Goal: Transaction & Acquisition: Purchase product/service

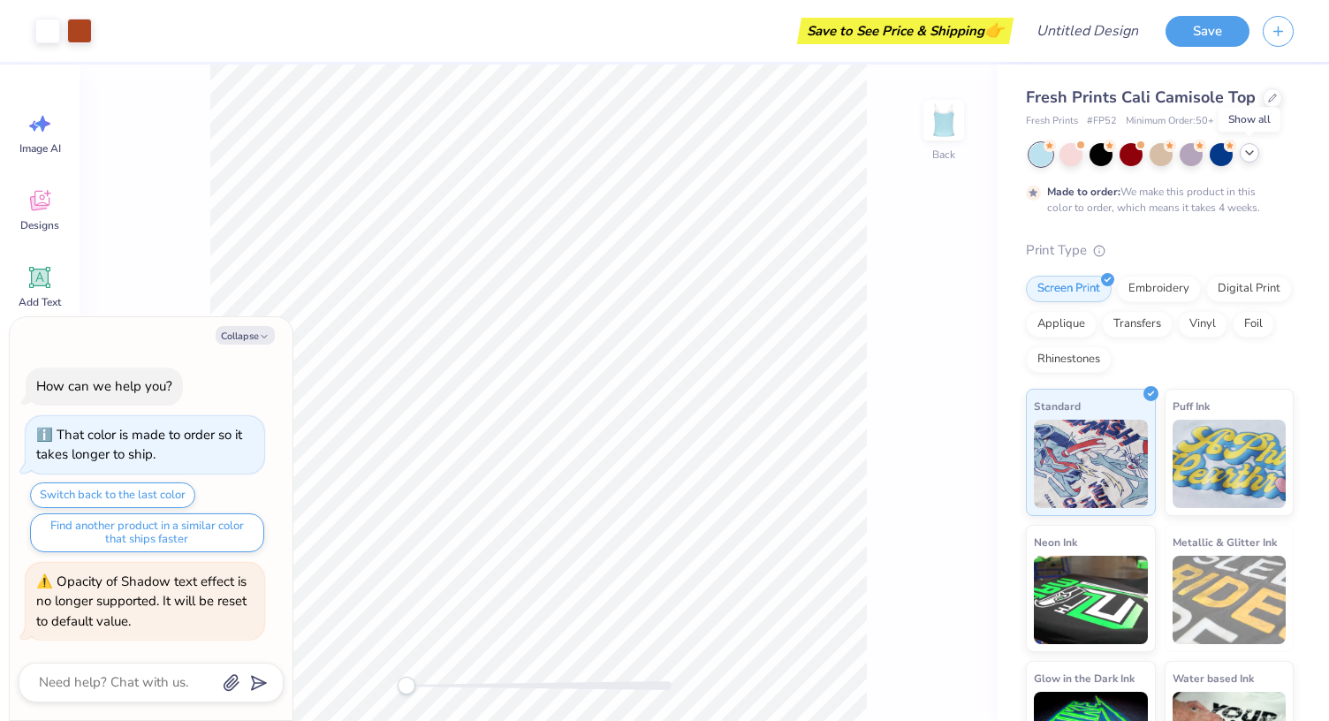
click at [1242, 152] on icon at bounding box center [1249, 153] width 14 height 14
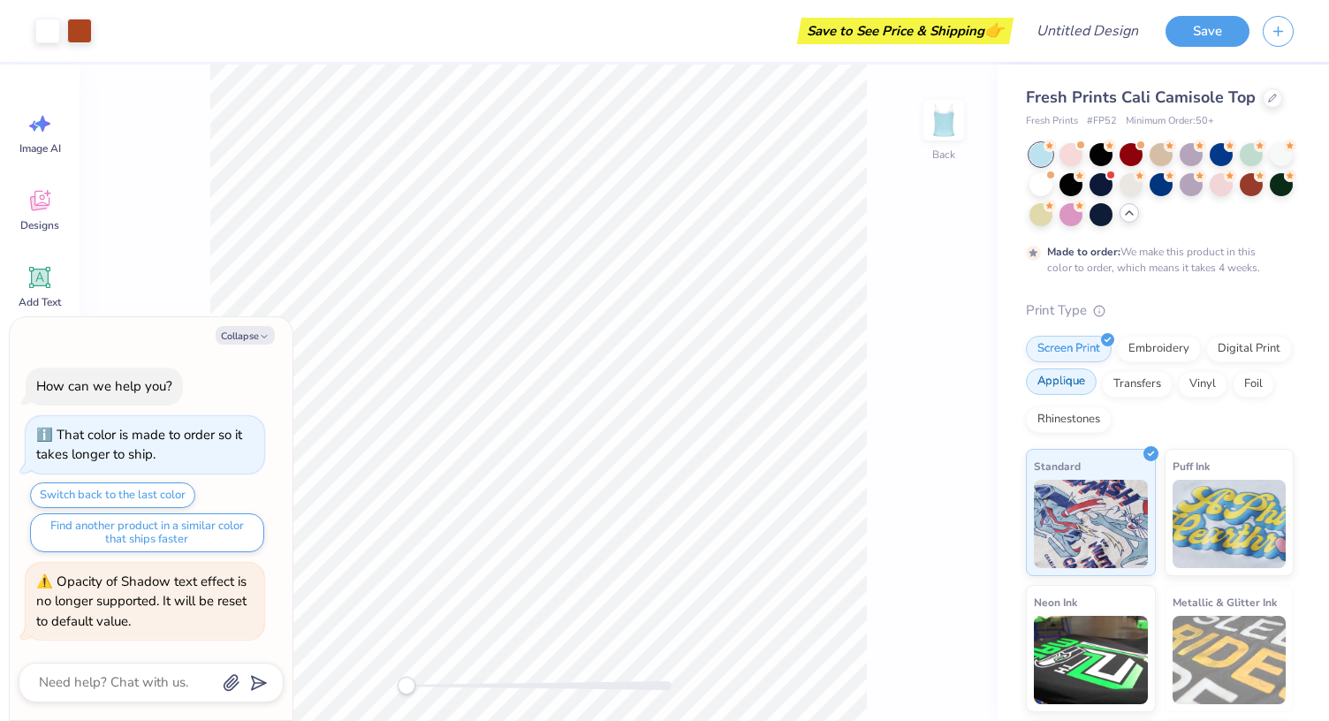
scroll to position [88, 0]
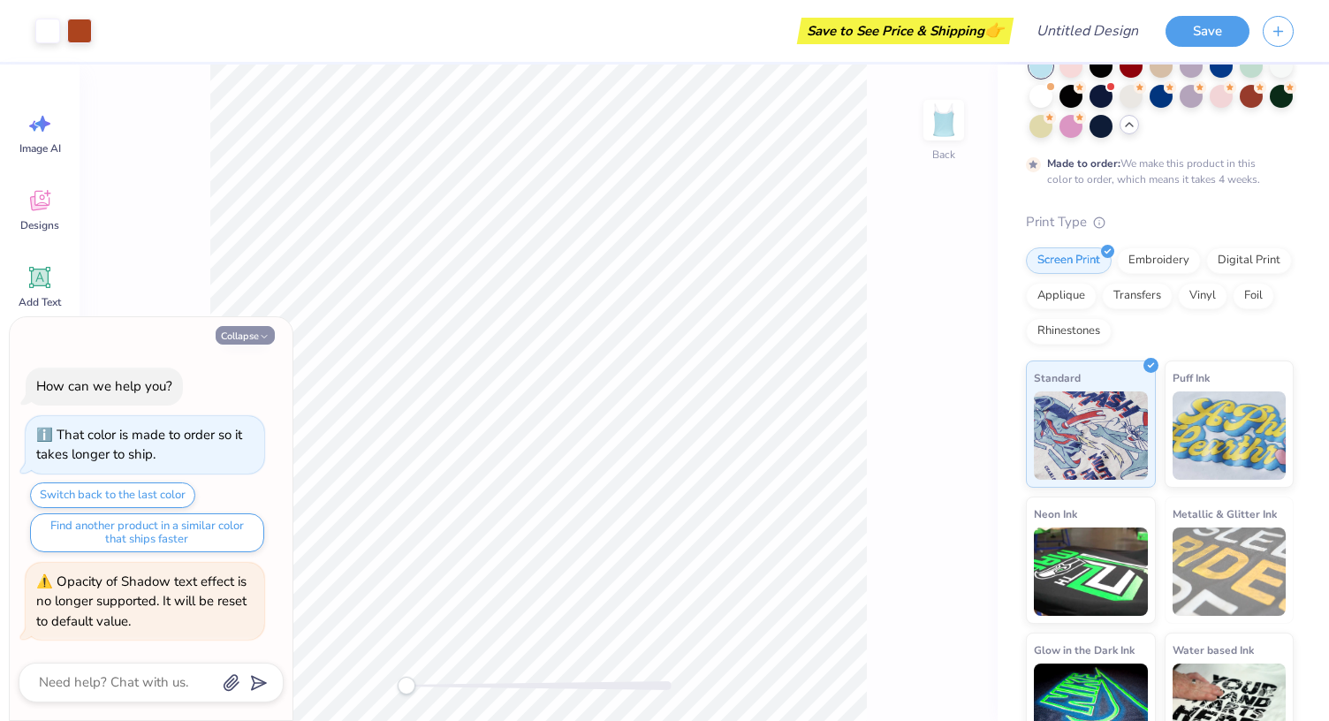
click at [265, 337] on icon "button" at bounding box center [264, 336] width 11 height 11
type textarea "x"
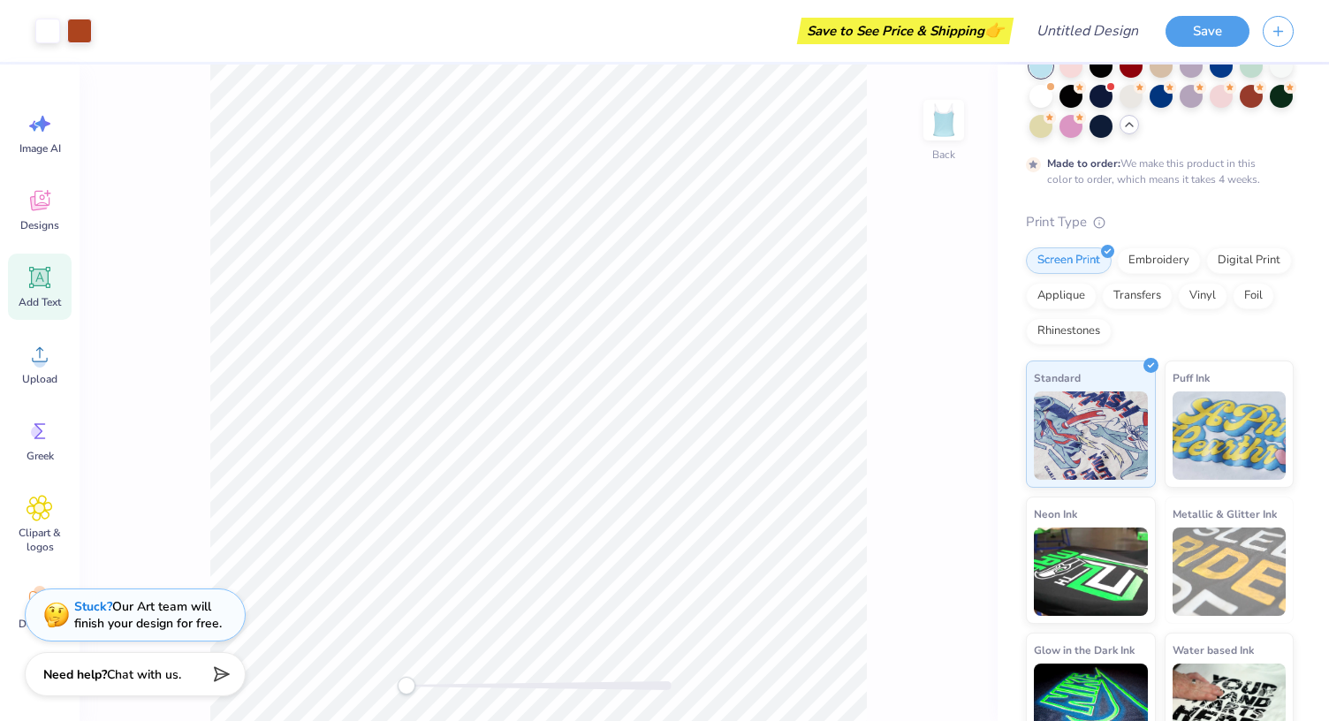
click at [44, 277] on icon at bounding box center [40, 277] width 17 height 17
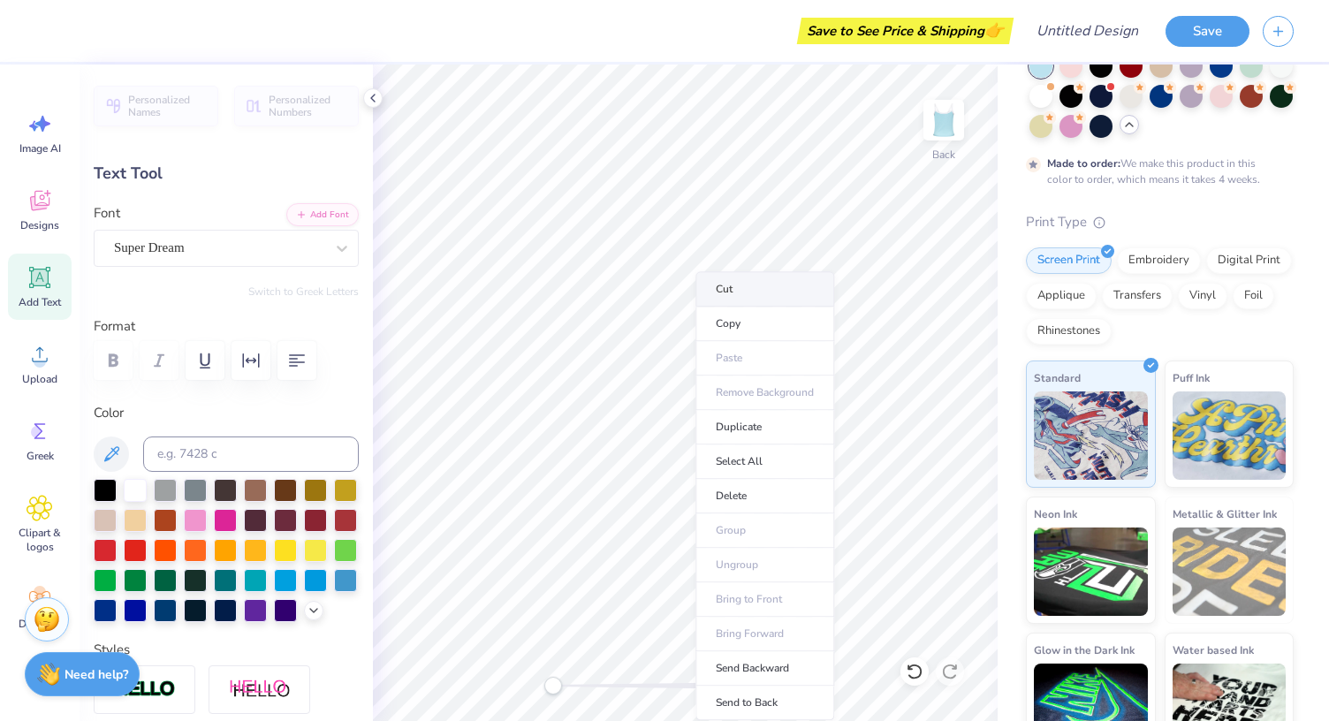
click at [773, 293] on li "Cut" at bounding box center [764, 288] width 139 height 35
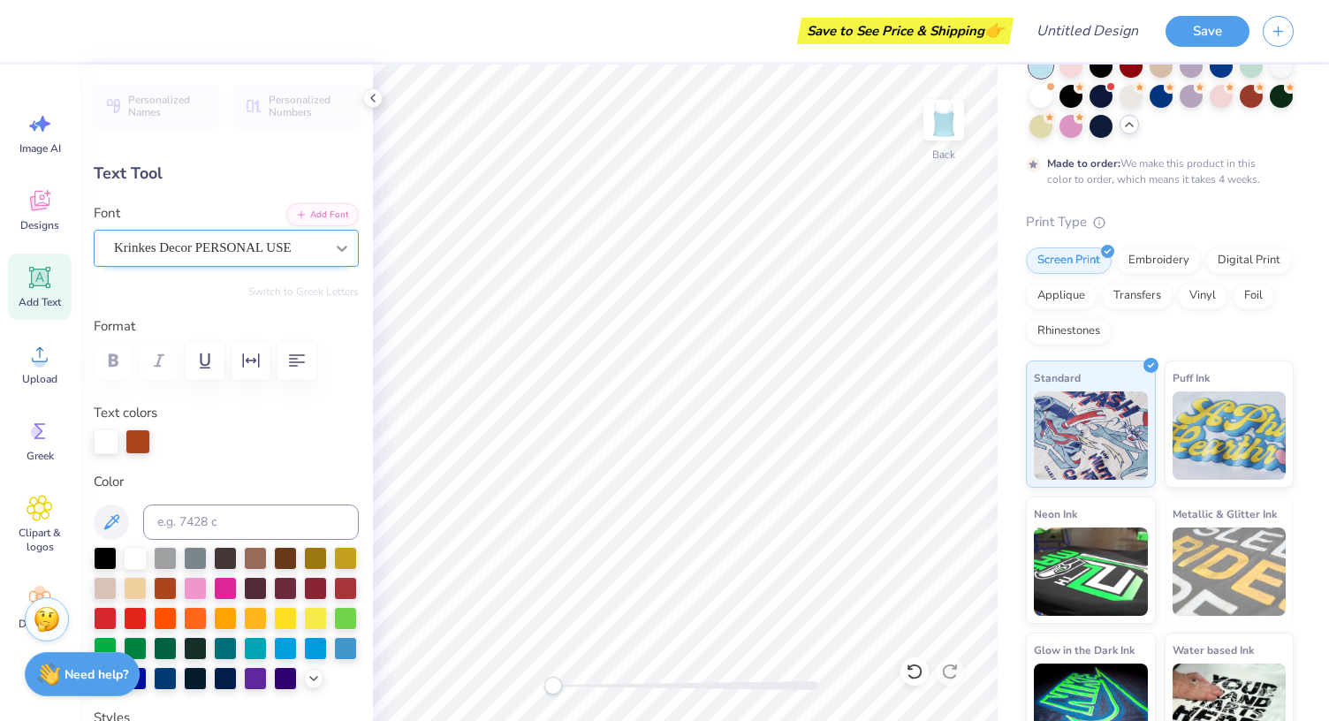
scroll to position [14, 4]
type textarea "TheraBreath"
type input "0.0"
type input "1.95"
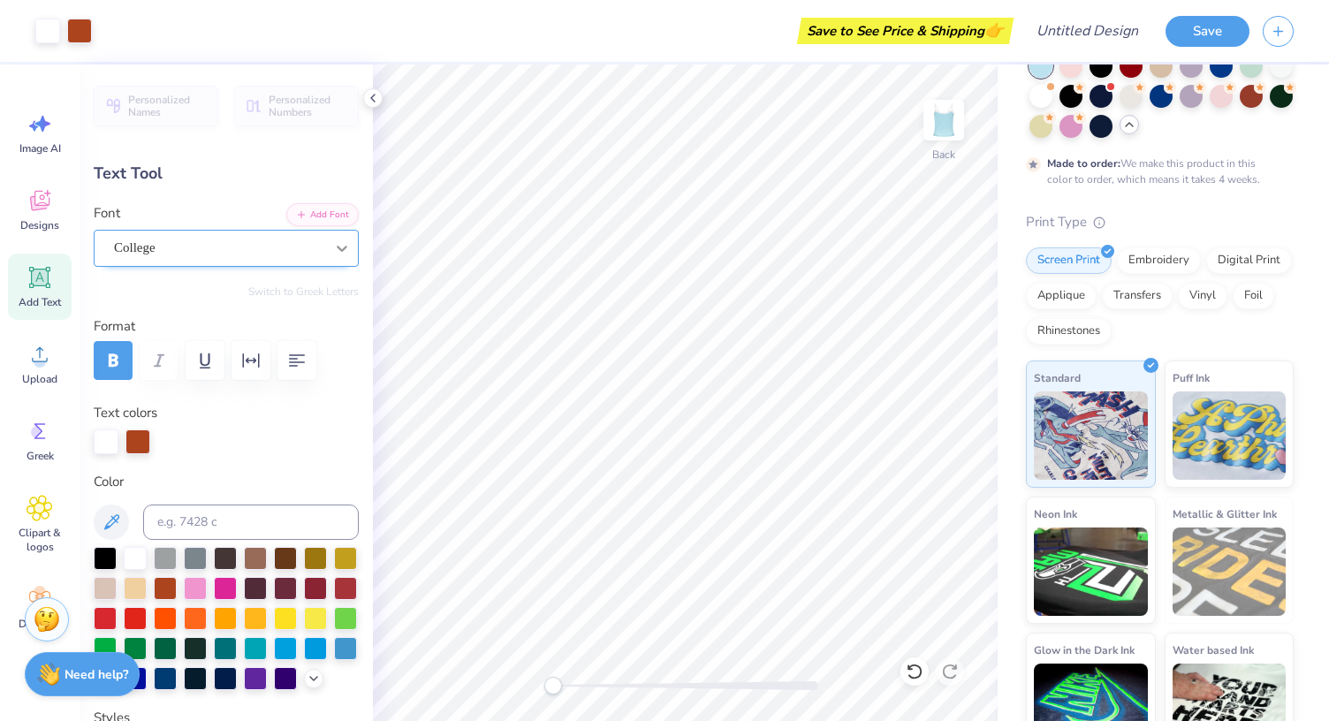
type input "0.72"
type input "4.97"
type textarea "1993"
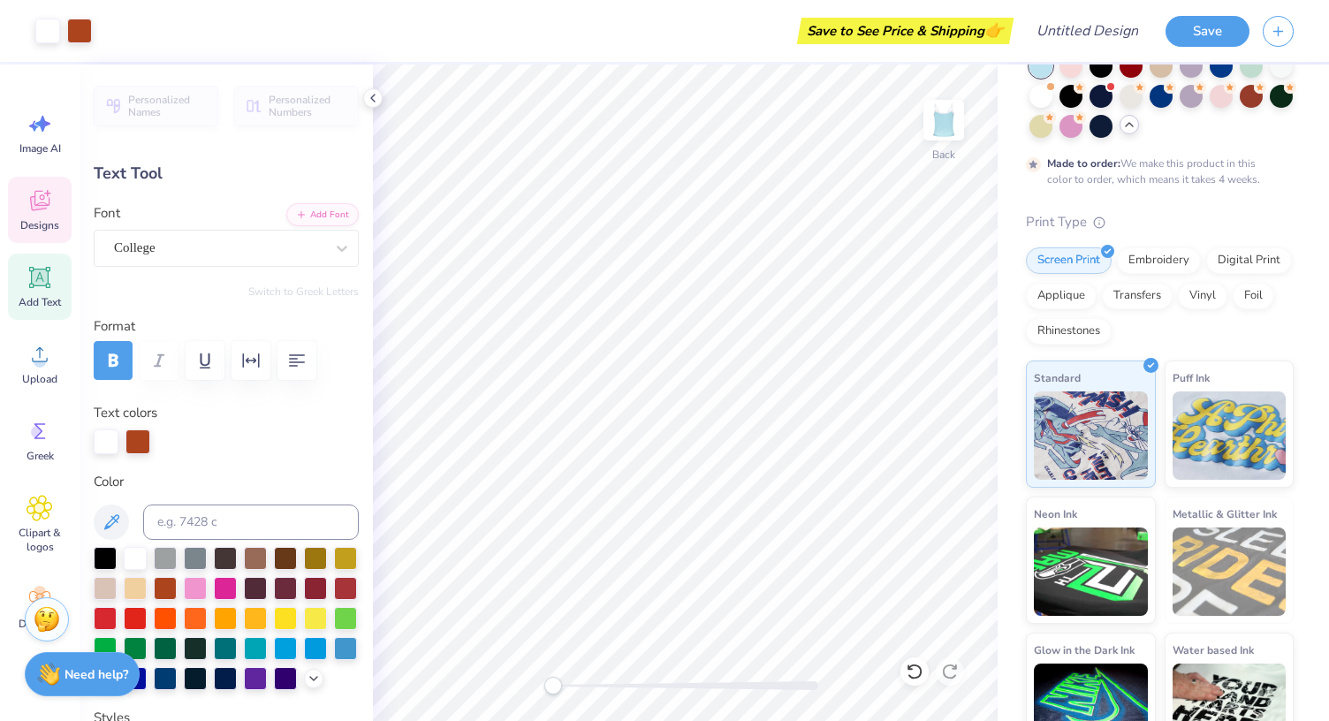
click at [39, 197] on icon at bounding box center [39, 201] width 19 height 20
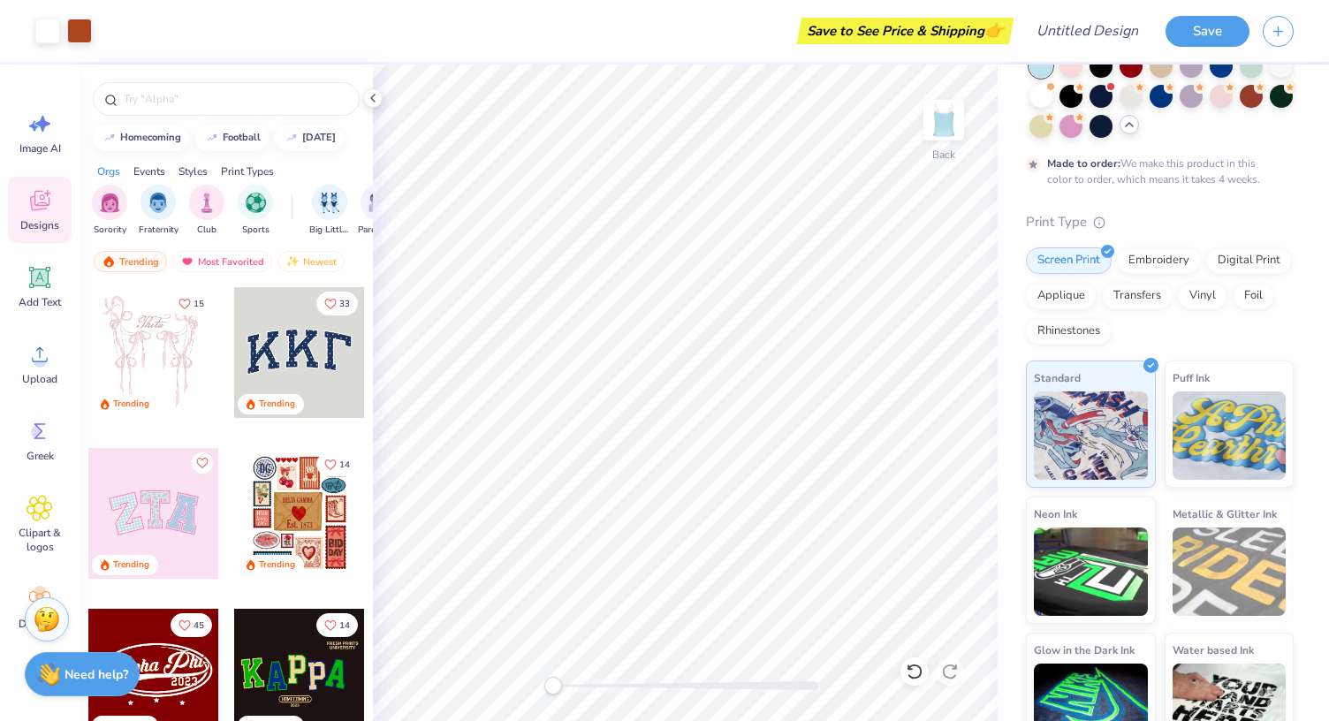
scroll to position [265, 0]
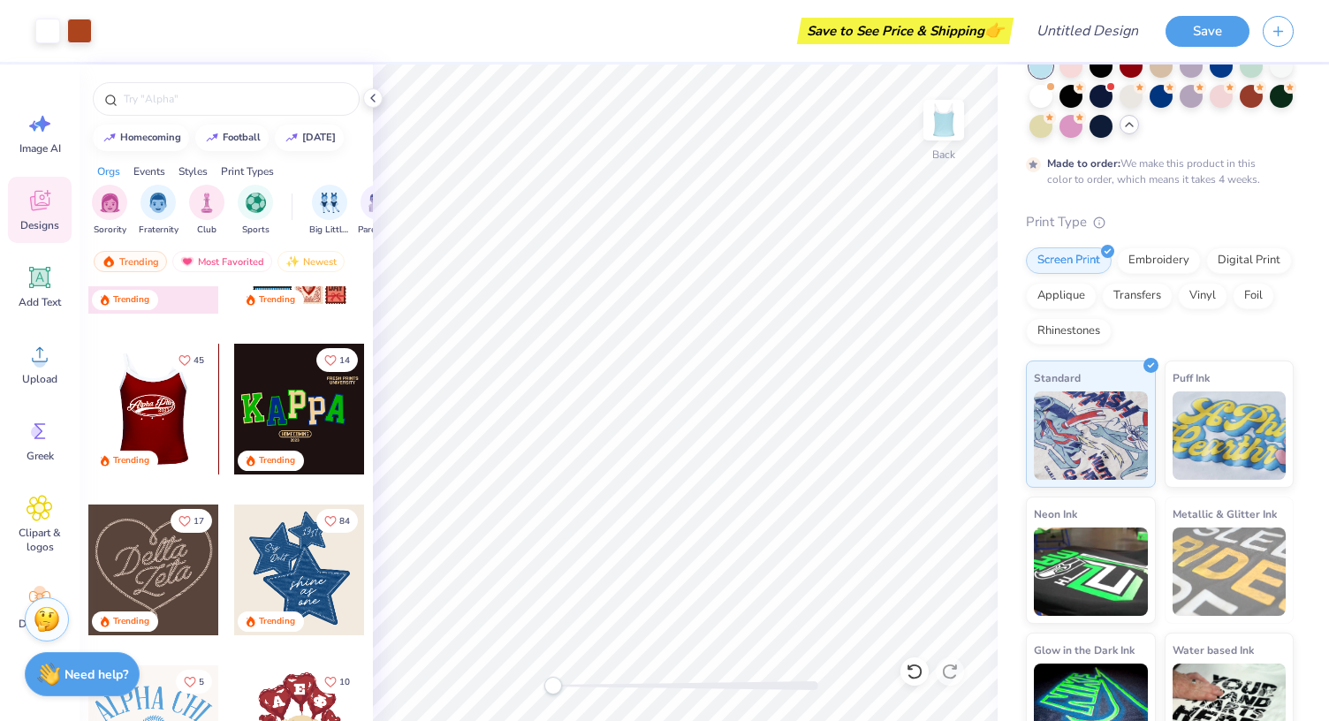
click at [182, 423] on div at bounding box center [152, 409] width 131 height 131
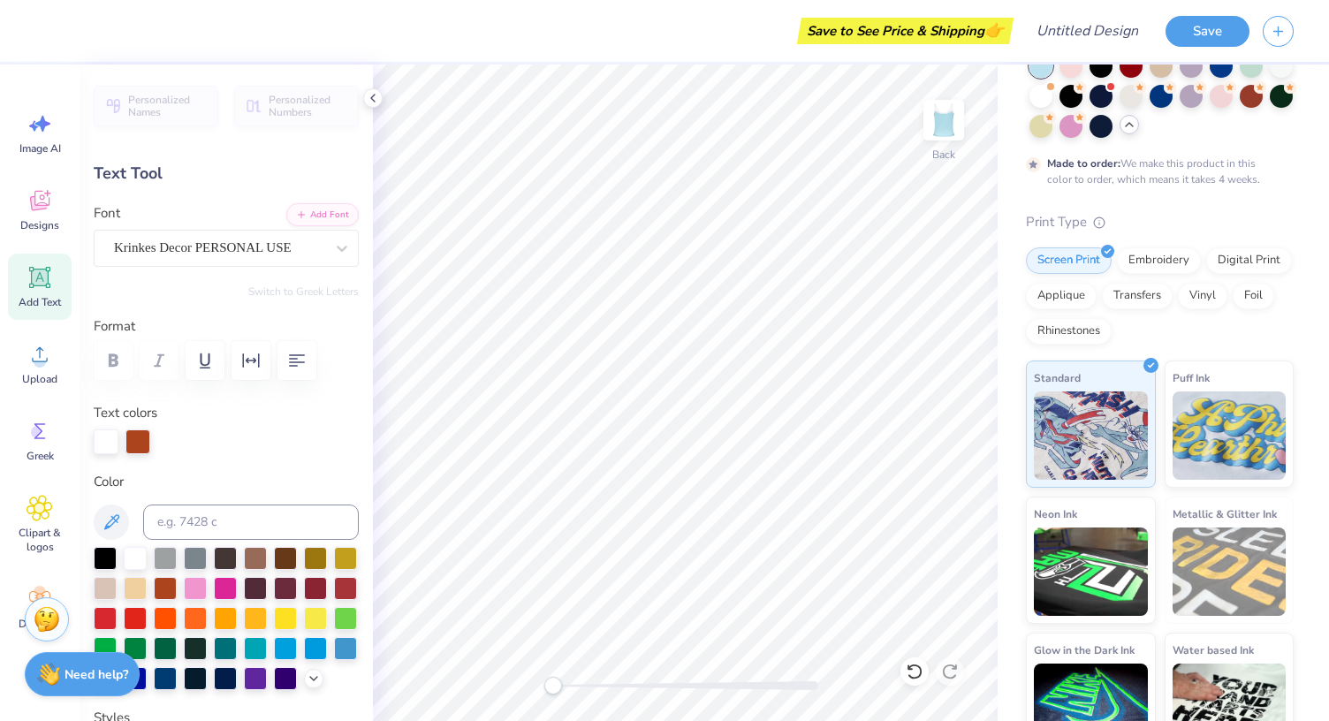
scroll to position [14, 5]
type textarea "TheraBreath"
click at [237, 252] on div "Krinkes Decor PERSONAL USE" at bounding box center [219, 247] width 214 height 27
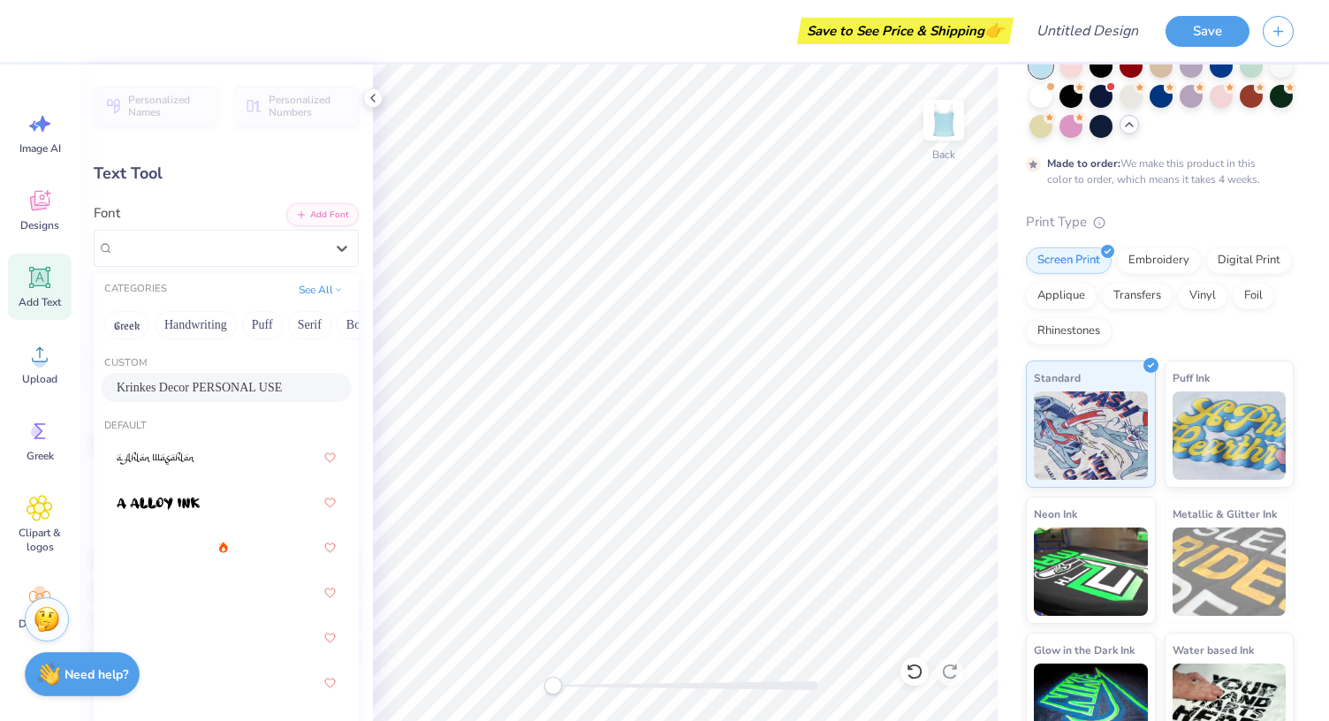
type input "1.85"
type input "0.70"
type input "5.04"
type input "0.0"
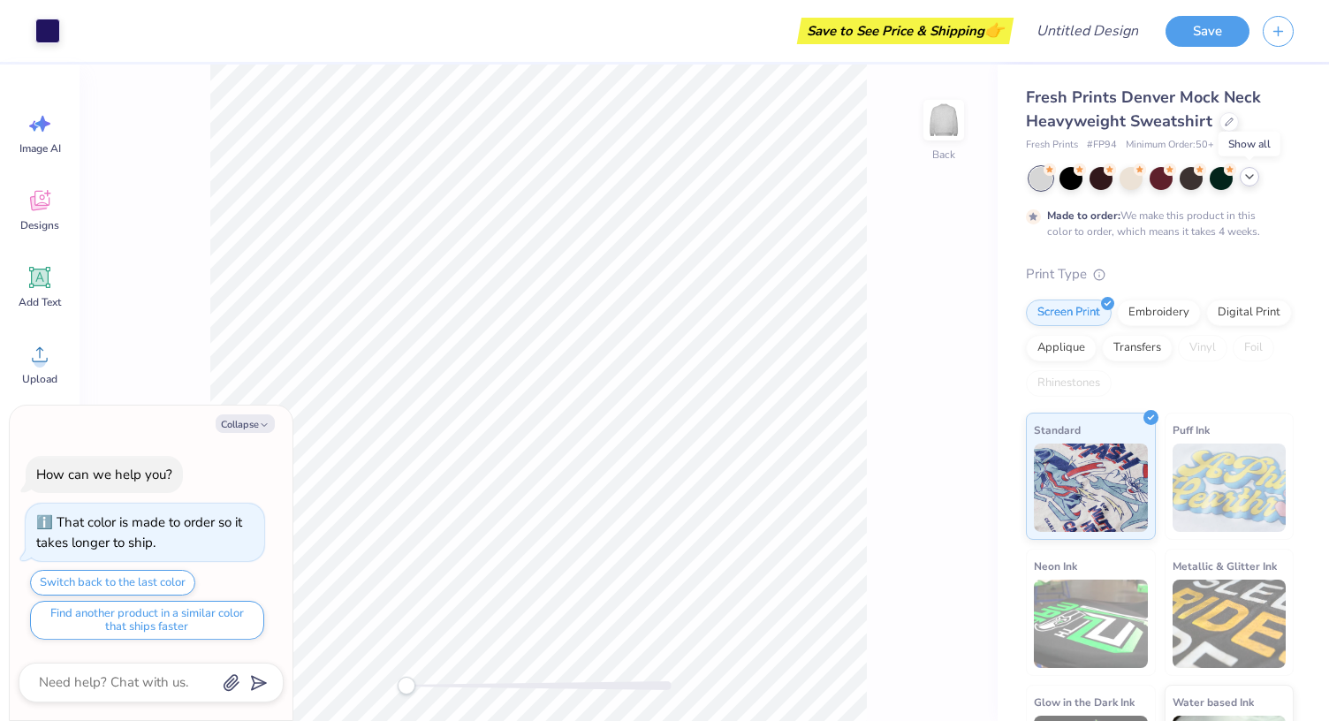
click at [1256, 174] on div at bounding box center [1249, 176] width 19 height 19
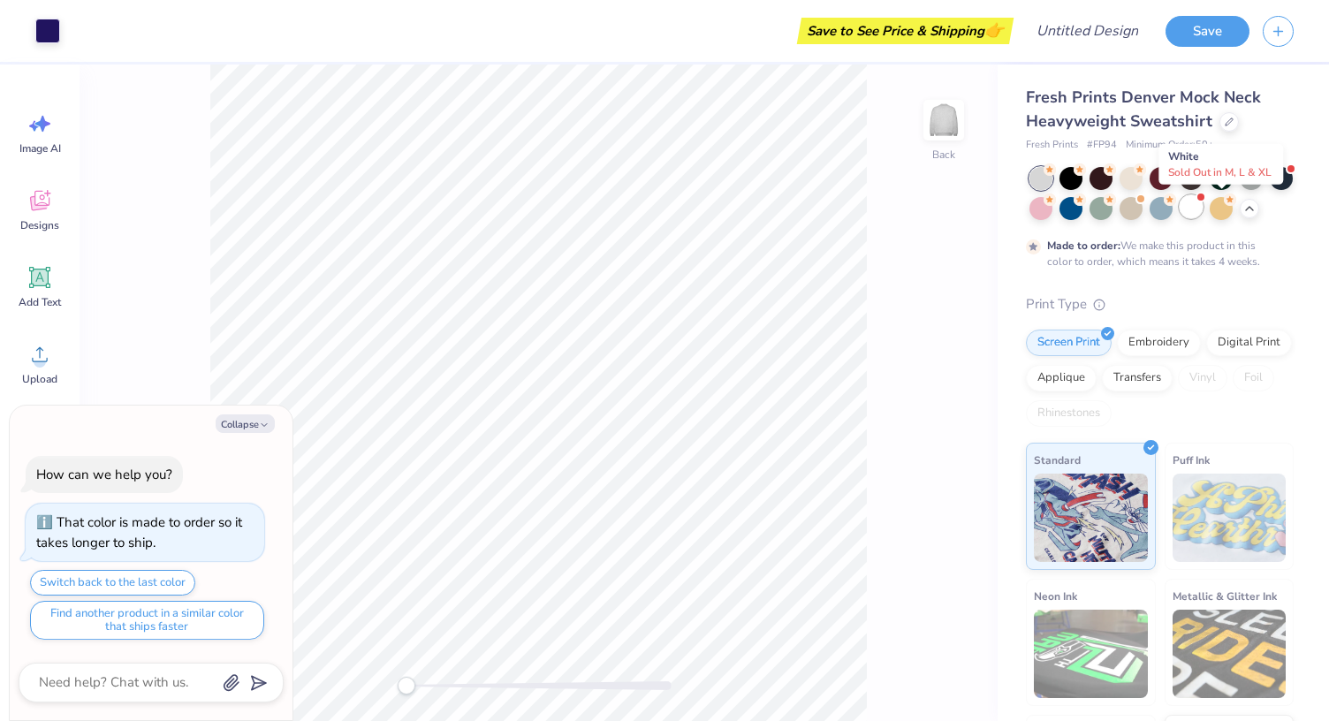
click at [1202, 206] on div at bounding box center [1190, 206] width 23 height 23
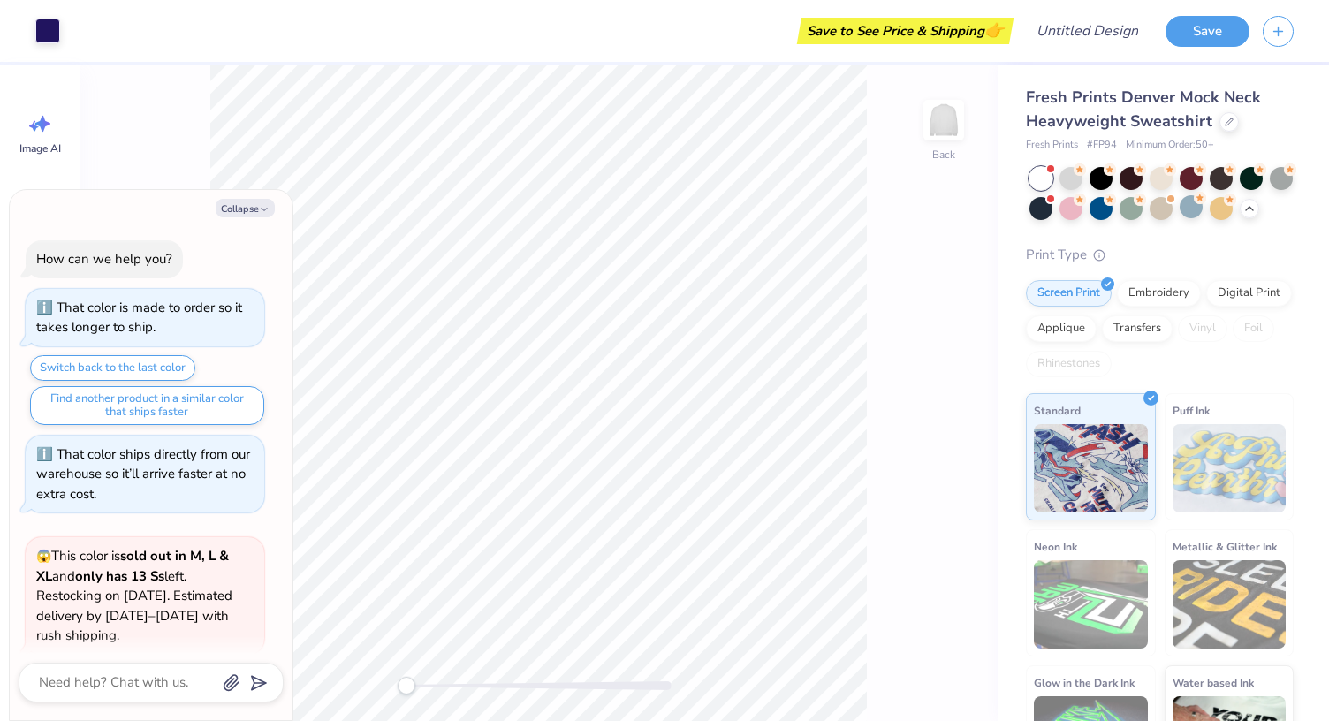
scroll to position [140, 0]
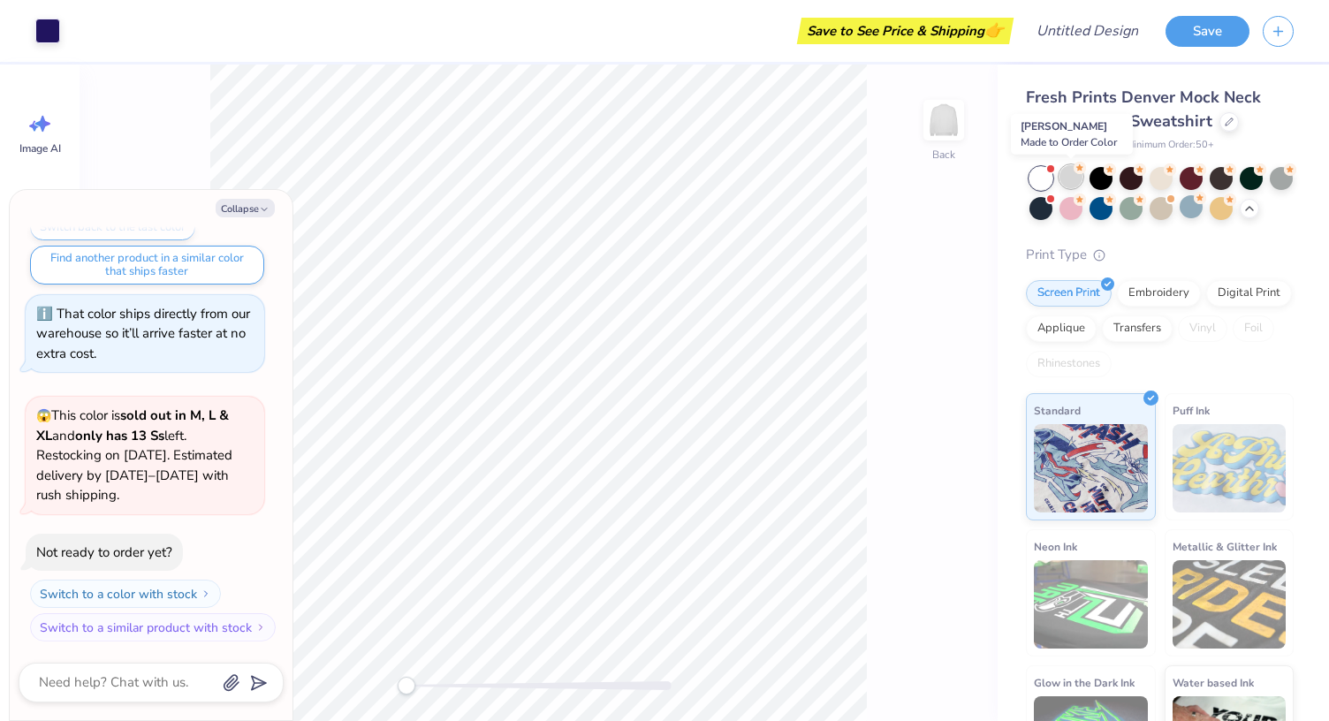
click at [1078, 176] on div at bounding box center [1070, 176] width 23 height 23
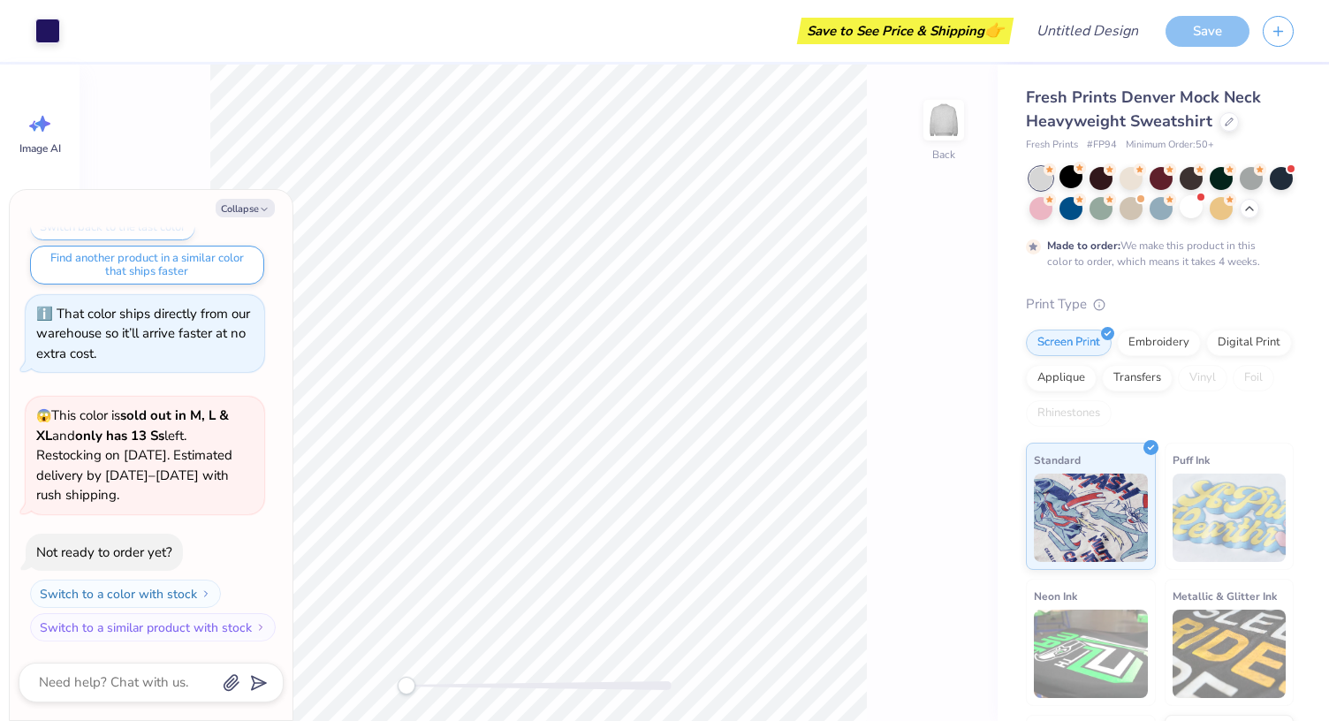
scroll to position [286, 0]
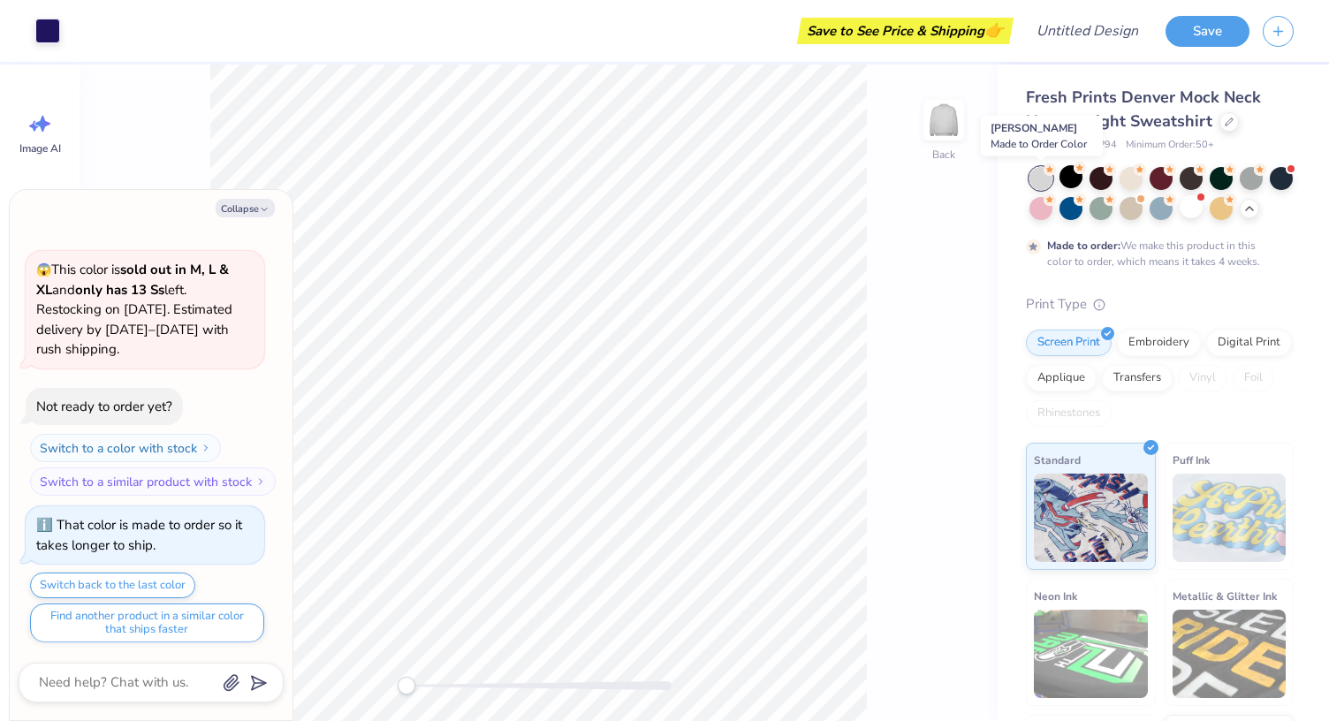
click at [1039, 172] on div at bounding box center [1040, 178] width 23 height 23
click at [1223, 182] on div at bounding box center [1220, 176] width 23 height 23
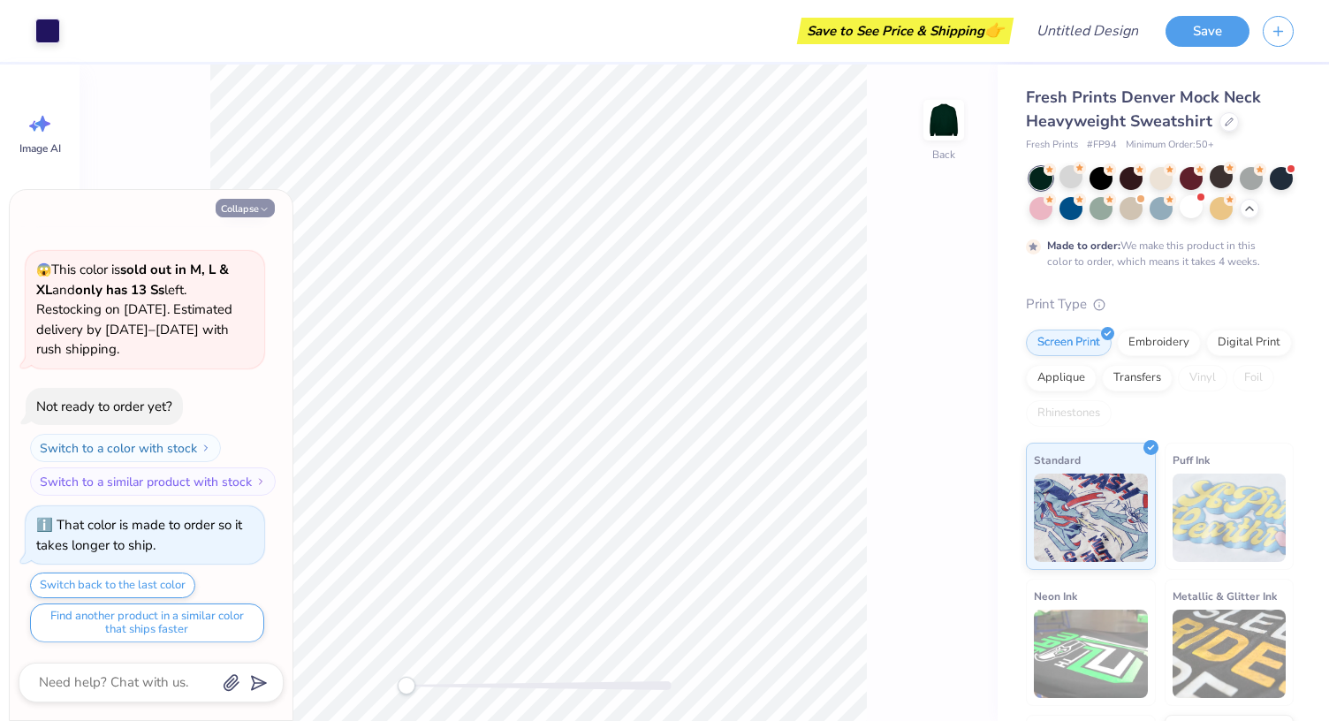
click at [240, 201] on button "Collapse" at bounding box center [245, 208] width 59 height 19
type textarea "x"
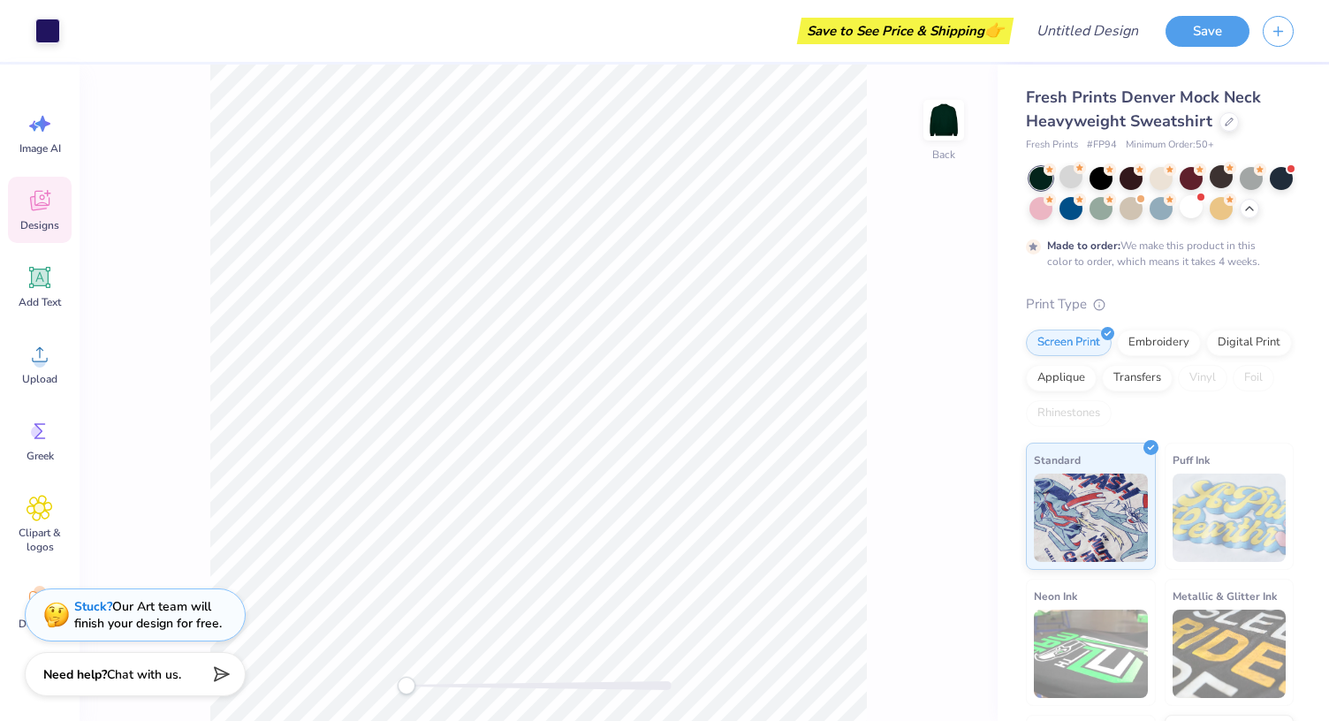
click at [49, 198] on icon at bounding box center [39, 201] width 19 height 20
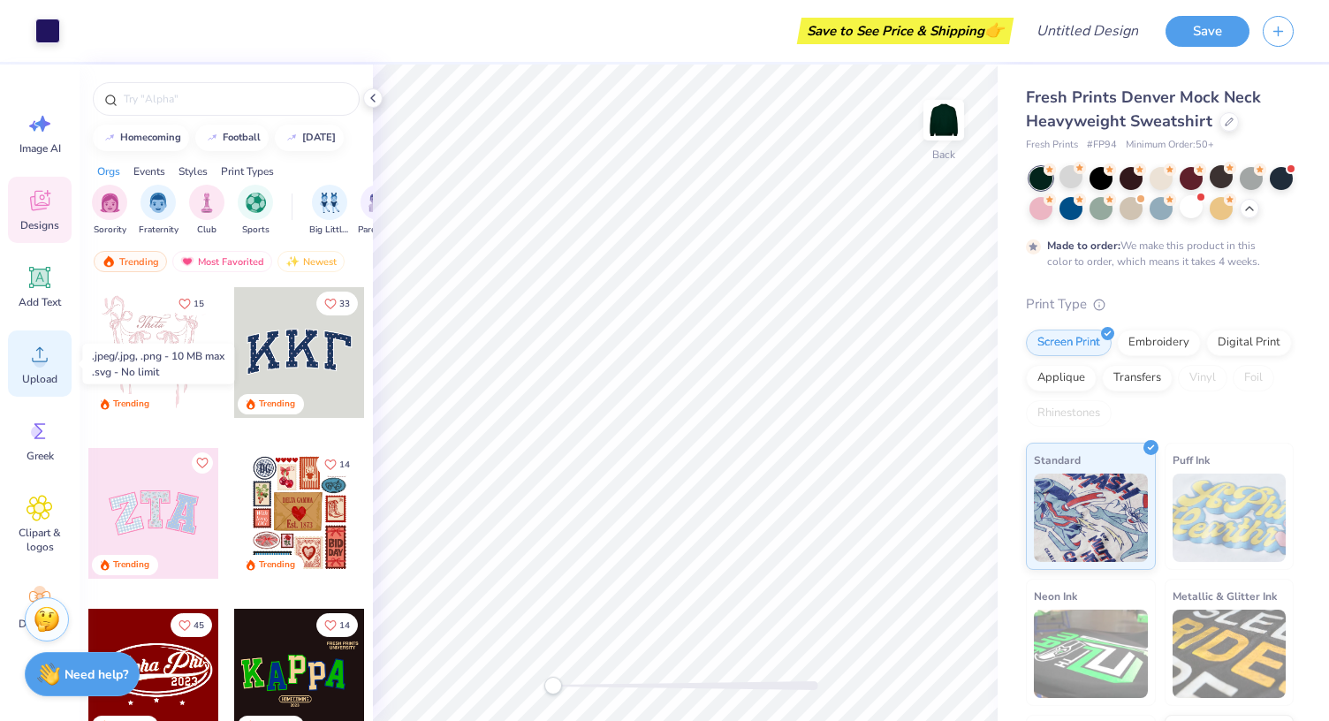
click at [42, 354] on icon at bounding box center [40, 354] width 27 height 27
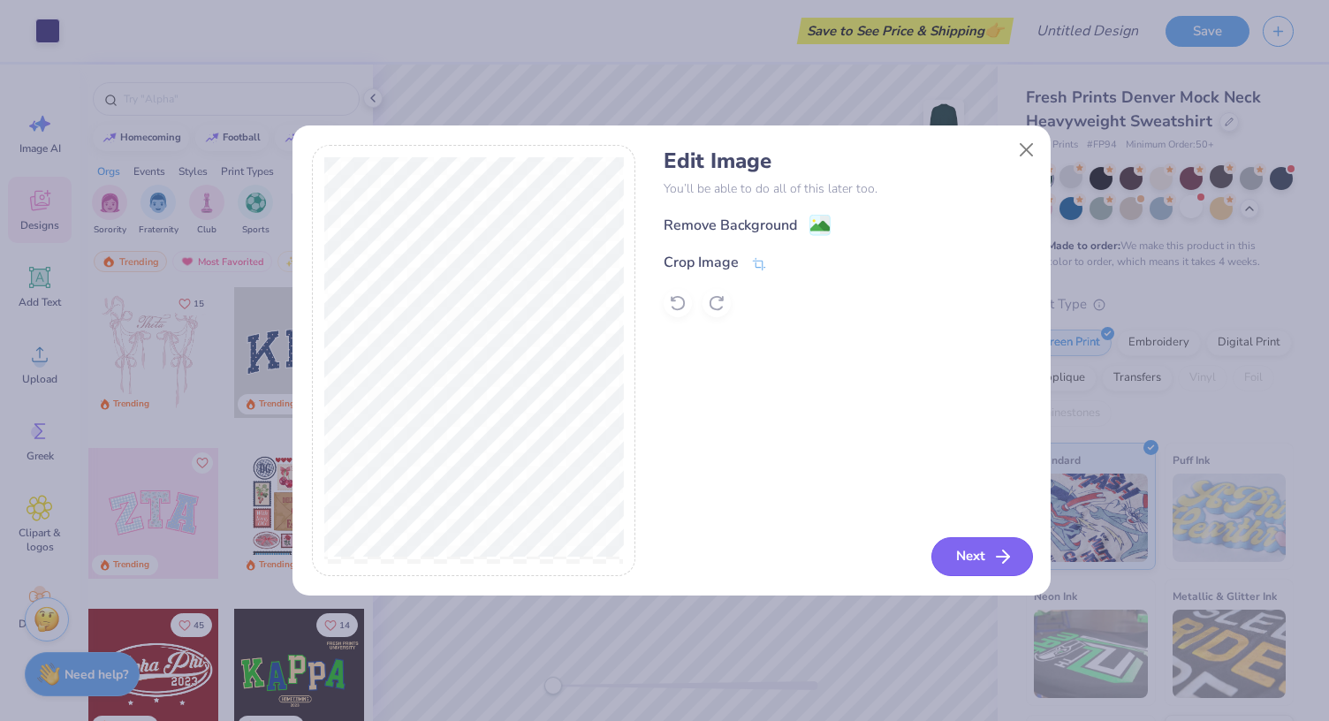
click at [1014, 561] on button "Next" at bounding box center [982, 556] width 102 height 39
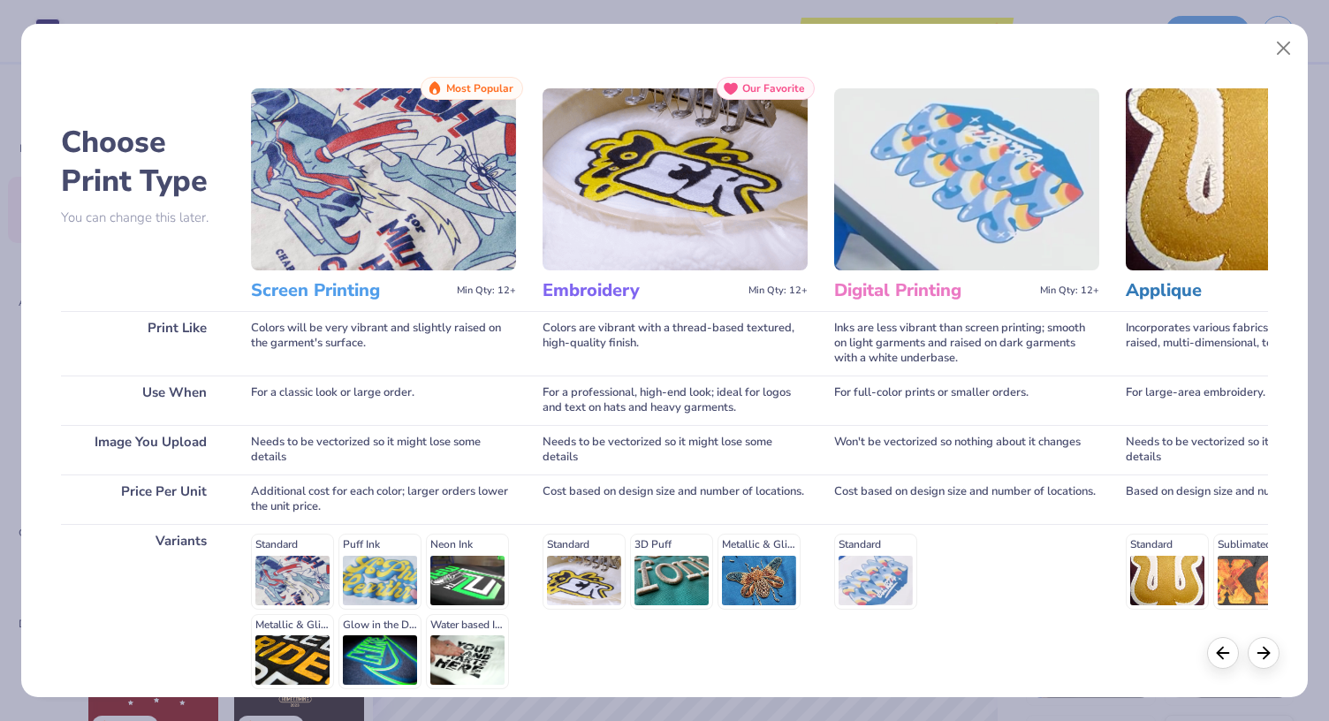
click at [353, 250] on img at bounding box center [383, 179] width 265 height 182
click at [383, 179] on img at bounding box center [383, 179] width 265 height 182
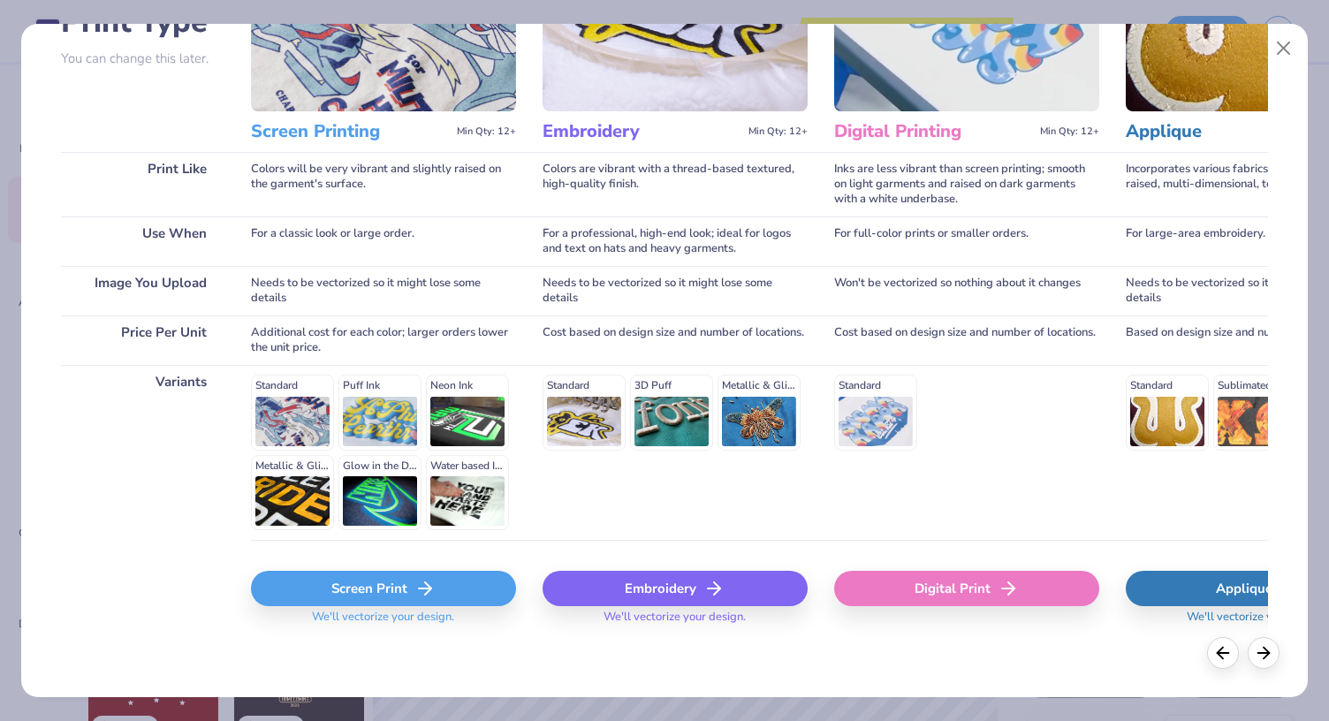
click at [417, 604] on div "Screen Print" at bounding box center [383, 588] width 265 height 35
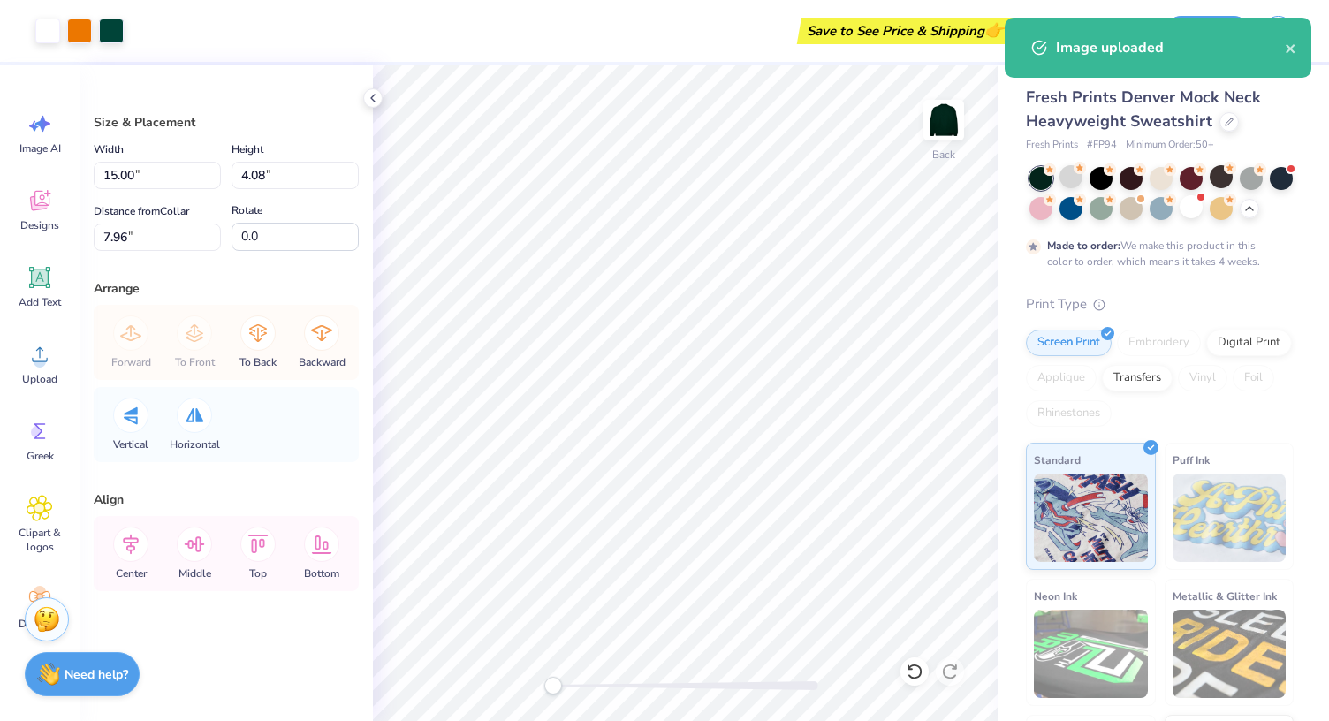
type input "12.00"
type input "5.59"
type input "2.50"
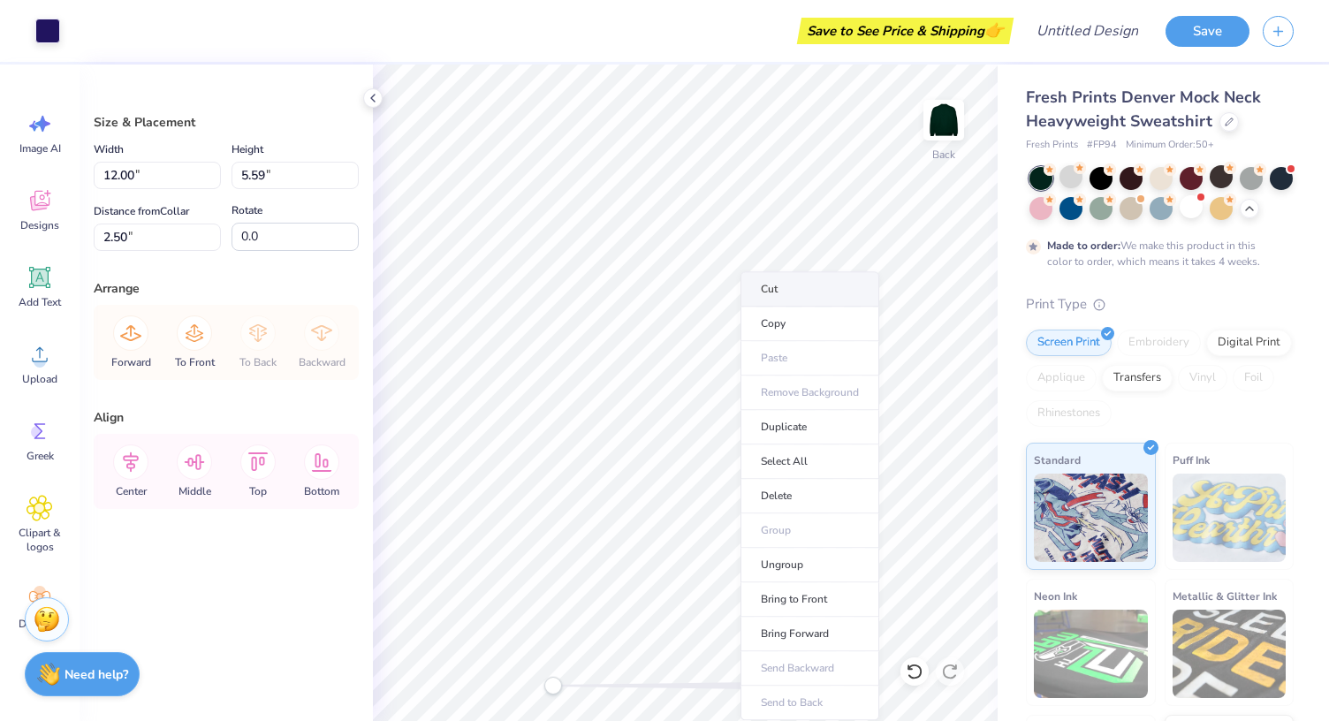
click at [767, 276] on li "Cut" at bounding box center [809, 288] width 139 height 35
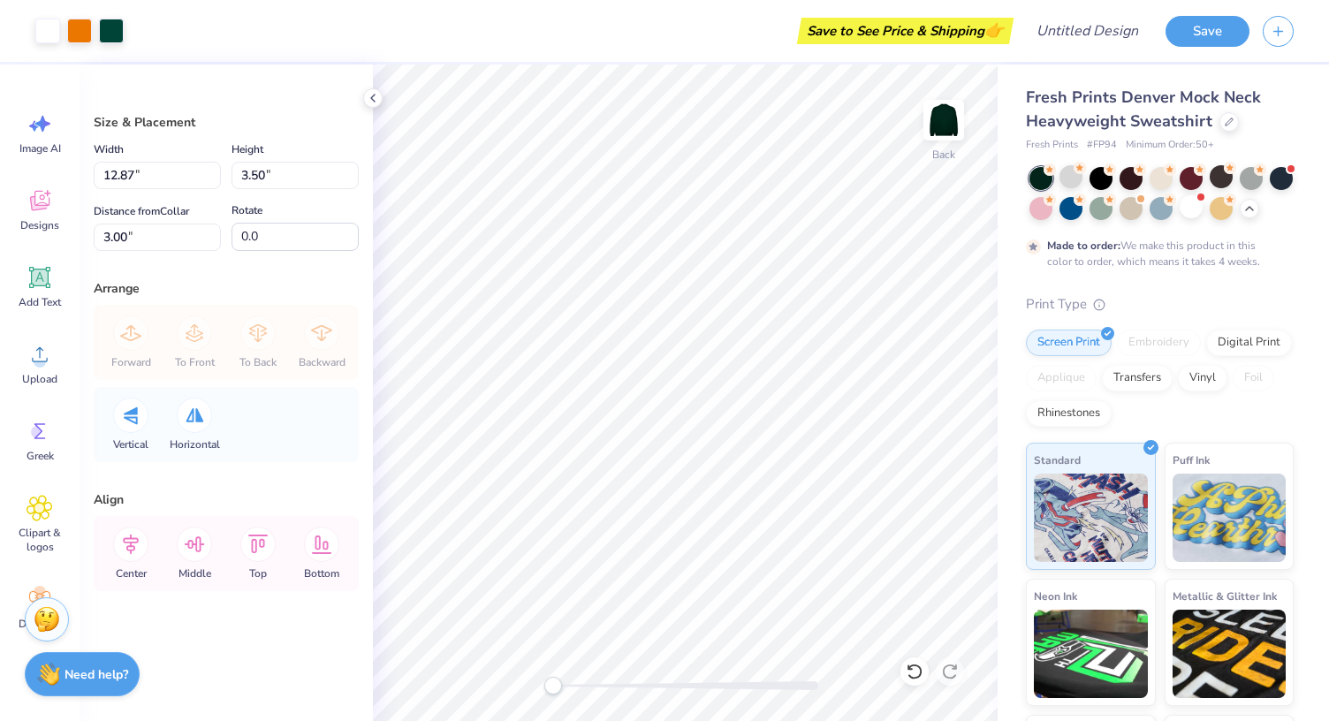
type input "12.87"
type input "3.50"
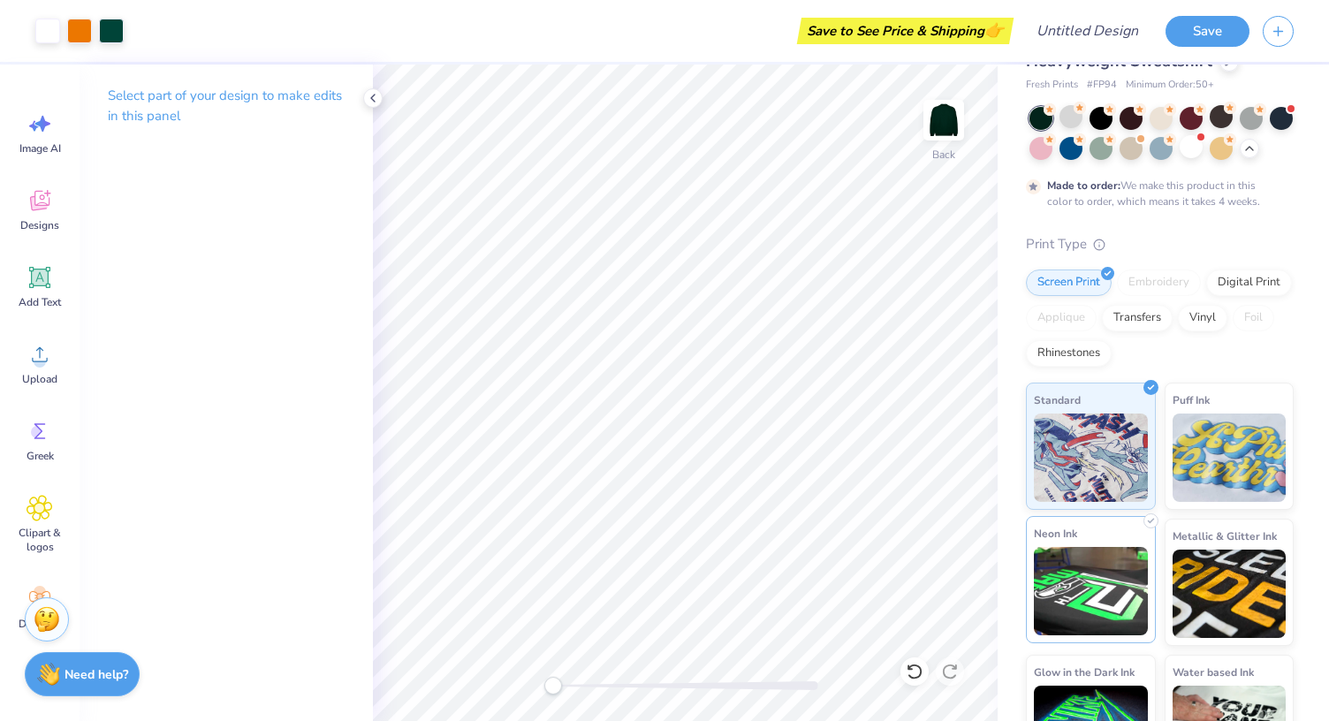
scroll to position [0, 0]
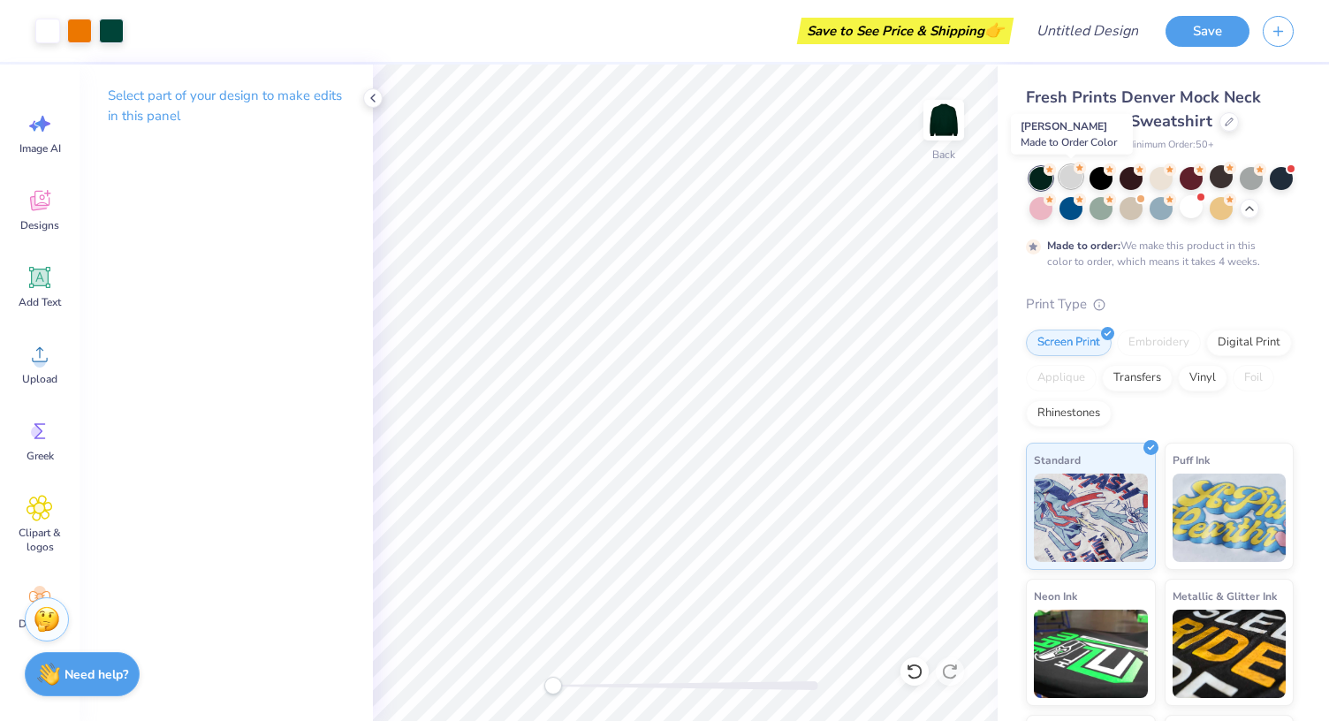
click at [1065, 170] on div at bounding box center [1070, 176] width 23 height 23
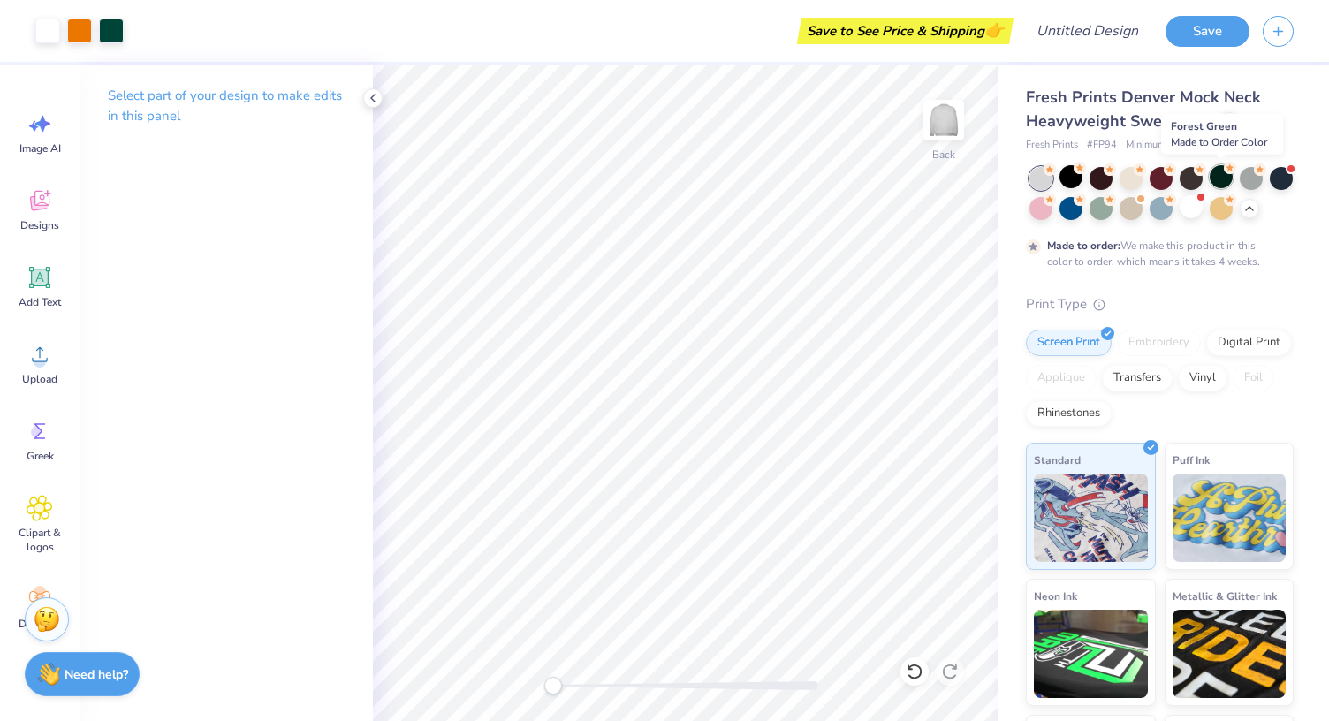
click at [1223, 183] on div at bounding box center [1220, 176] width 23 height 23
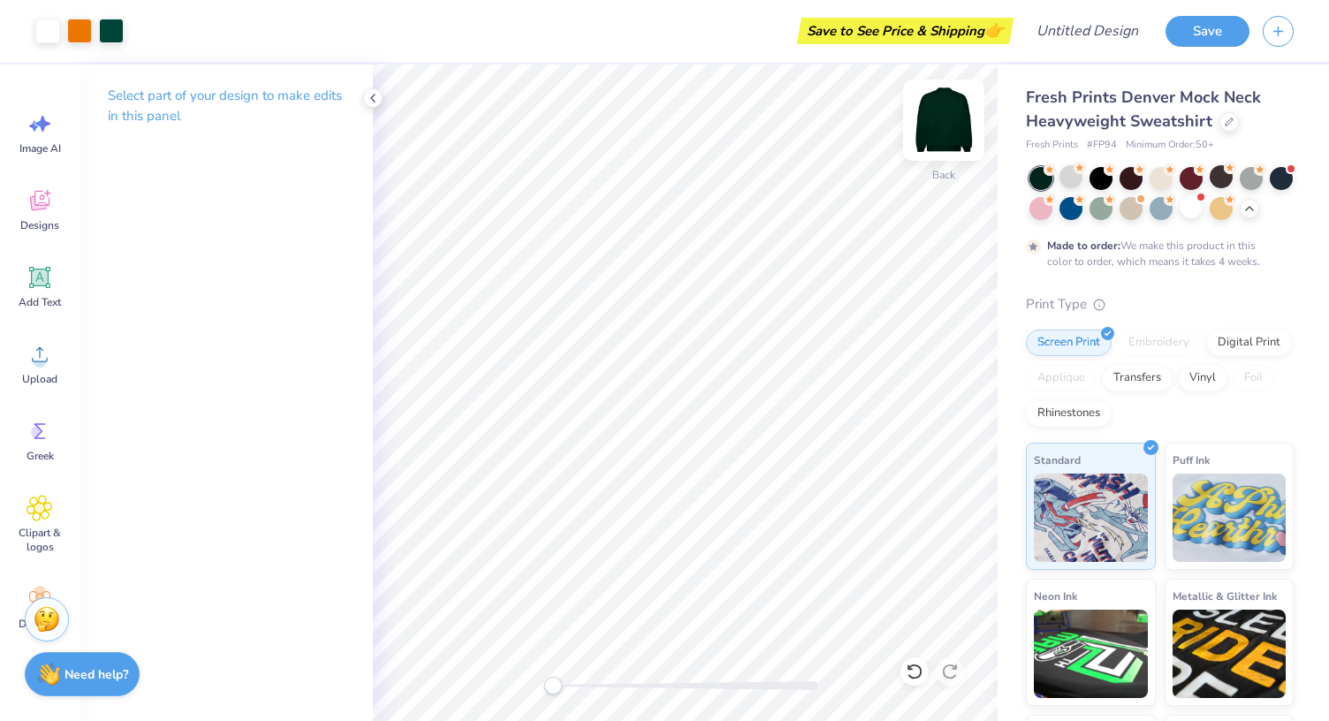
click at [942, 119] on img at bounding box center [943, 120] width 71 height 71
click at [925, 125] on img at bounding box center [943, 120] width 71 height 71
click at [1078, 174] on div at bounding box center [1070, 176] width 23 height 23
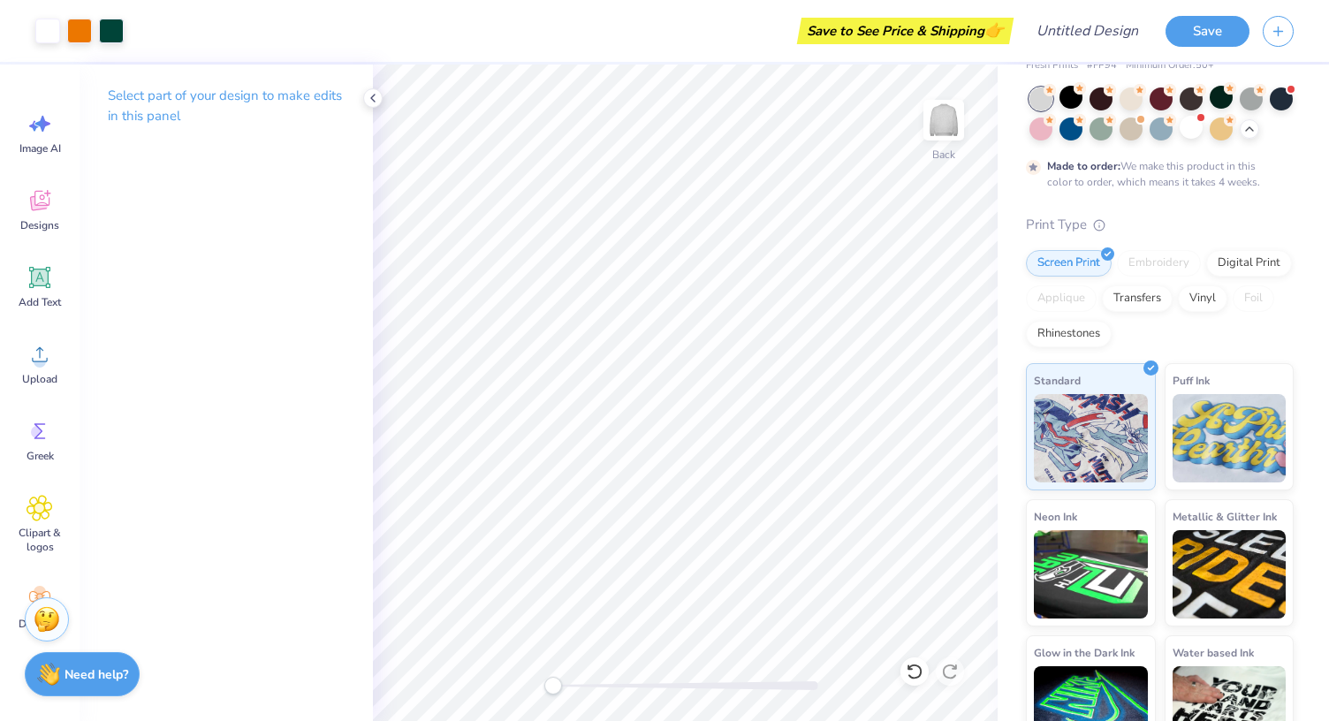
scroll to position [147, 0]
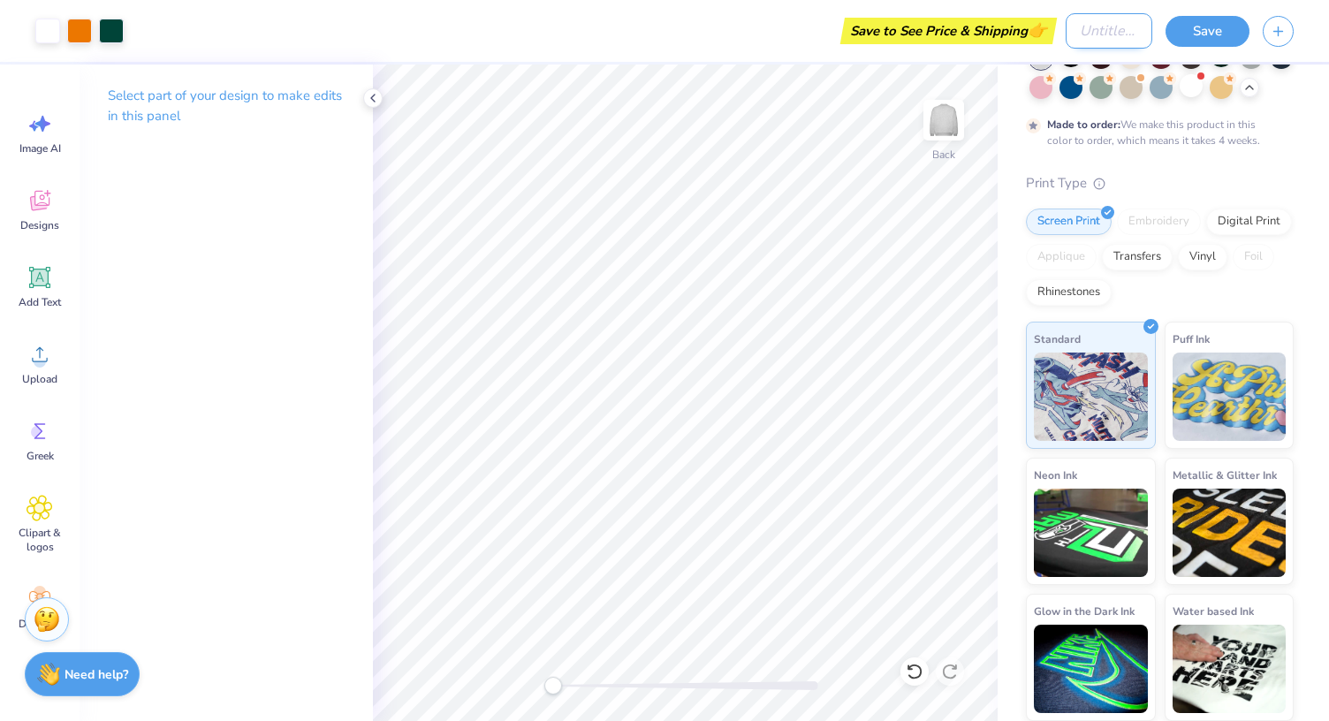
click at [1123, 42] on input "Design Title" at bounding box center [1108, 30] width 87 height 35
type input "TB Fresh Mock"
click at [1214, 19] on button "Save" at bounding box center [1207, 28] width 84 height 31
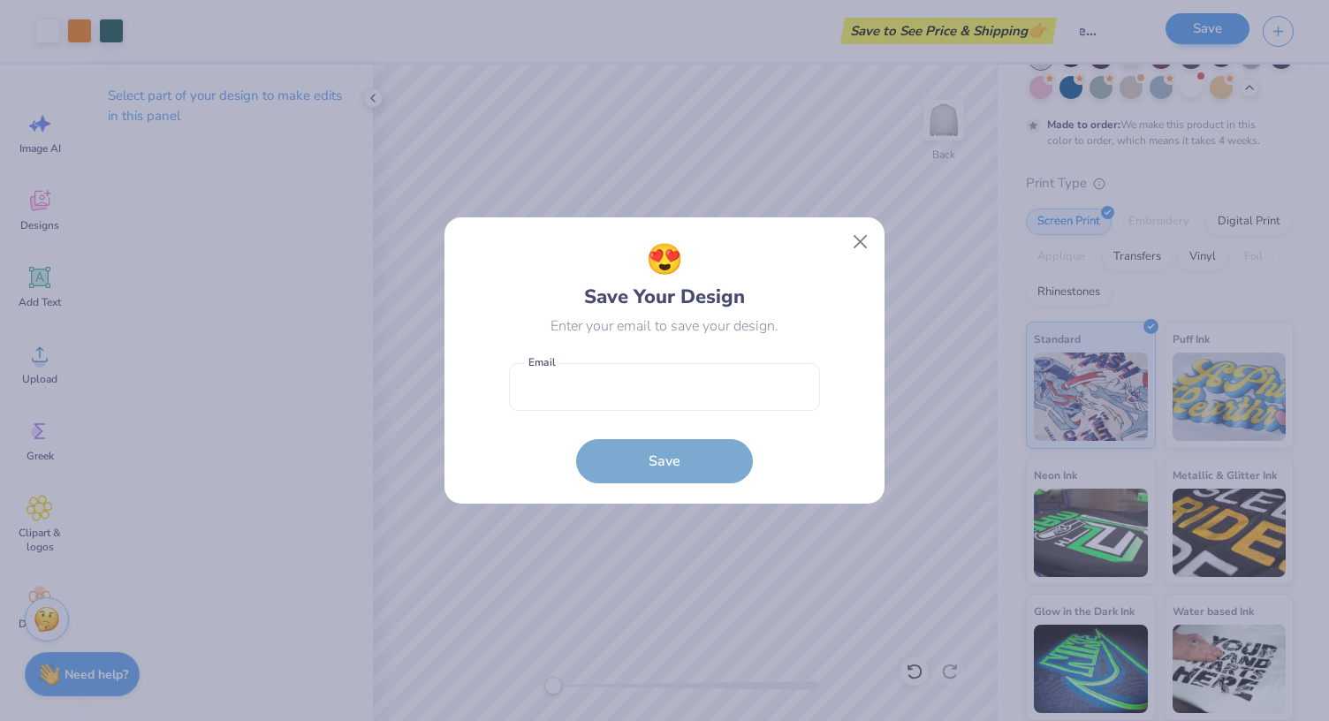
scroll to position [0, 0]
click at [571, 398] on input "email" at bounding box center [664, 387] width 311 height 49
type input "sophie.bogacz02@gmail.com"
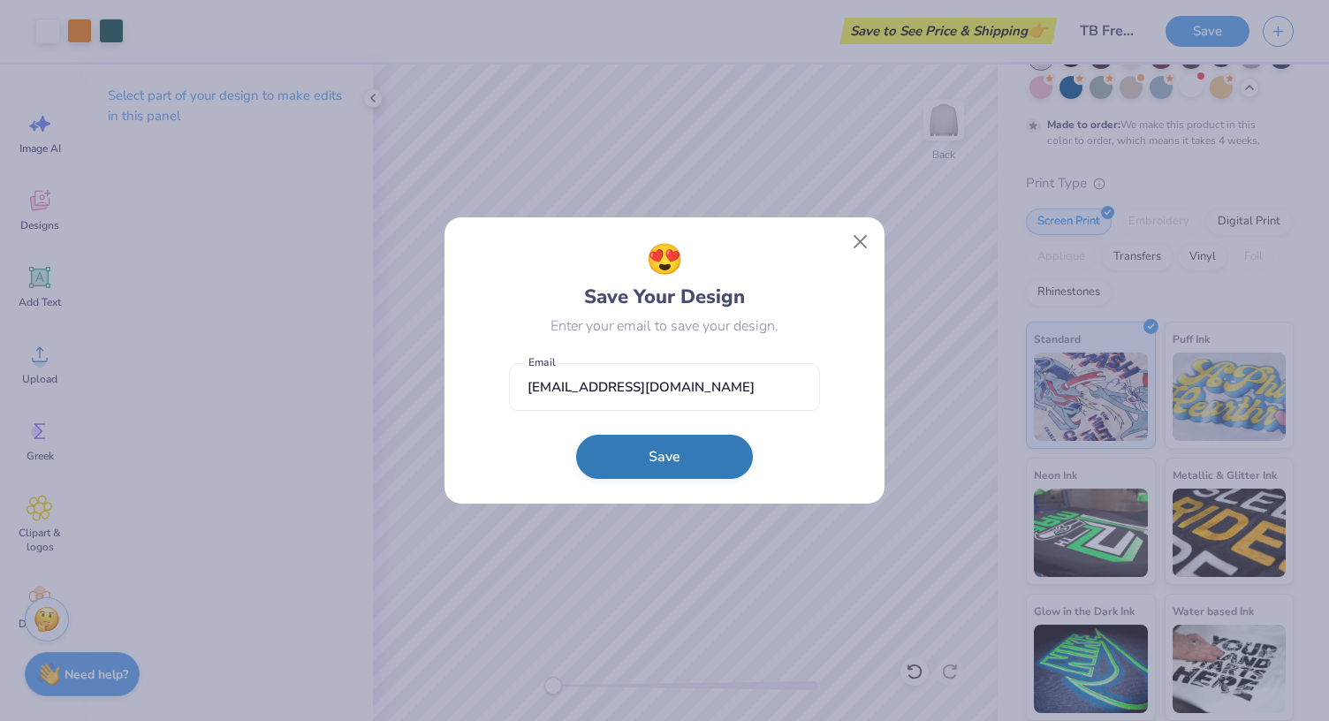
click at [671, 460] on button "Save" at bounding box center [664, 457] width 177 height 44
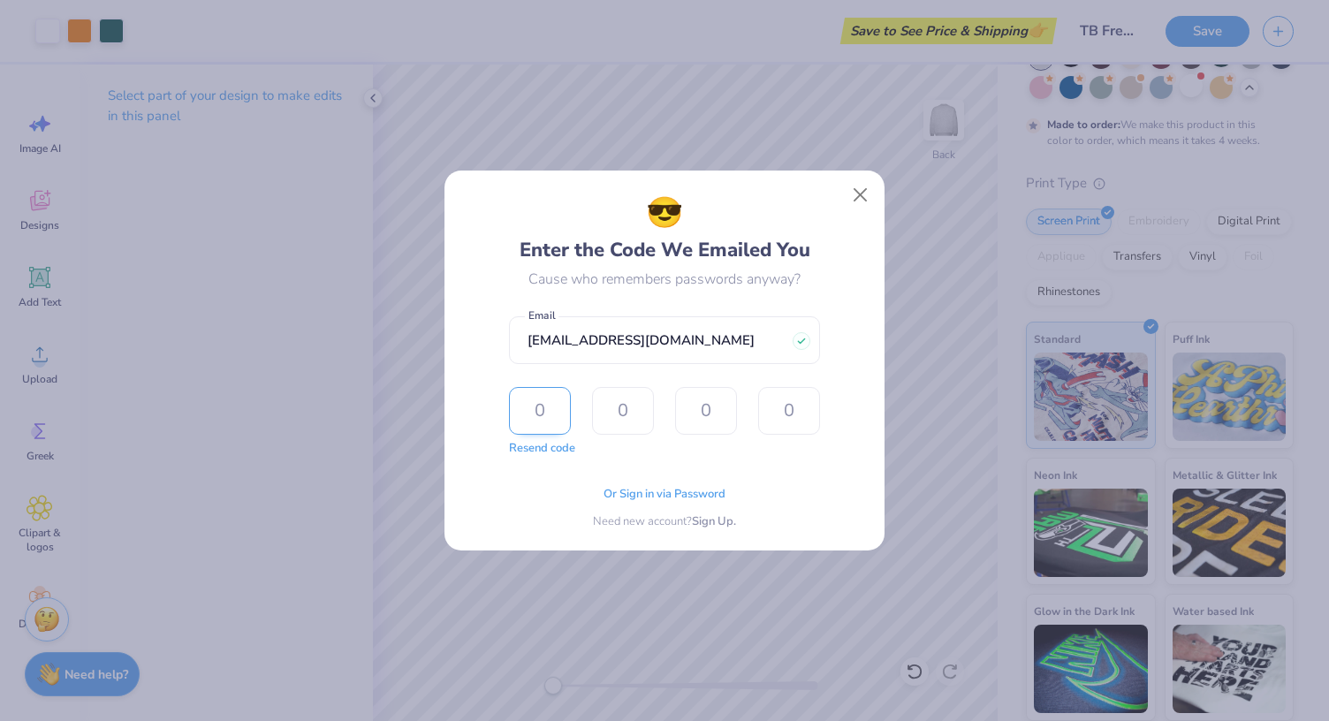
type input "5"
type input "2"
type input "0"
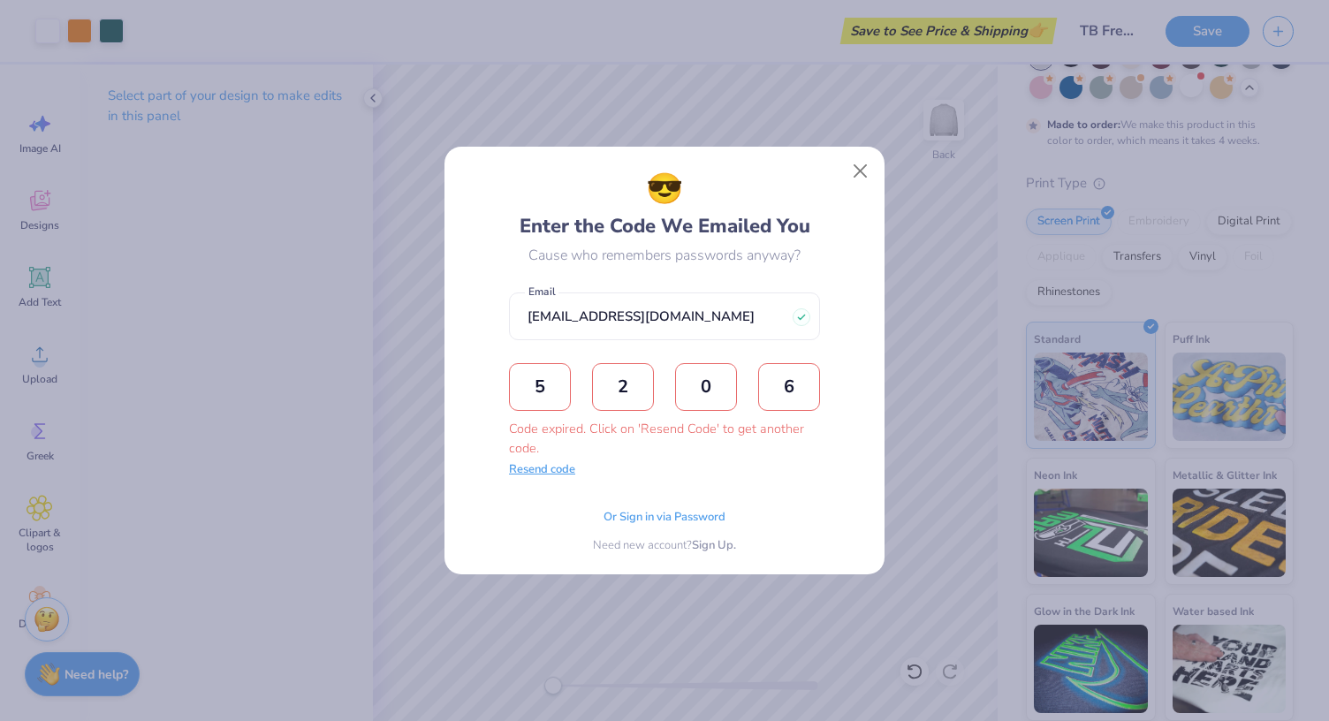
type input "6"
click at [557, 471] on button "Resend code" at bounding box center [542, 470] width 66 height 18
click at [549, 379] on input "text" at bounding box center [540, 387] width 62 height 48
type input "4"
type input "9"
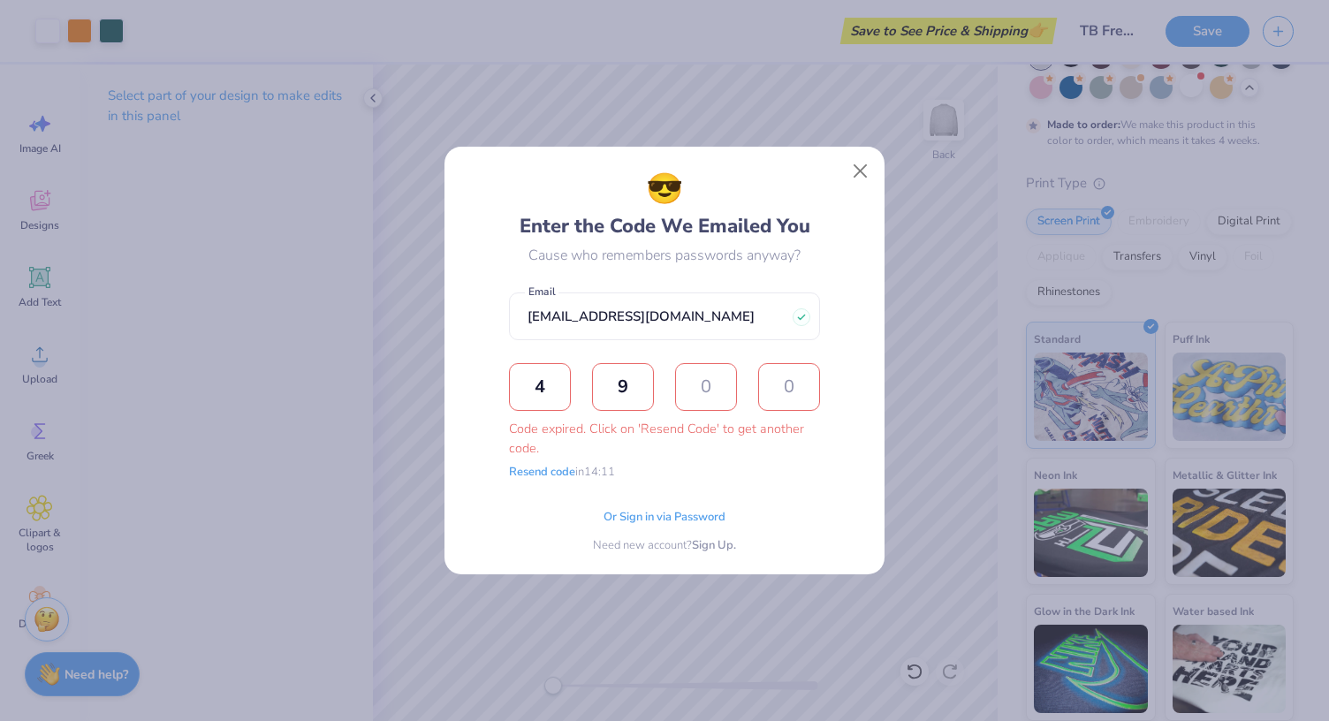
type input "1"
type input "9"
click at [645, 515] on span "Or Sign in via Password" at bounding box center [664, 515] width 122 height 18
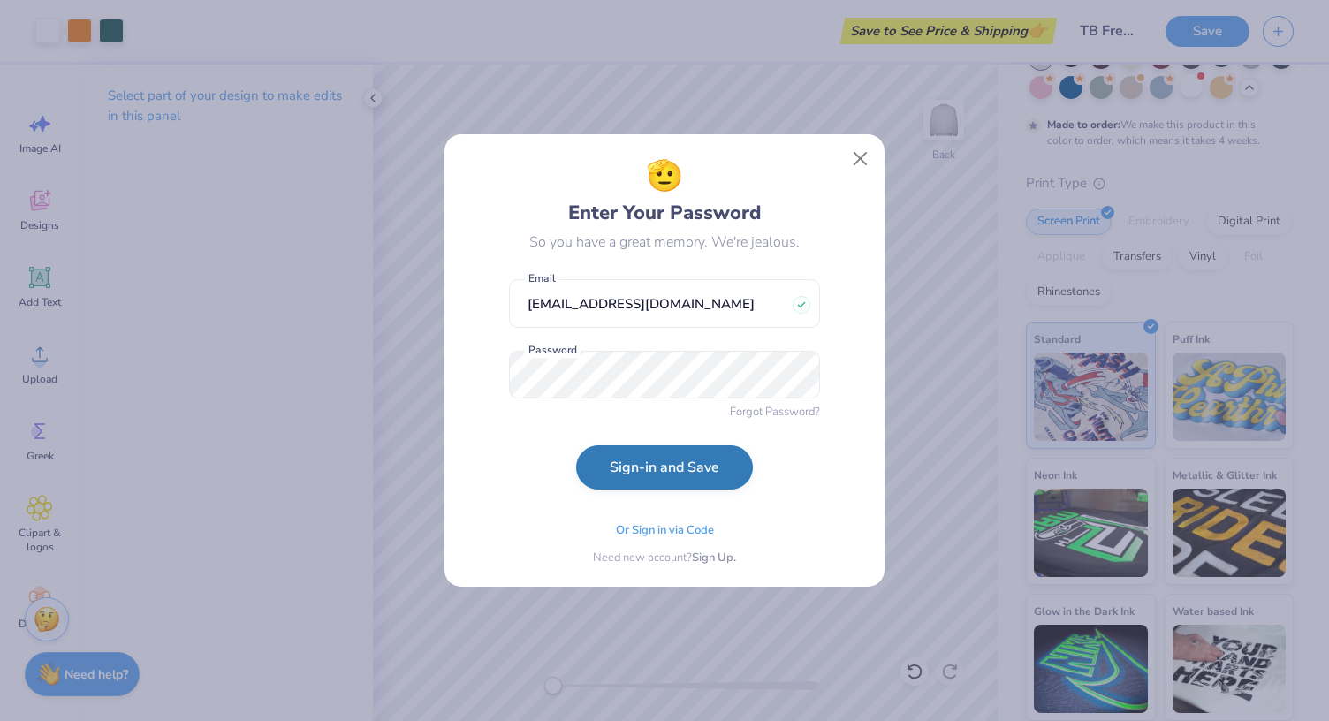
click at [684, 469] on button "Sign-in and Save" at bounding box center [664, 467] width 177 height 44
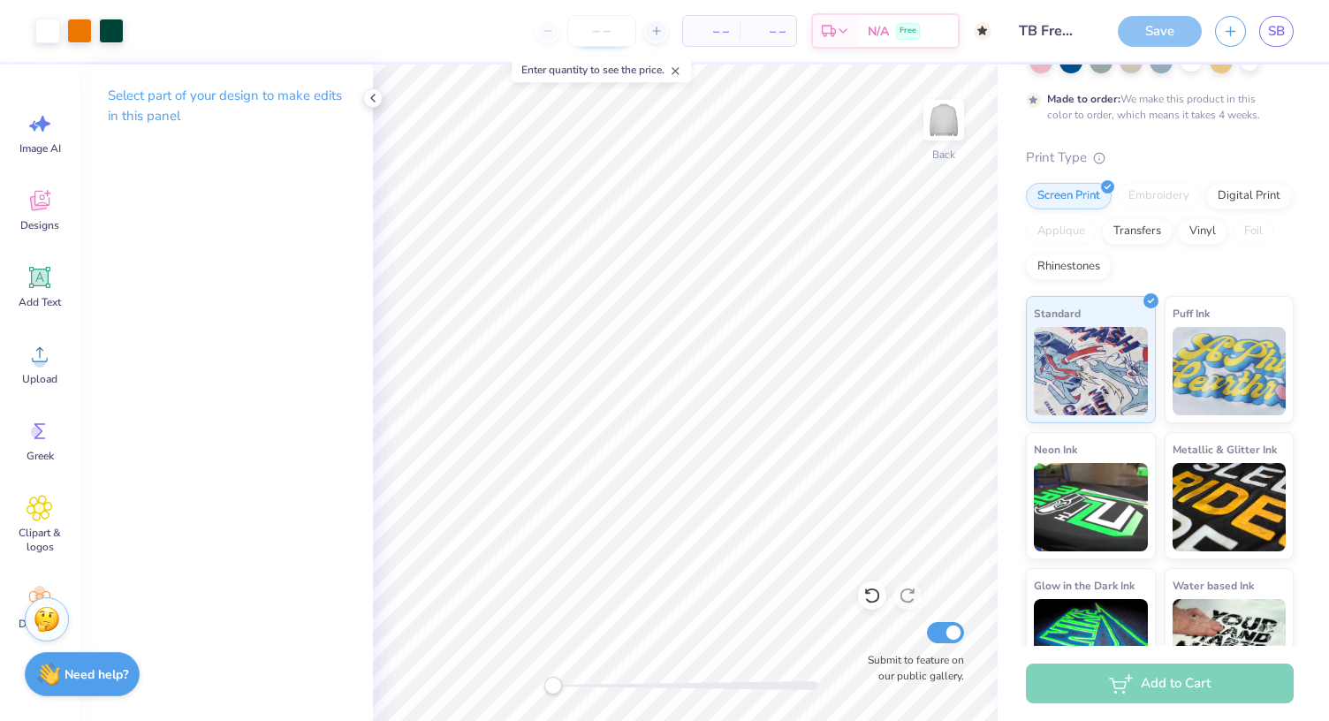
click at [618, 32] on input "number" at bounding box center [601, 31] width 69 height 32
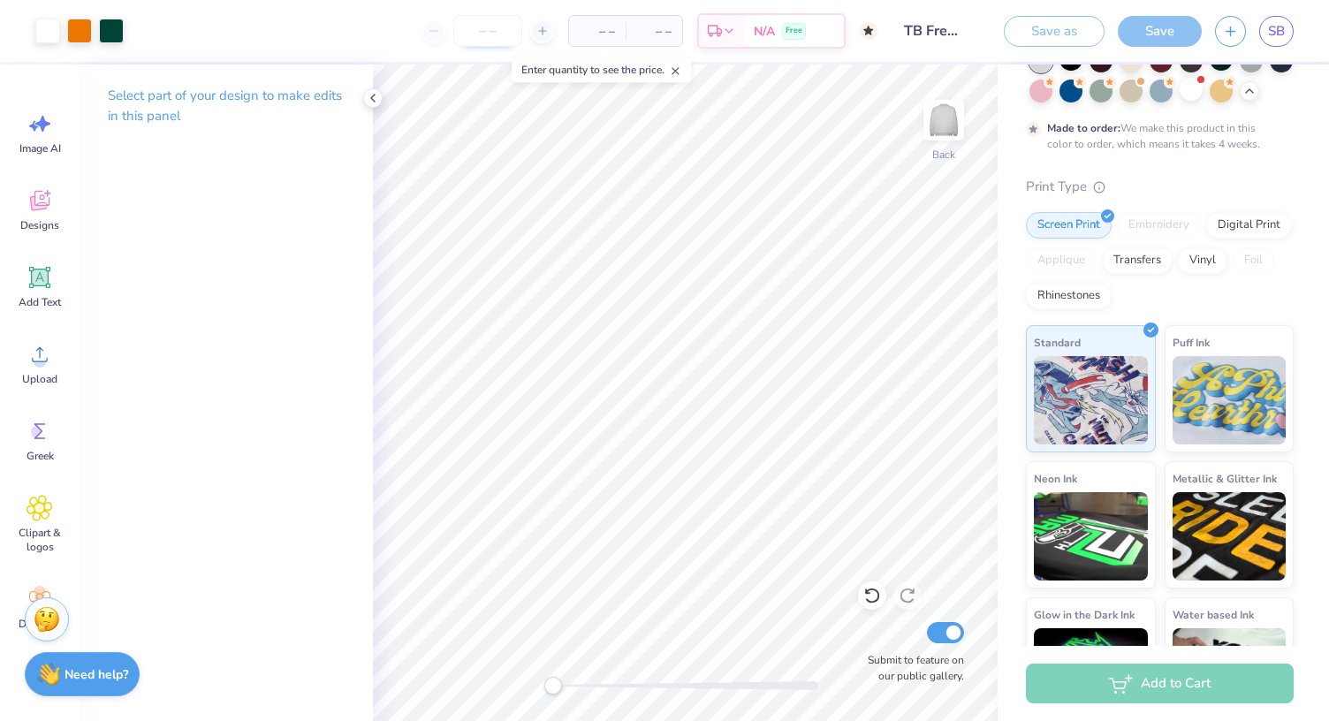
scroll to position [177, 0]
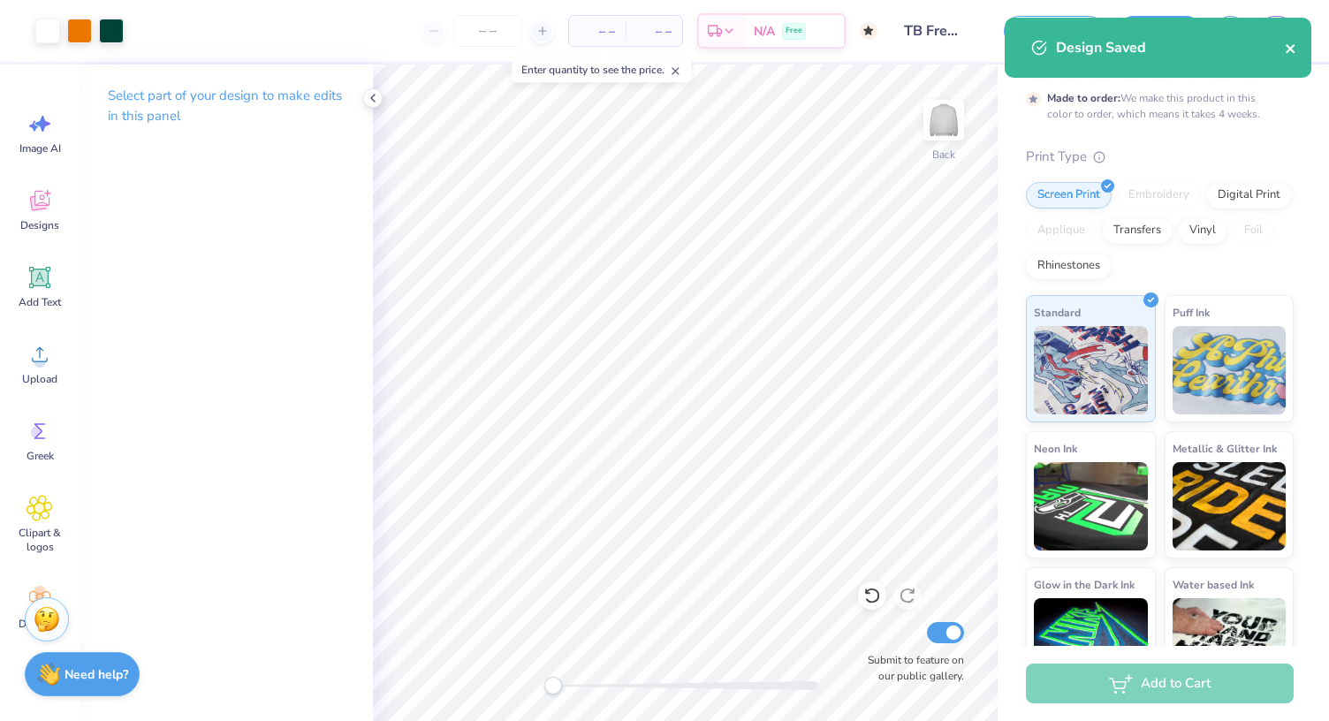
click at [1294, 50] on icon "close" at bounding box center [1291, 49] width 12 height 14
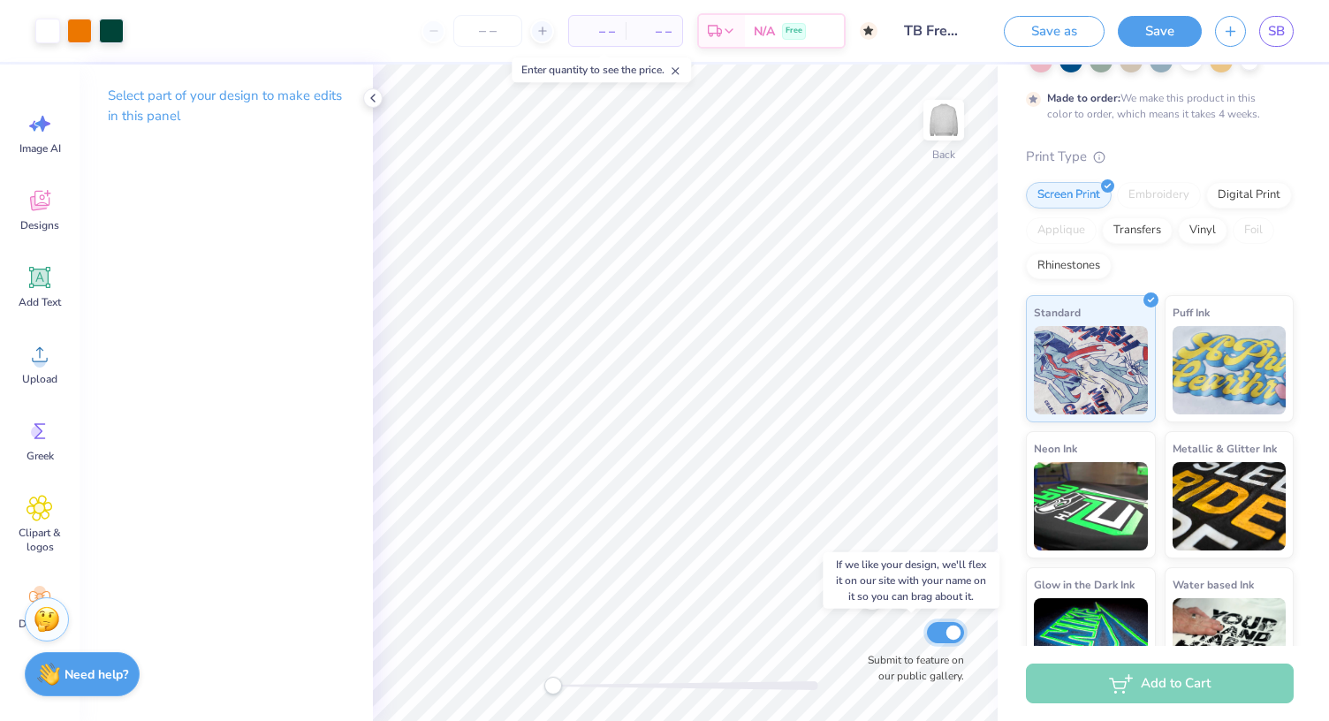
click at [956, 634] on input "Submit to feature on our public gallery." at bounding box center [945, 632] width 37 height 21
checkbox input "false"
click at [1134, 34] on button "Save" at bounding box center [1160, 28] width 84 height 31
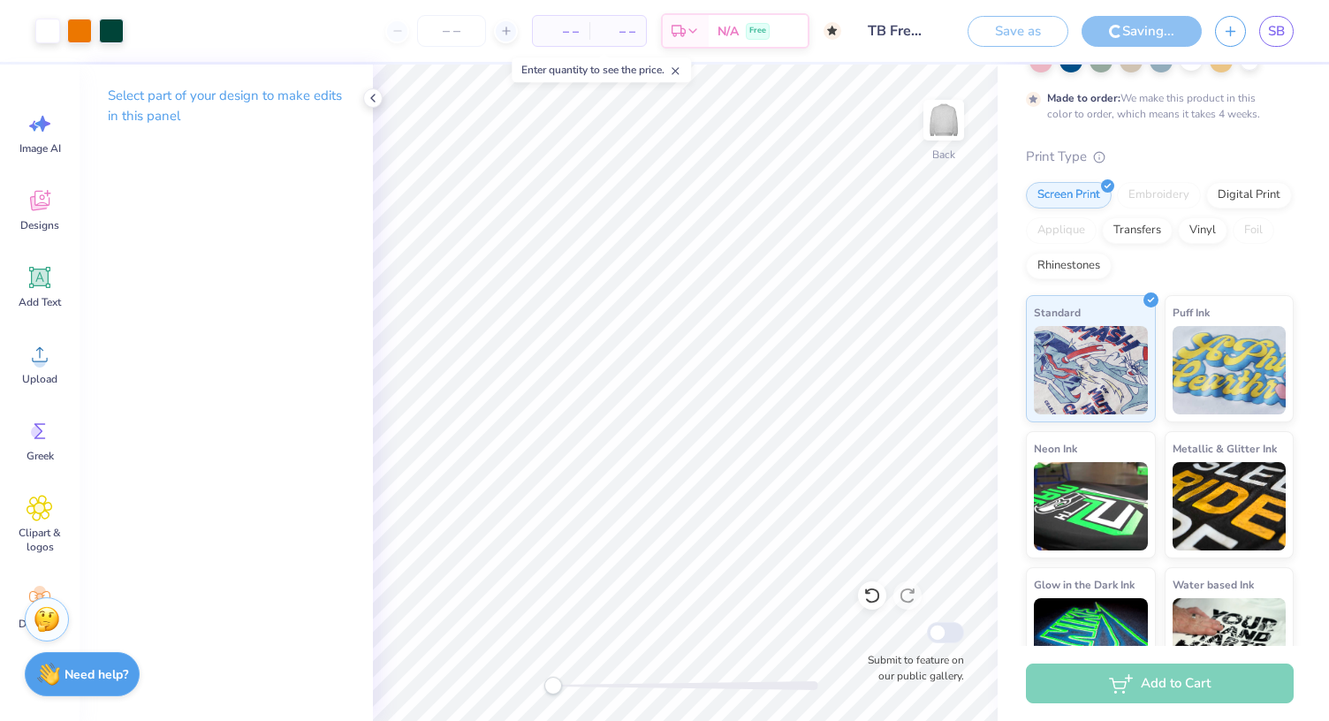
scroll to position [0, 0]
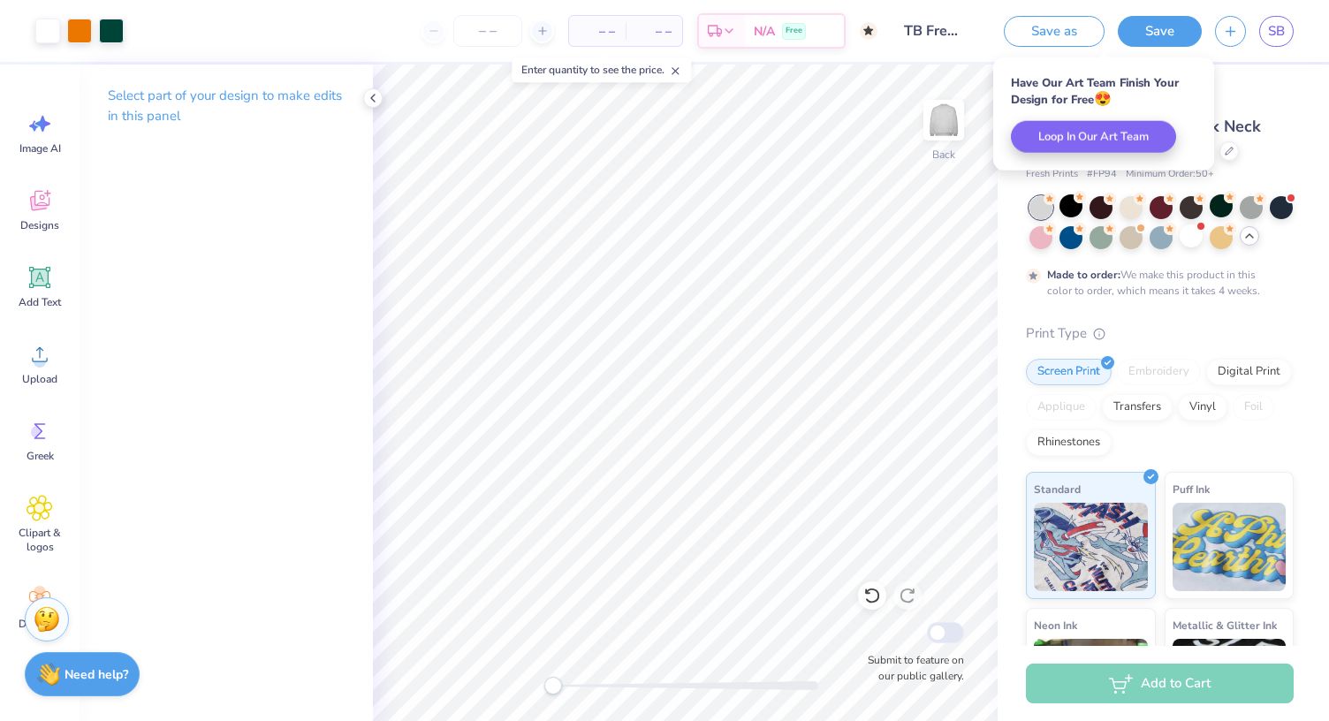
click at [1242, 243] on icon at bounding box center [1249, 236] width 14 height 14
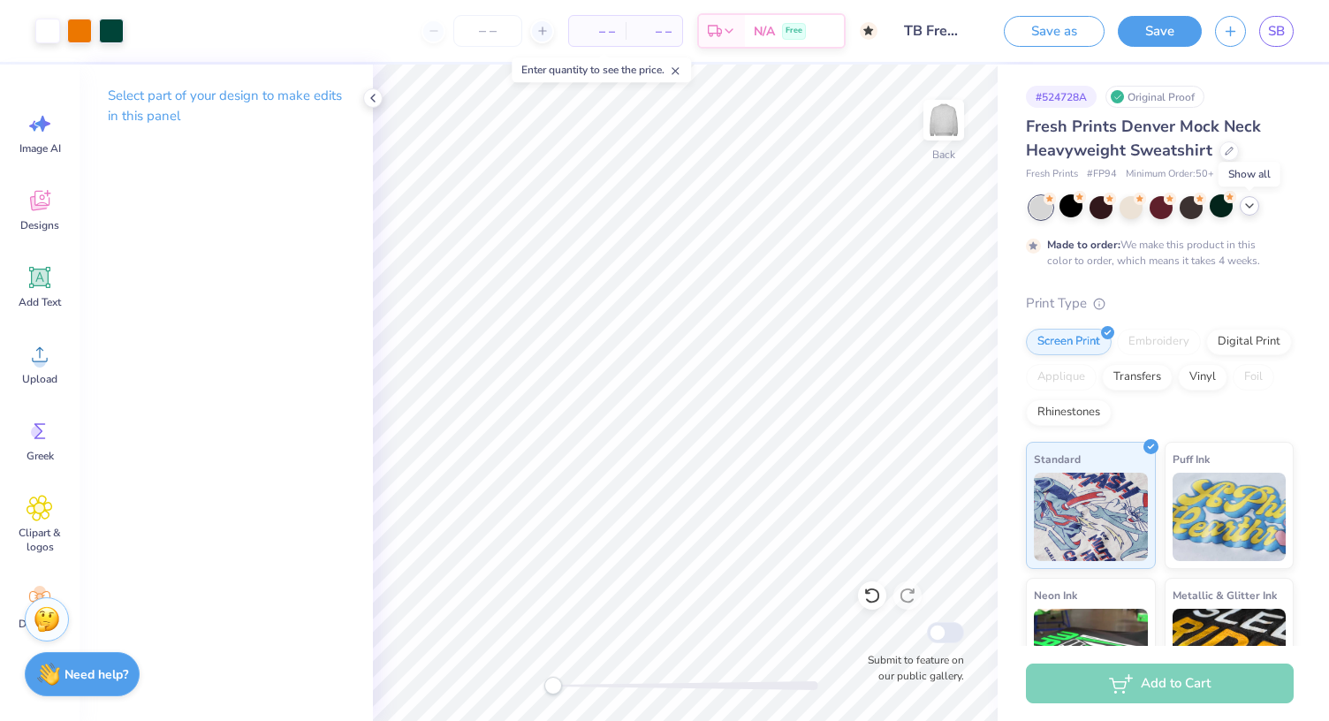
click at [1241, 203] on div at bounding box center [1249, 205] width 19 height 19
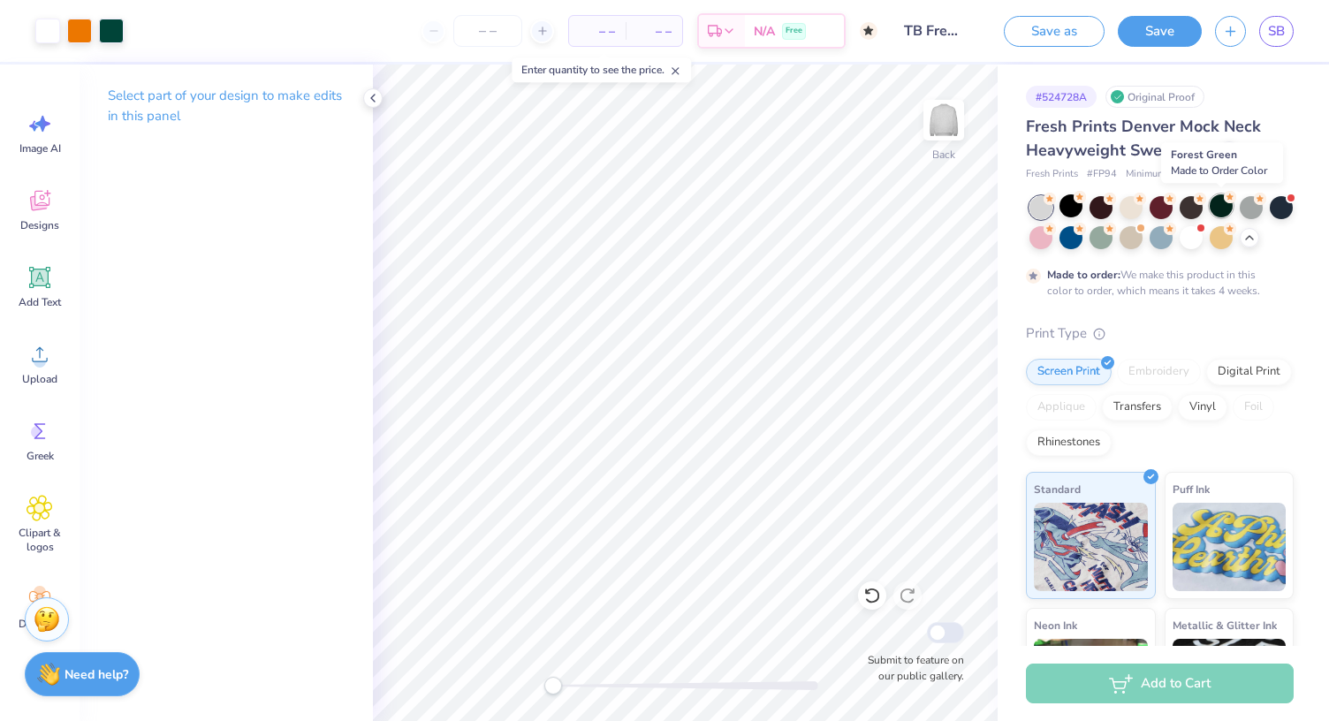
click at [1212, 215] on div at bounding box center [1220, 205] width 23 height 23
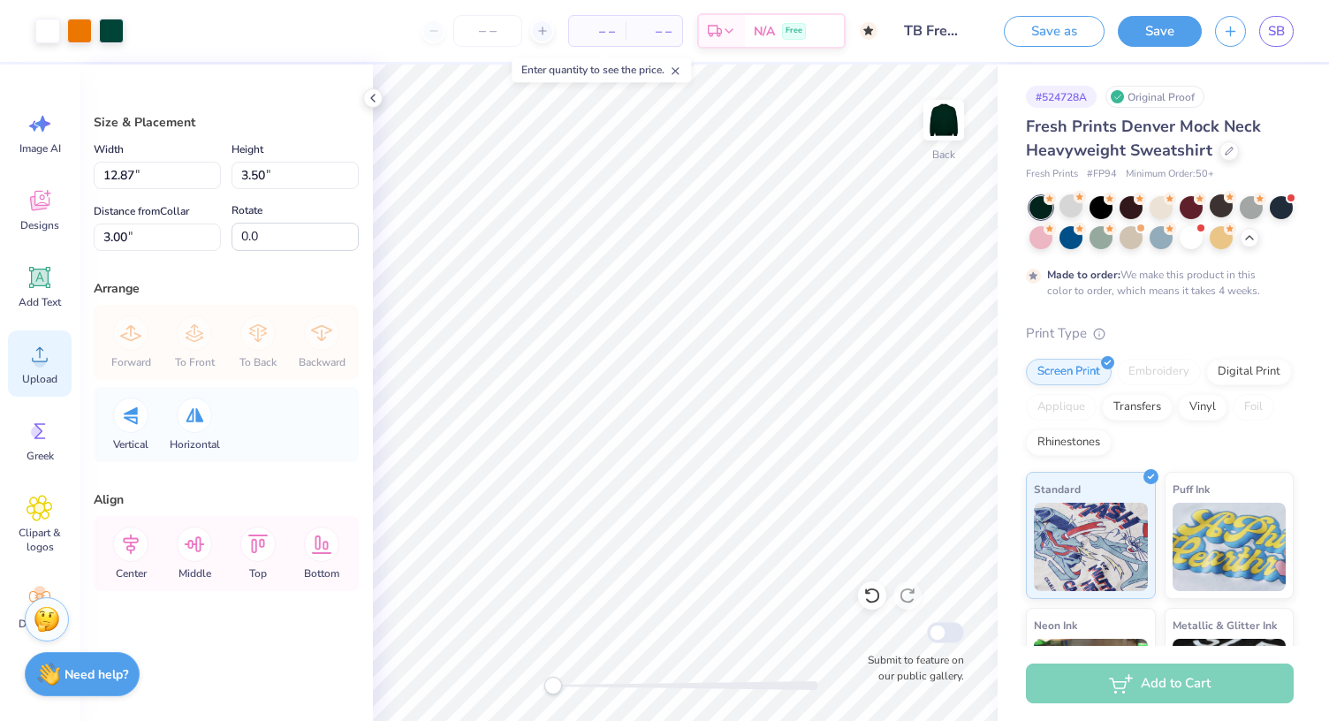
click at [42, 351] on icon at bounding box center [40, 354] width 27 height 27
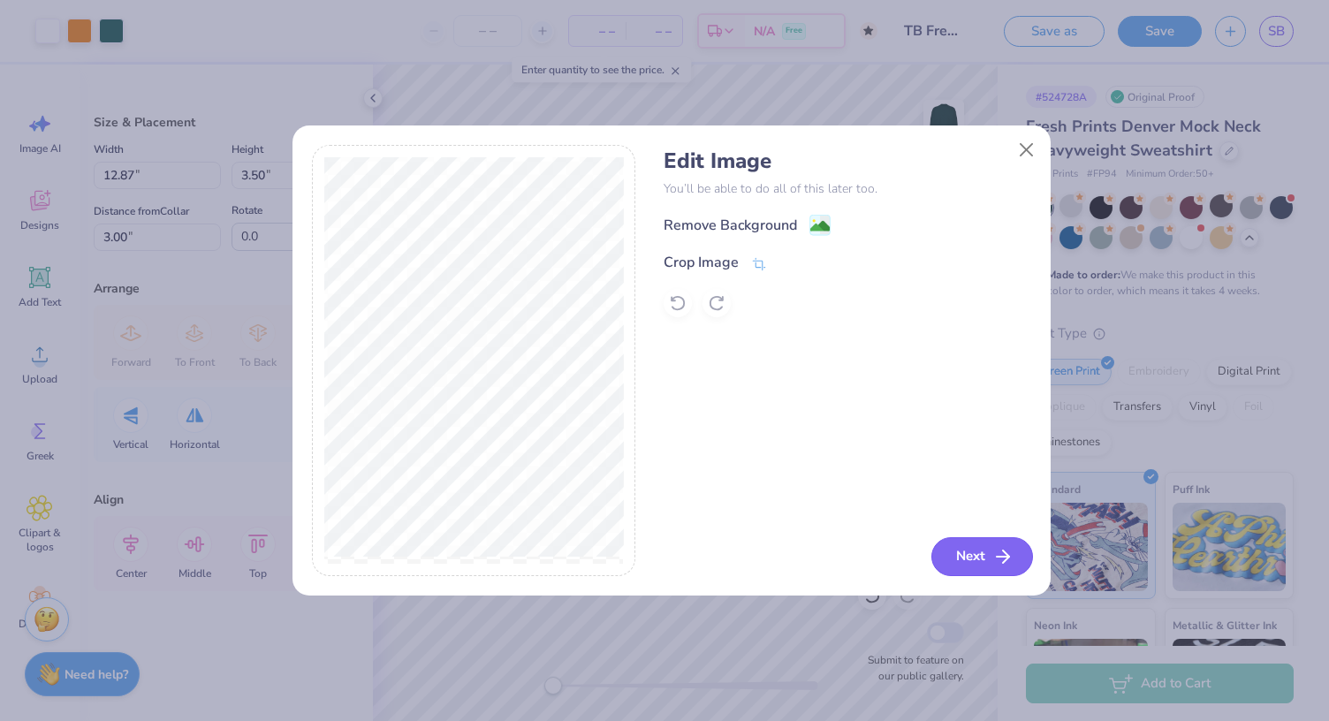
click at [958, 556] on button "Next" at bounding box center [982, 556] width 102 height 39
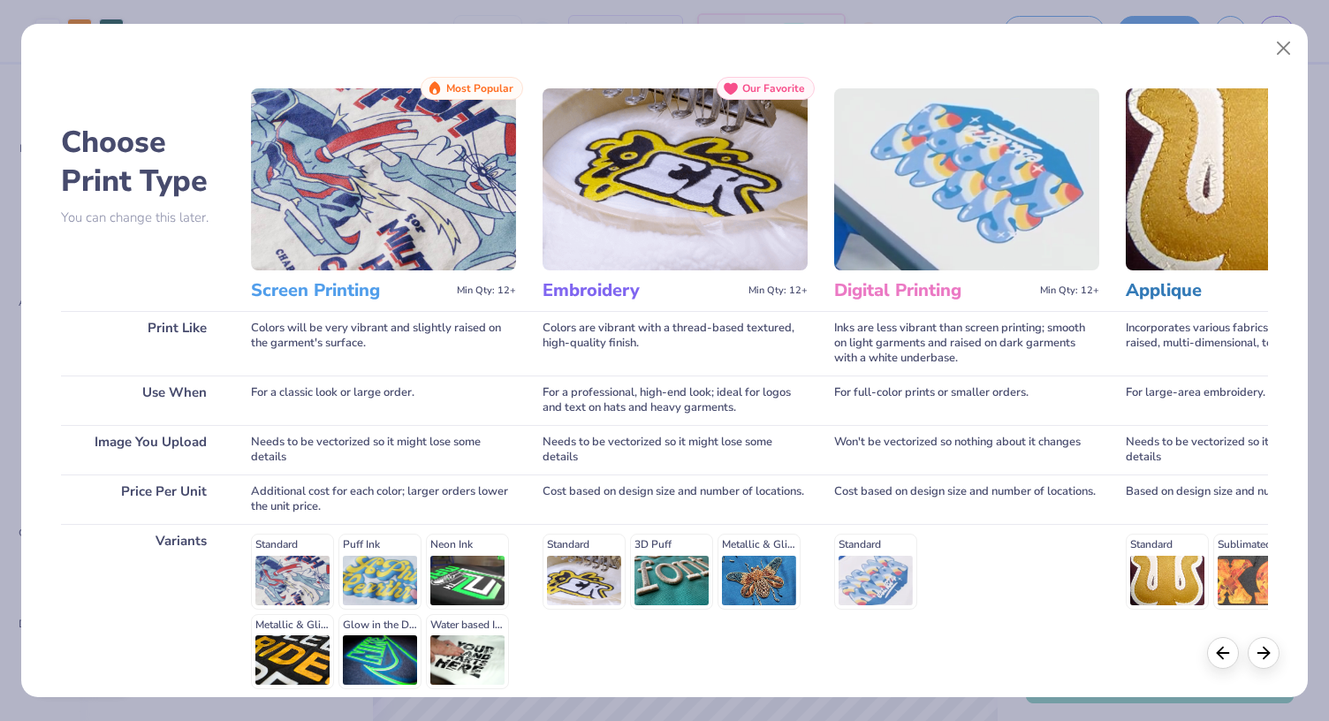
scroll to position [159, 0]
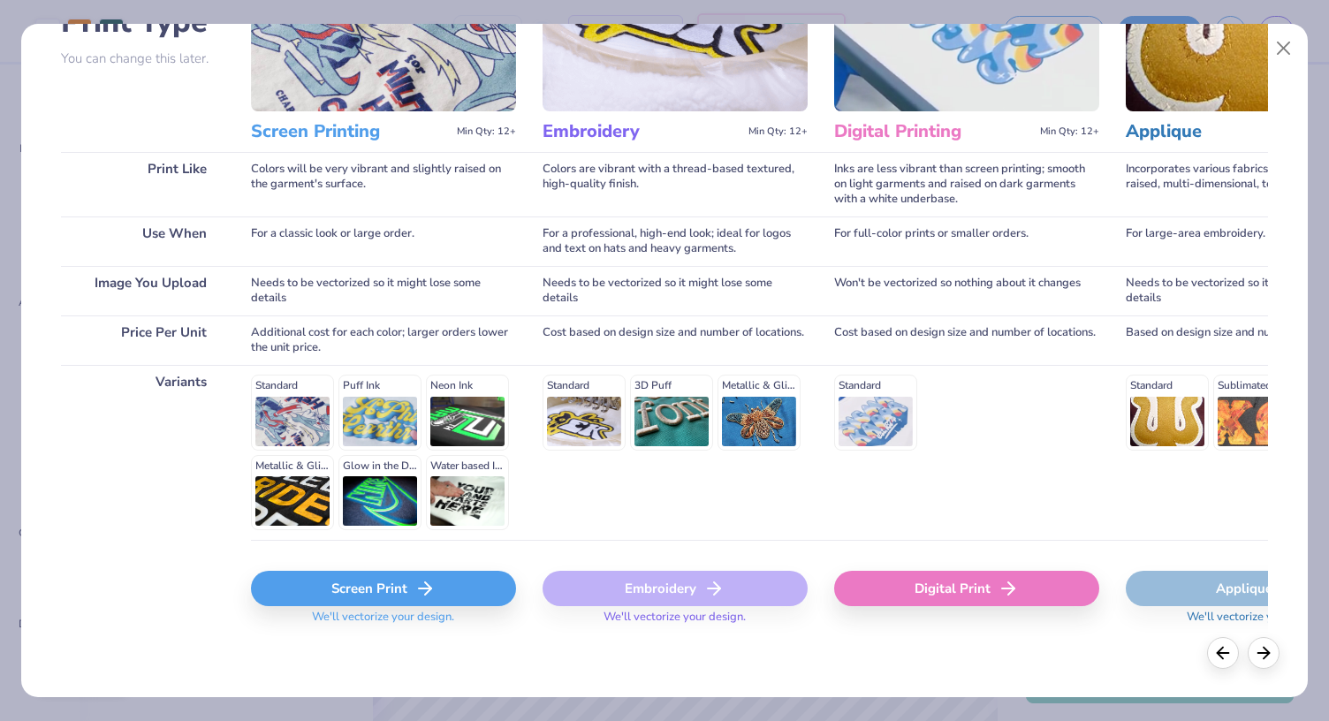
click at [375, 597] on div "Screen Print" at bounding box center [383, 588] width 265 height 35
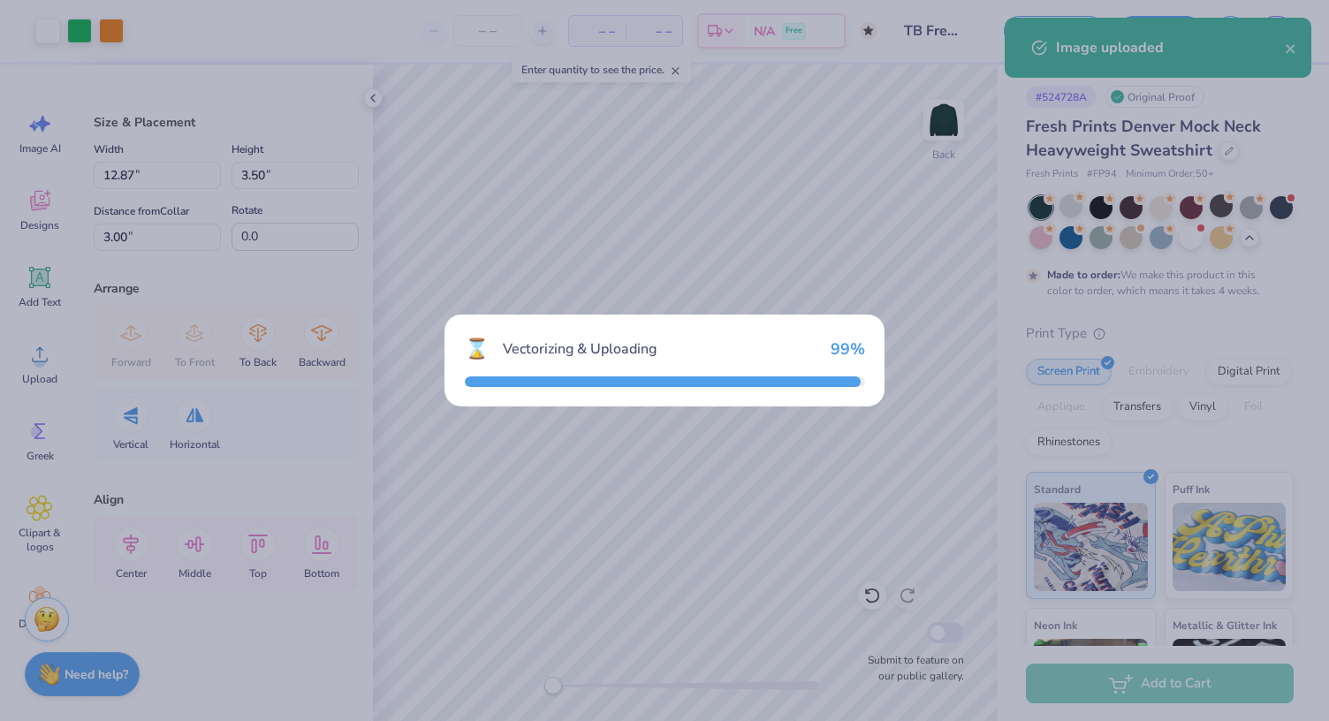
type input "15.00"
type input "4.08"
type input "7.96"
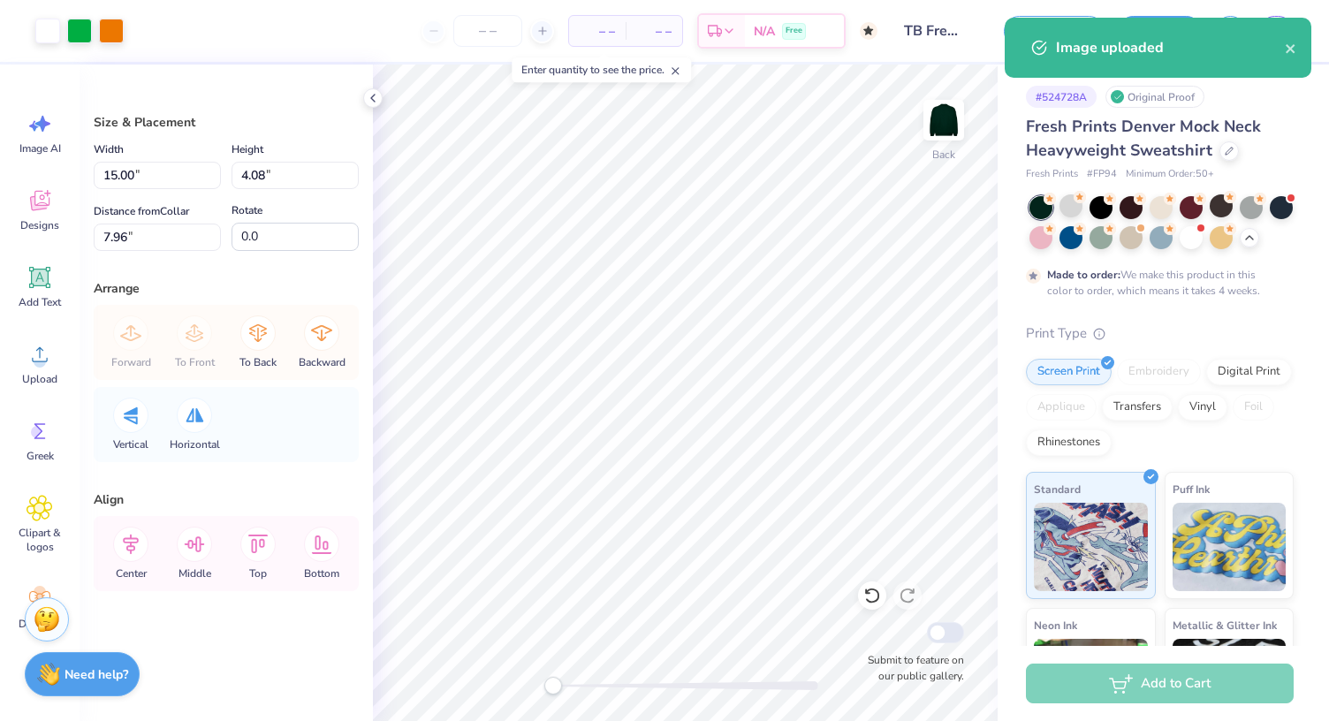
type input "13.28"
type input "3.61"
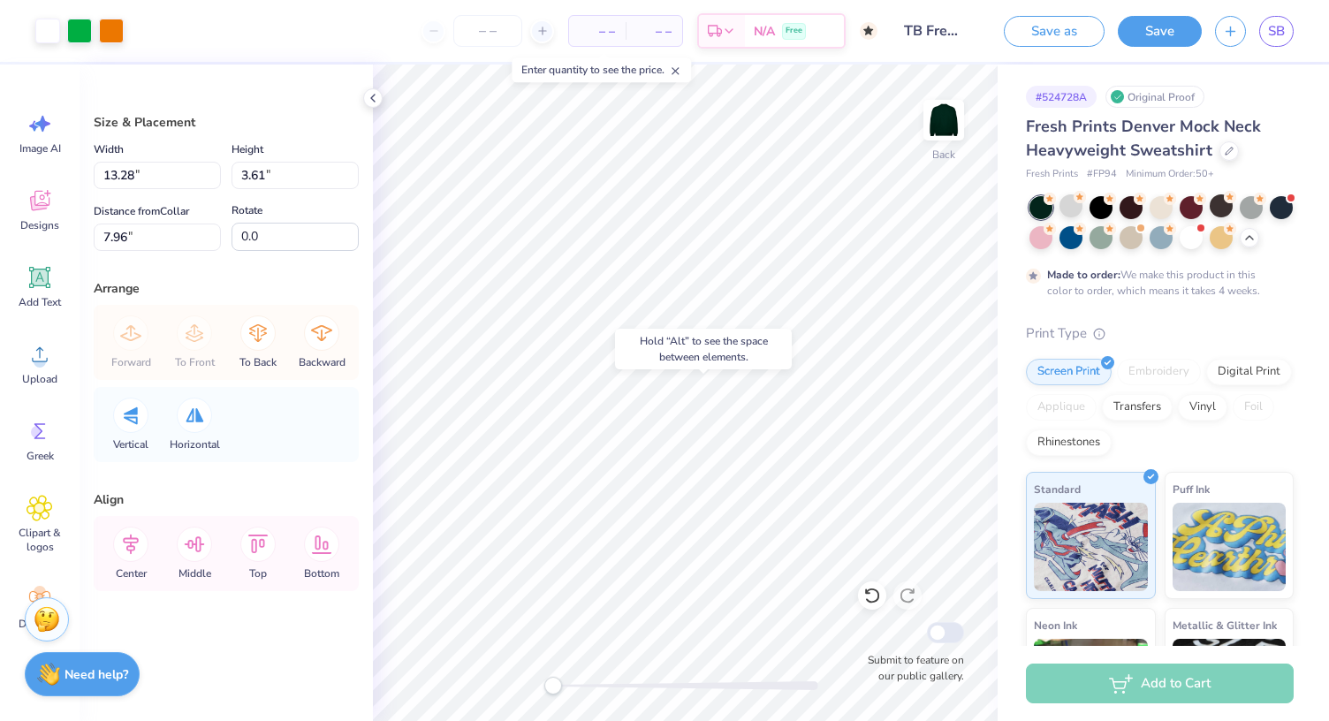
type input "12.87"
type input "3.50"
type input "3.00"
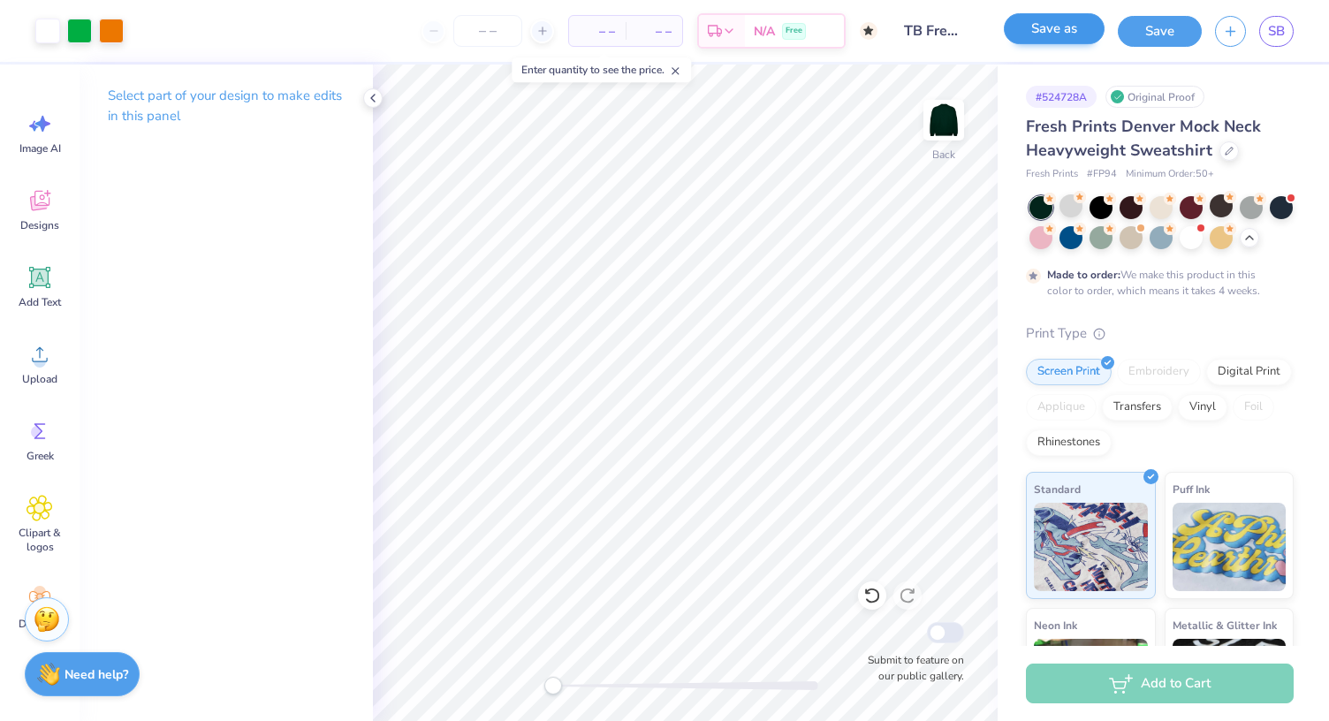
click at [1071, 43] on div "Save as" at bounding box center [1054, 31] width 101 height 31
click at [1146, 42] on button "Save" at bounding box center [1160, 28] width 84 height 31
click at [484, 34] on input "number" at bounding box center [487, 31] width 69 height 32
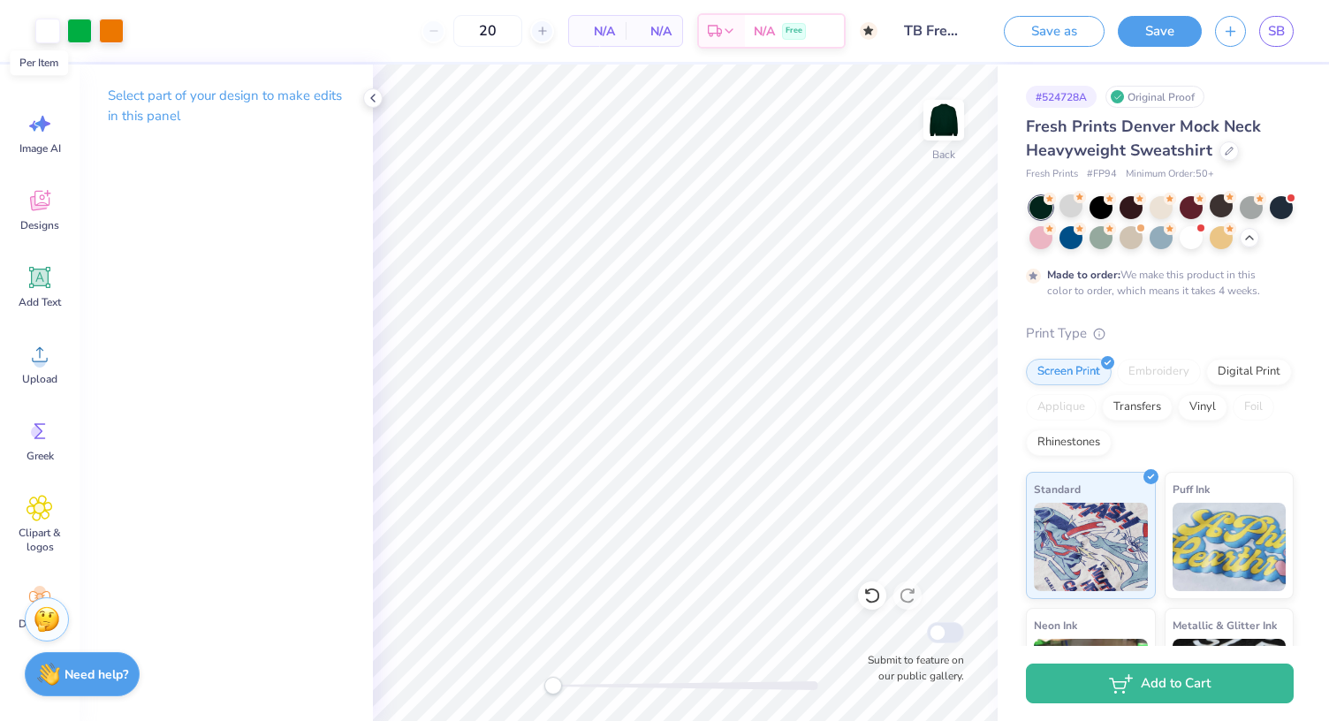
type input "50"
click at [590, 28] on span "N/A" at bounding box center [597, 31] width 35 height 19
click at [1175, 41] on button "Save" at bounding box center [1160, 28] width 84 height 31
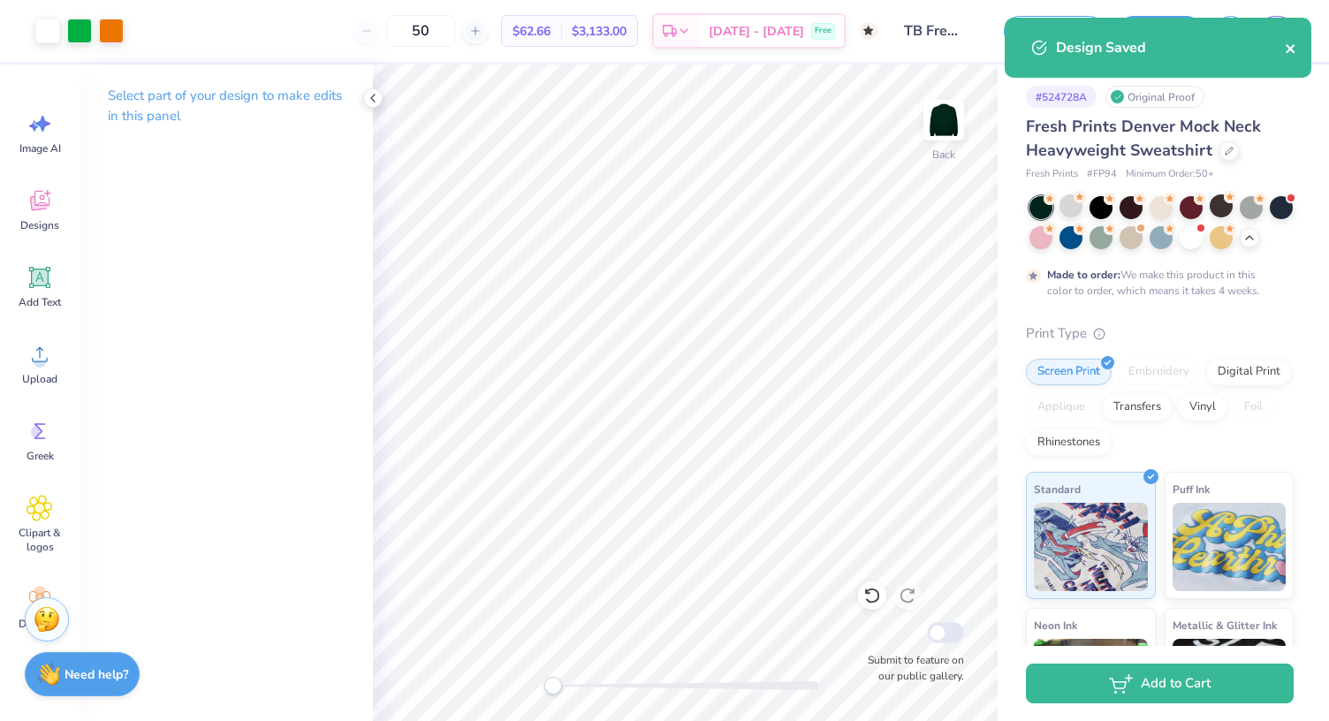
click at [1288, 51] on icon "close" at bounding box center [1289, 48] width 9 height 9
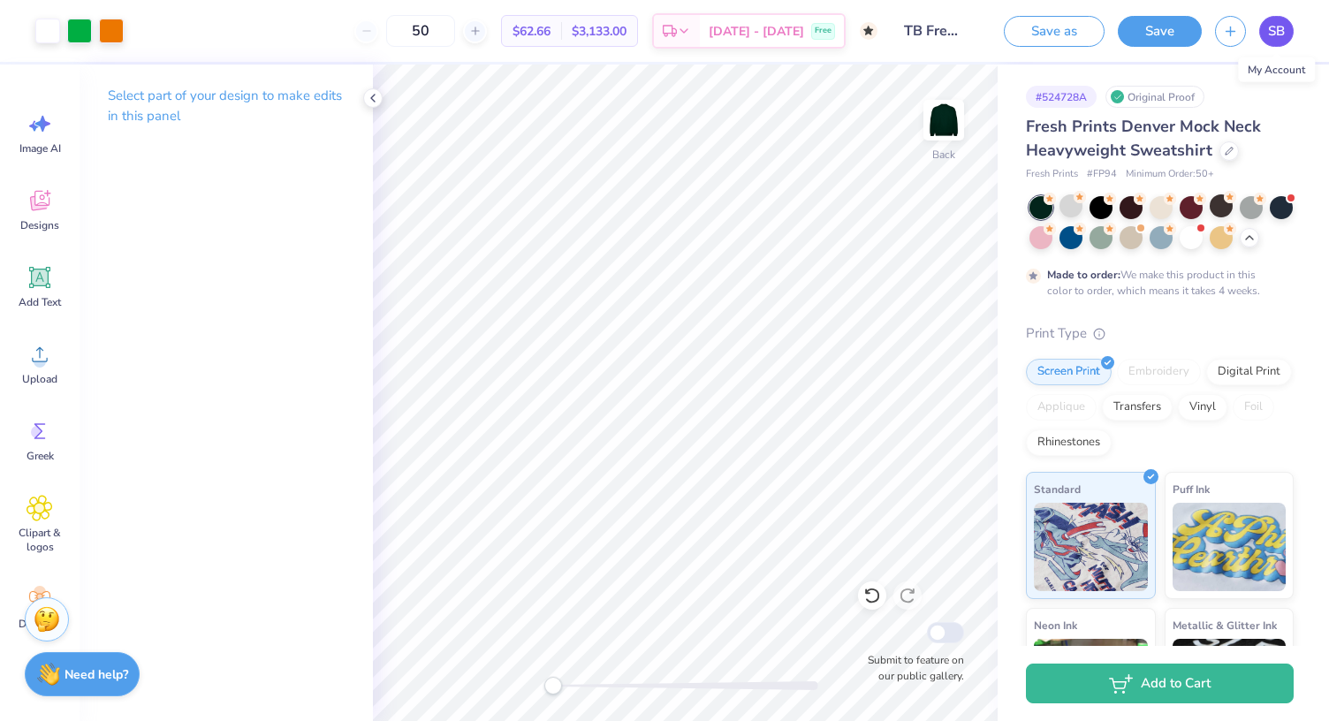
click at [1273, 40] on span "SB" at bounding box center [1276, 31] width 17 height 20
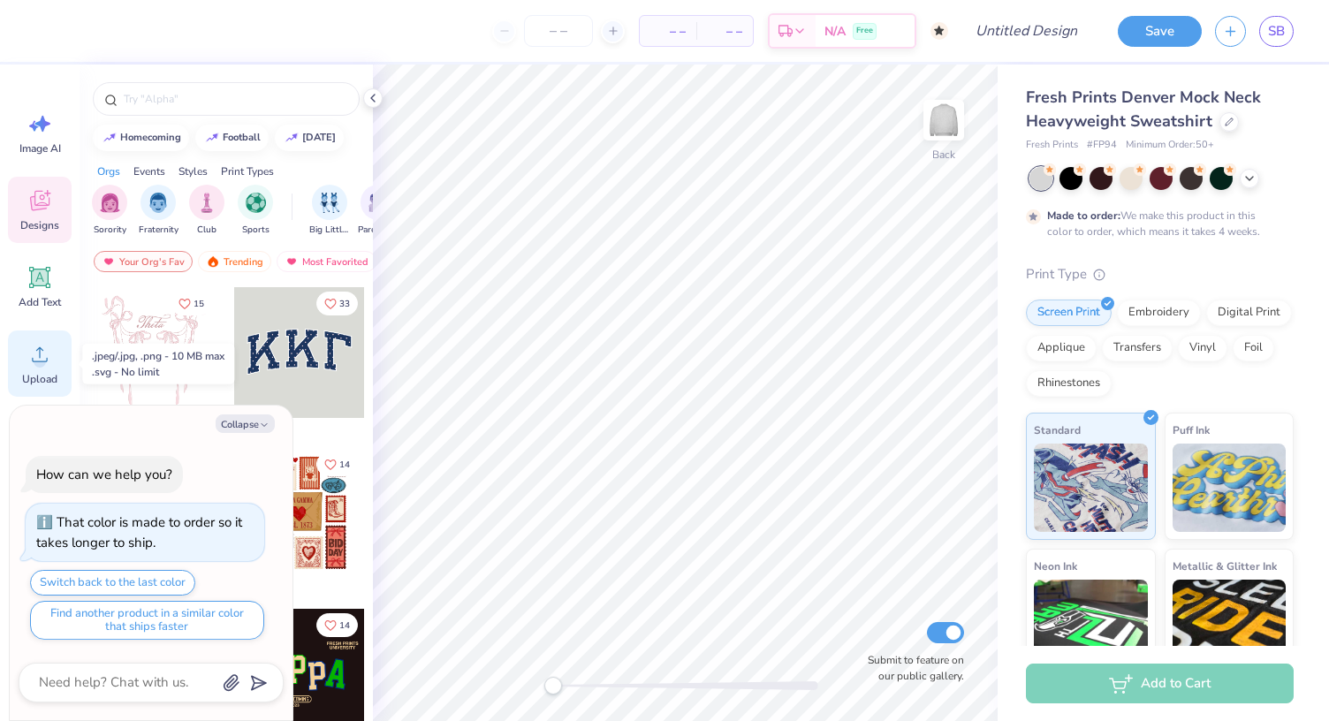
click at [34, 354] on icon at bounding box center [40, 354] width 27 height 27
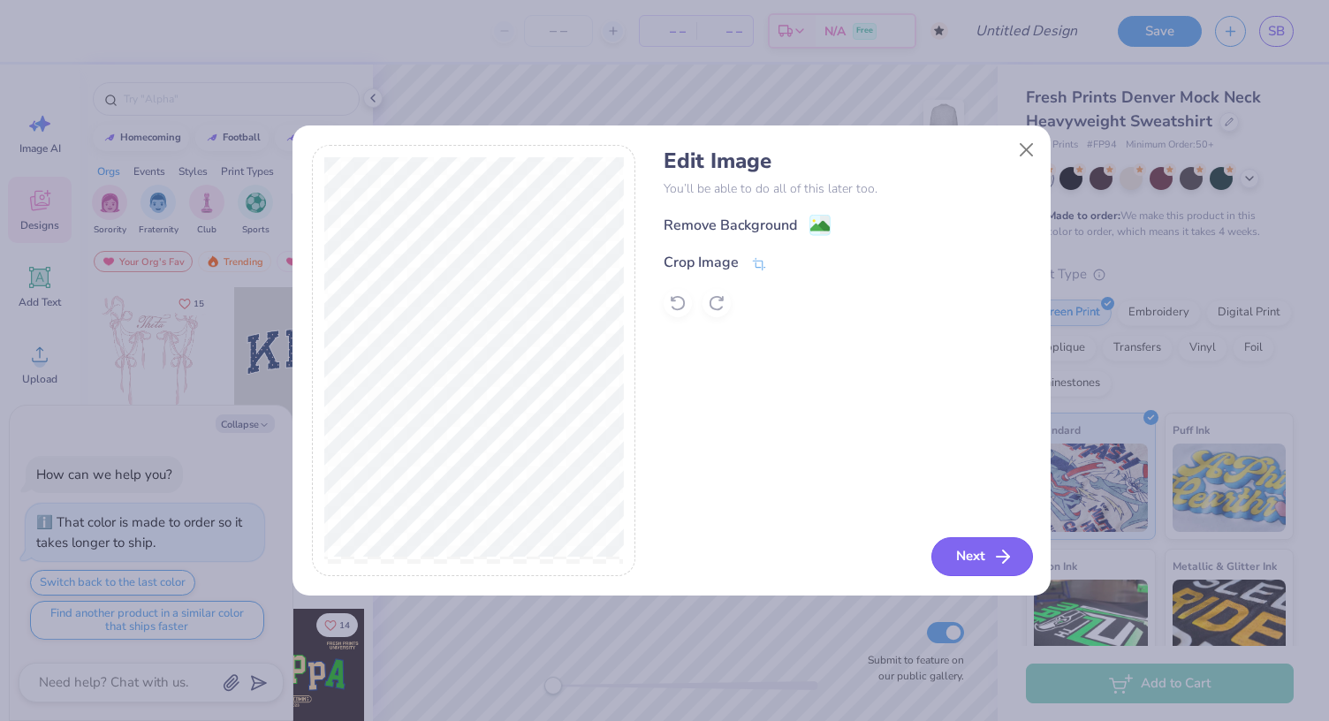
click at [1012, 553] on icon "button" at bounding box center [1002, 556] width 21 height 21
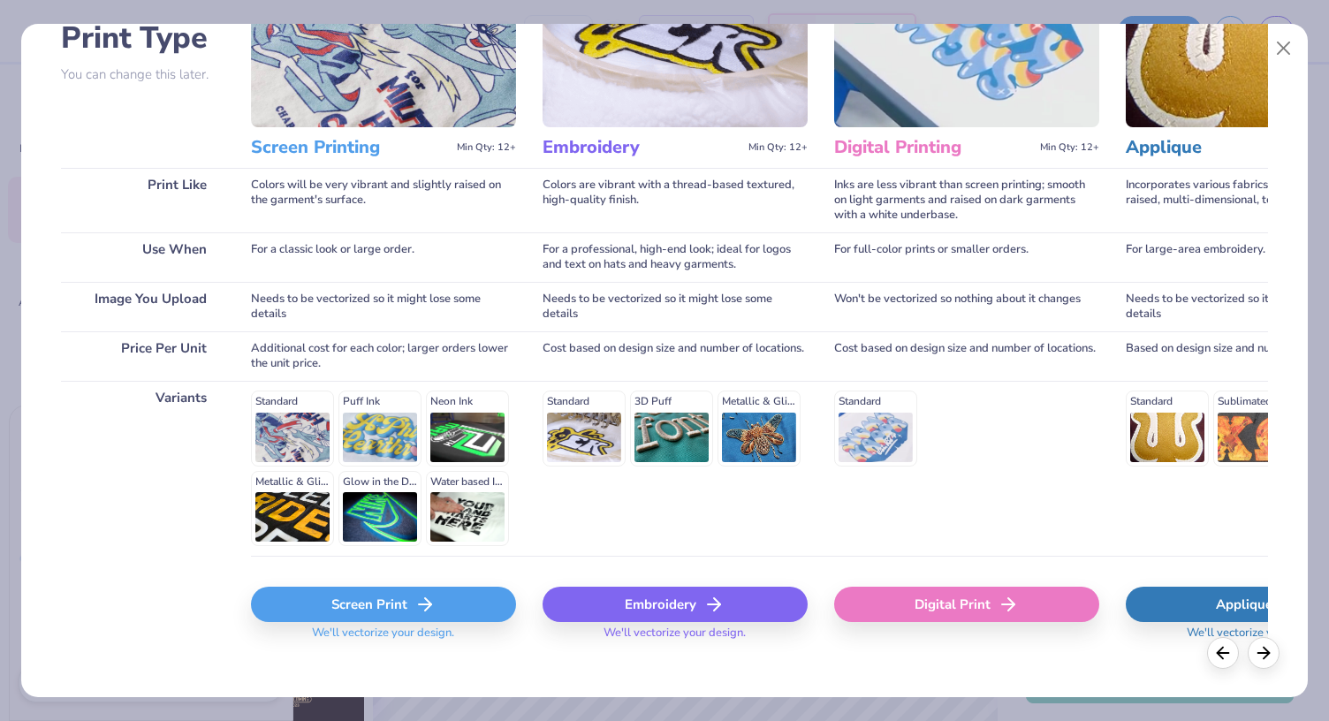
scroll to position [159, 0]
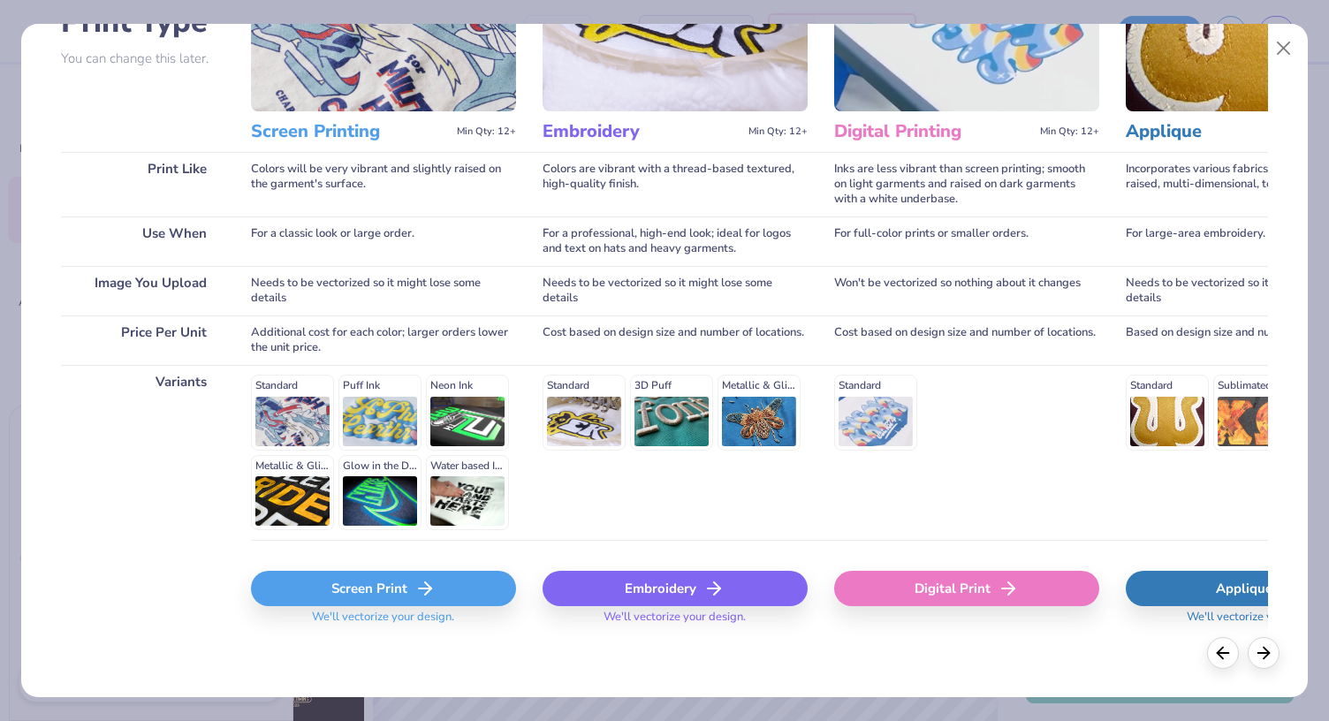
click at [450, 589] on div "Screen Print" at bounding box center [383, 588] width 265 height 35
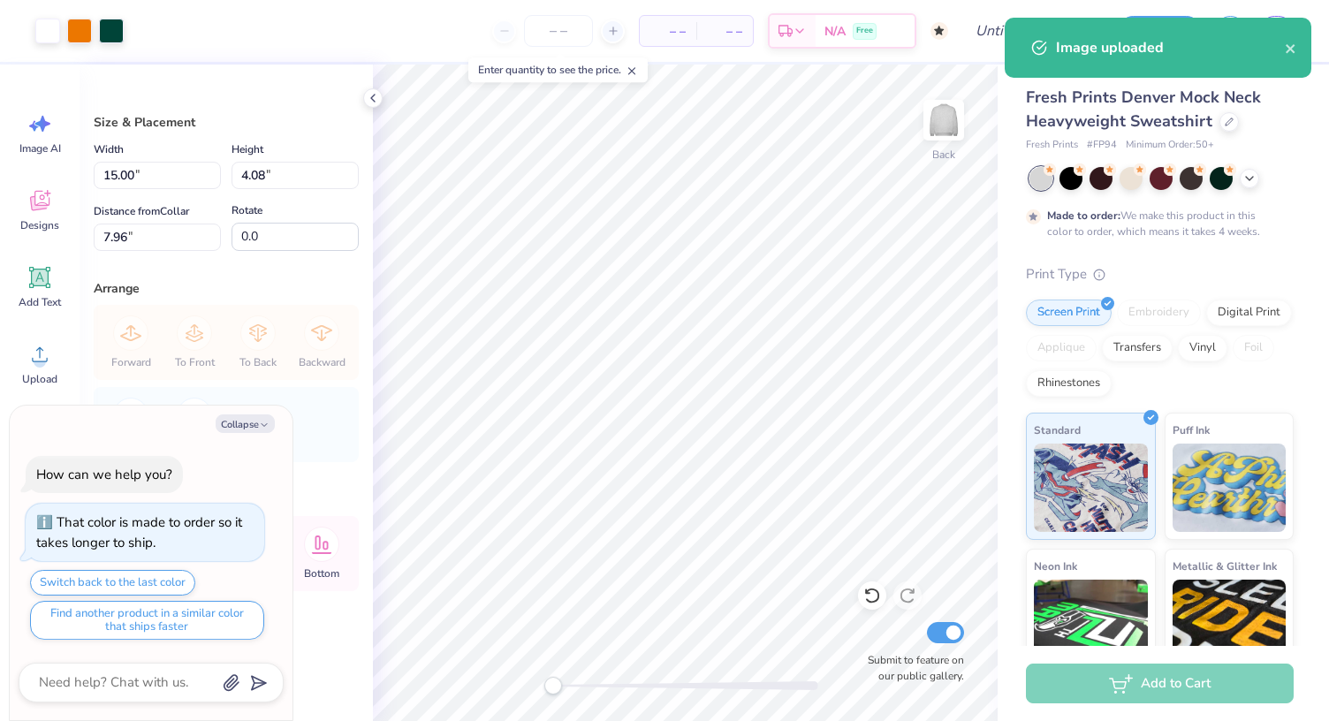
type textarea "x"
click at [953, 632] on input "Submit to feature on our public gallery." at bounding box center [945, 632] width 37 height 21
checkbox input "false"
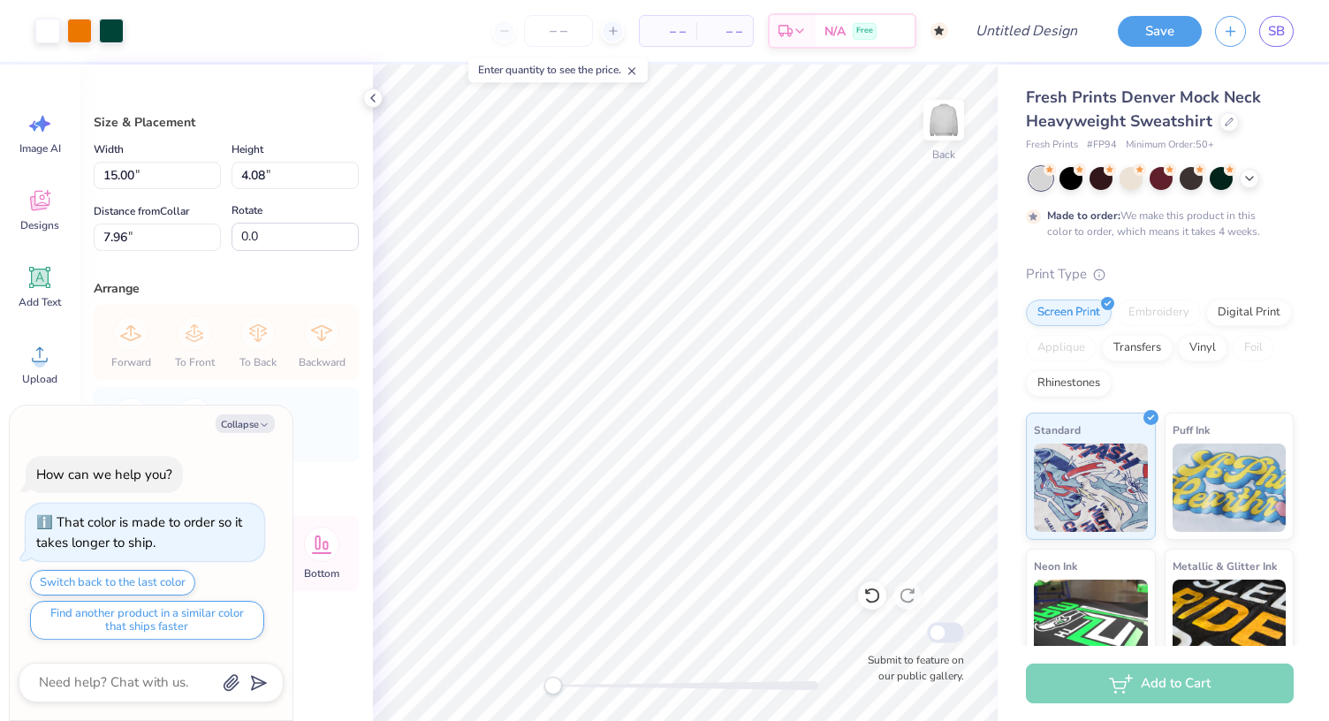
type textarea "x"
type input "13.05"
type input "3.55"
type input "2.09"
type textarea "x"
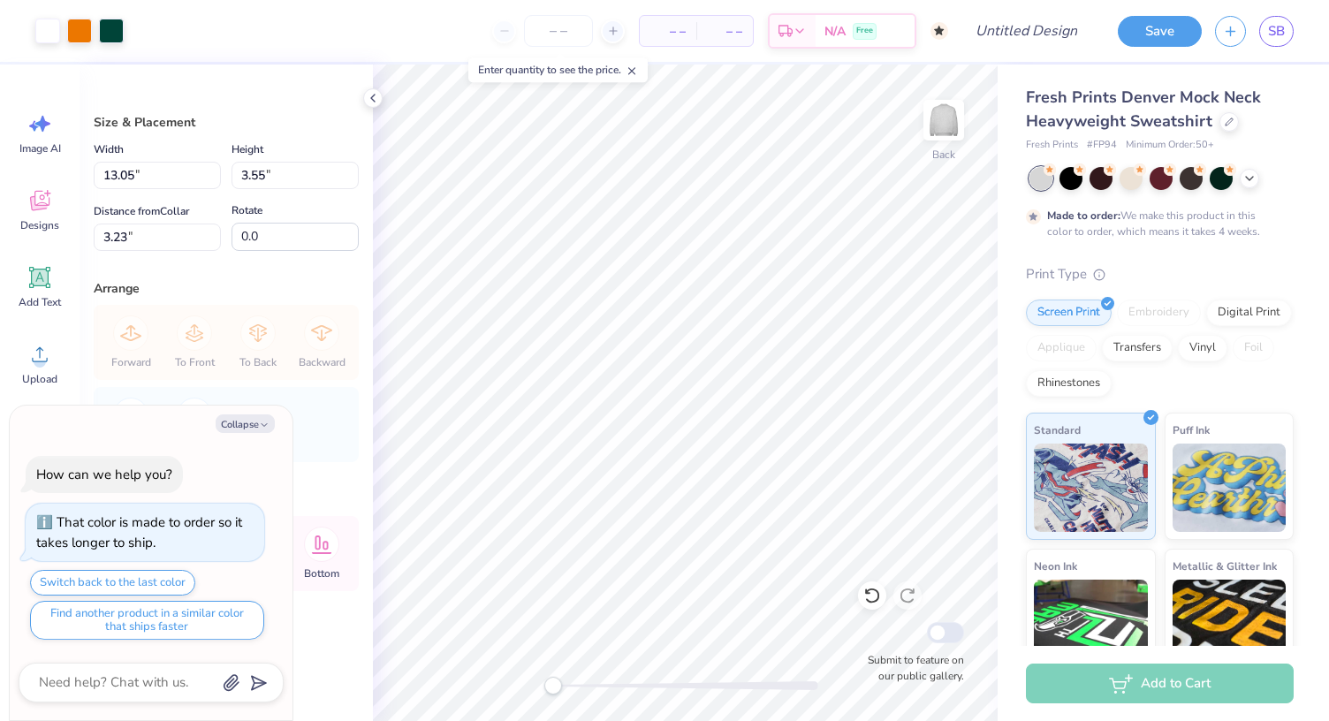
type input "13.87"
type input "3.77"
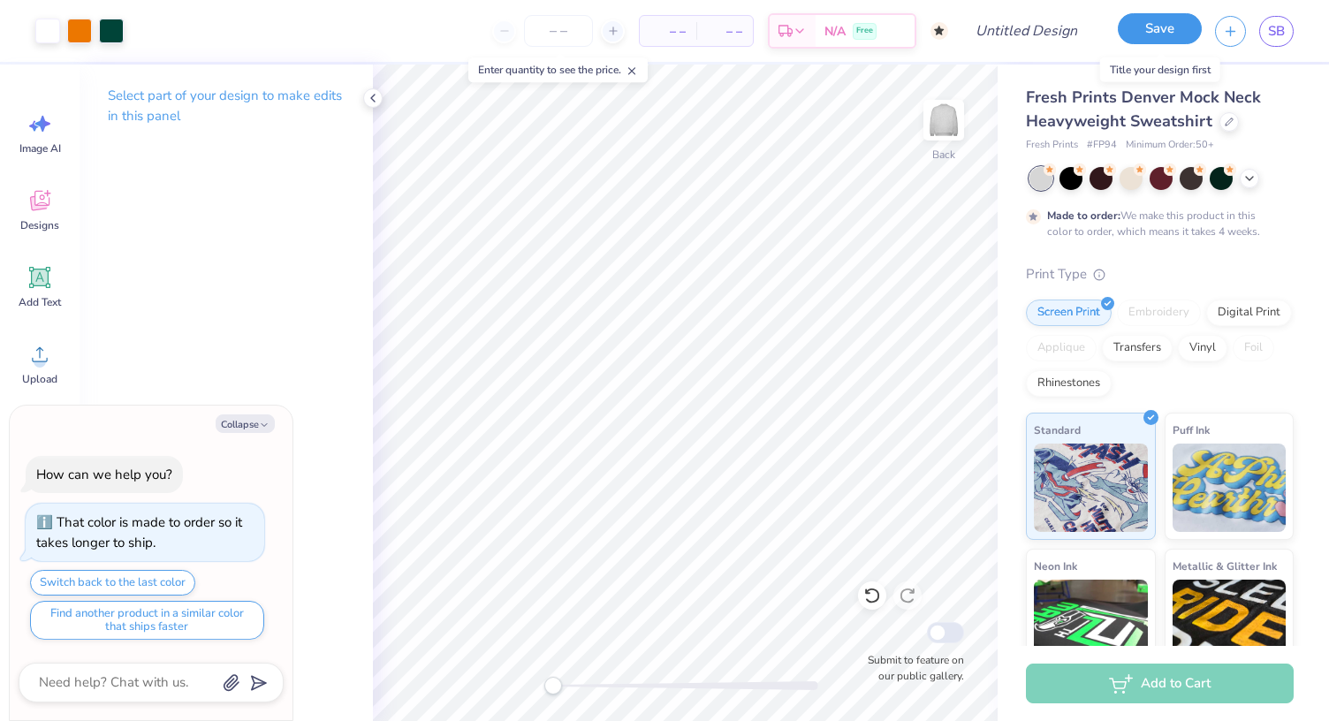
click at [1161, 33] on button "Save" at bounding box center [1160, 28] width 84 height 31
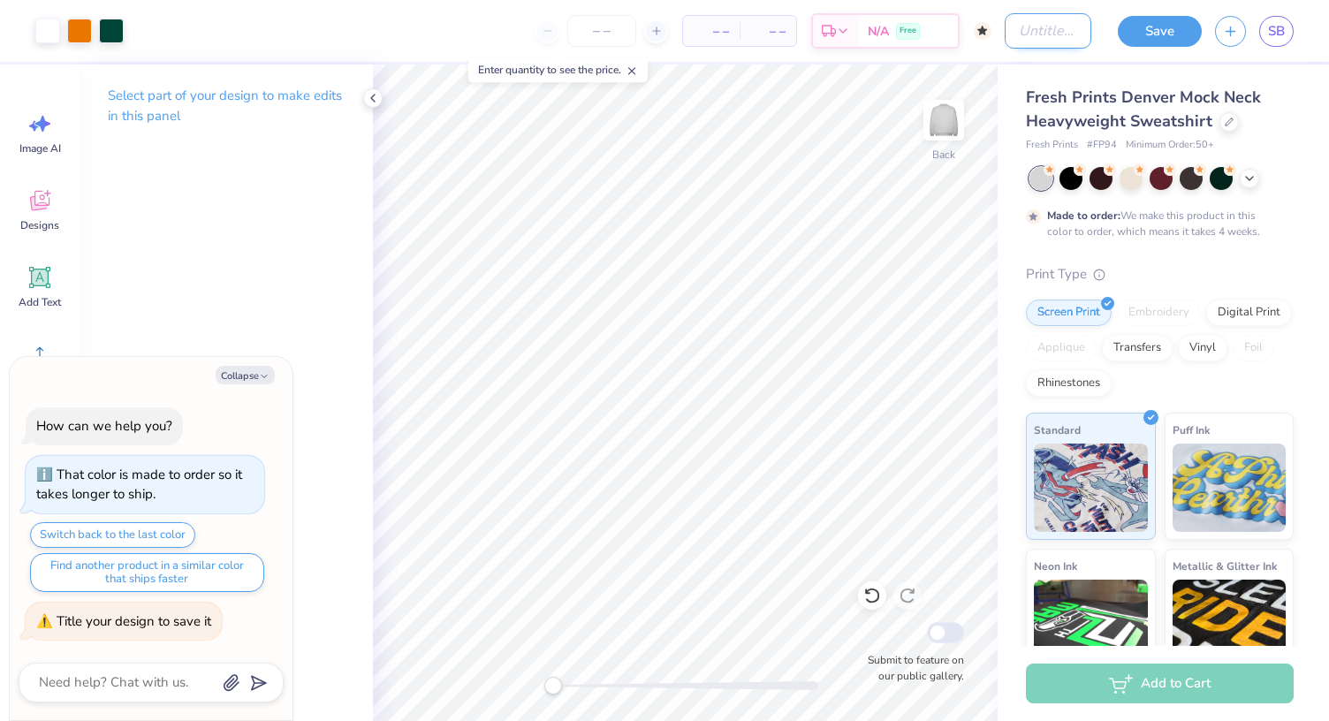
type textarea "x"
click at [1005, 35] on input "Design Title" at bounding box center [1048, 30] width 87 height 35
type input "m"
type textarea "x"
type input "mo"
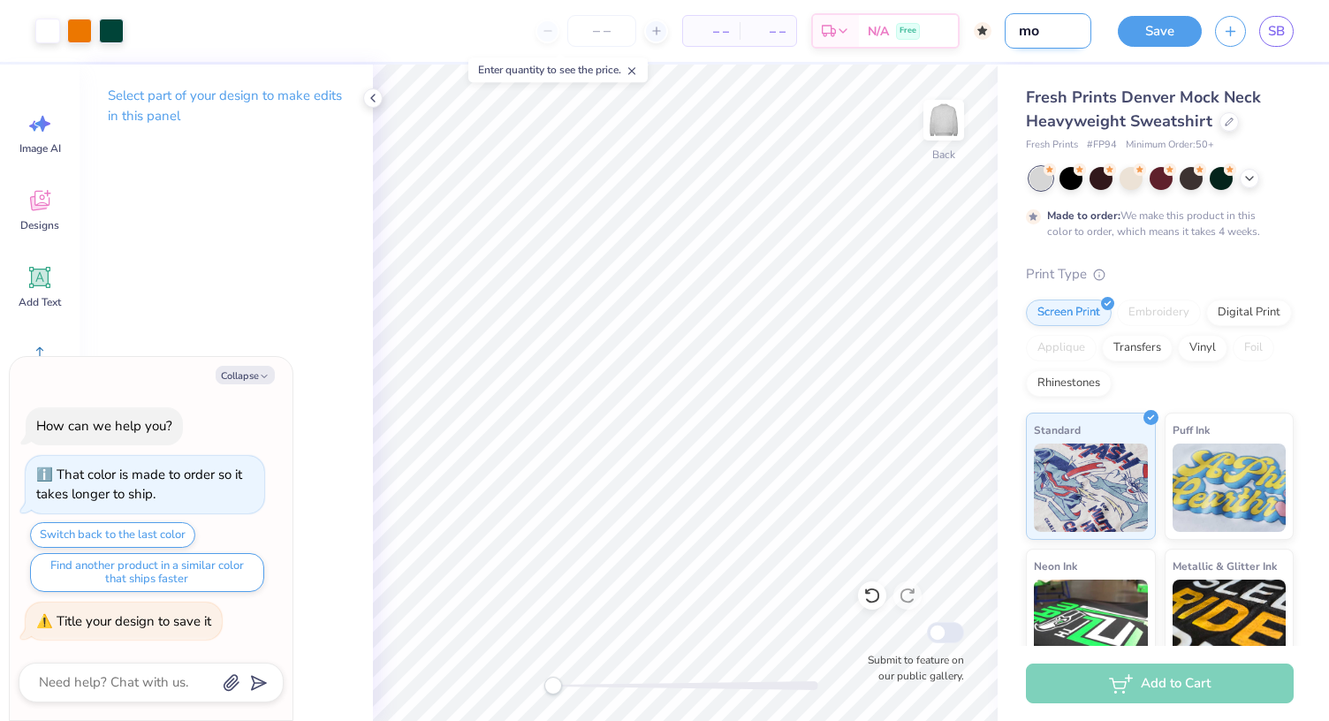
type textarea "x"
type input "moc"
type textarea "x"
type input "mock"
type textarea "x"
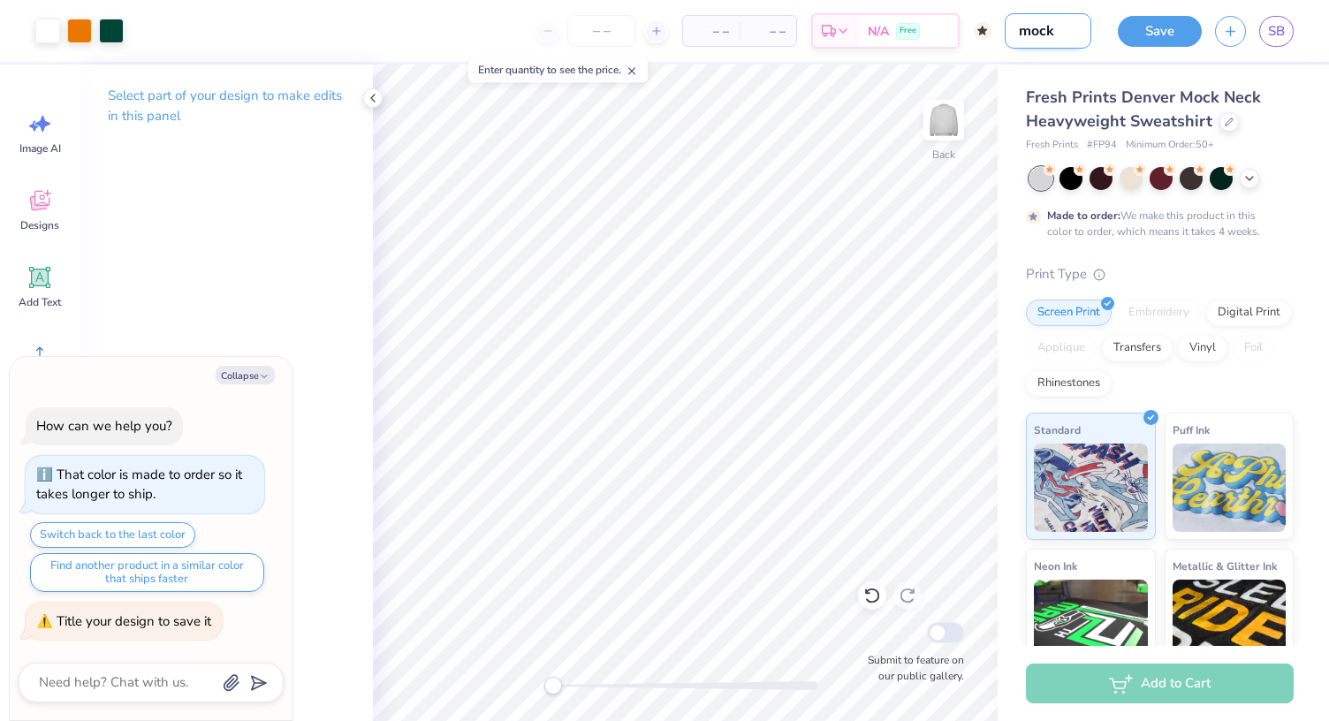
type input "mock"
type textarea "x"
type input "mock n"
type textarea "x"
type input "mock ne"
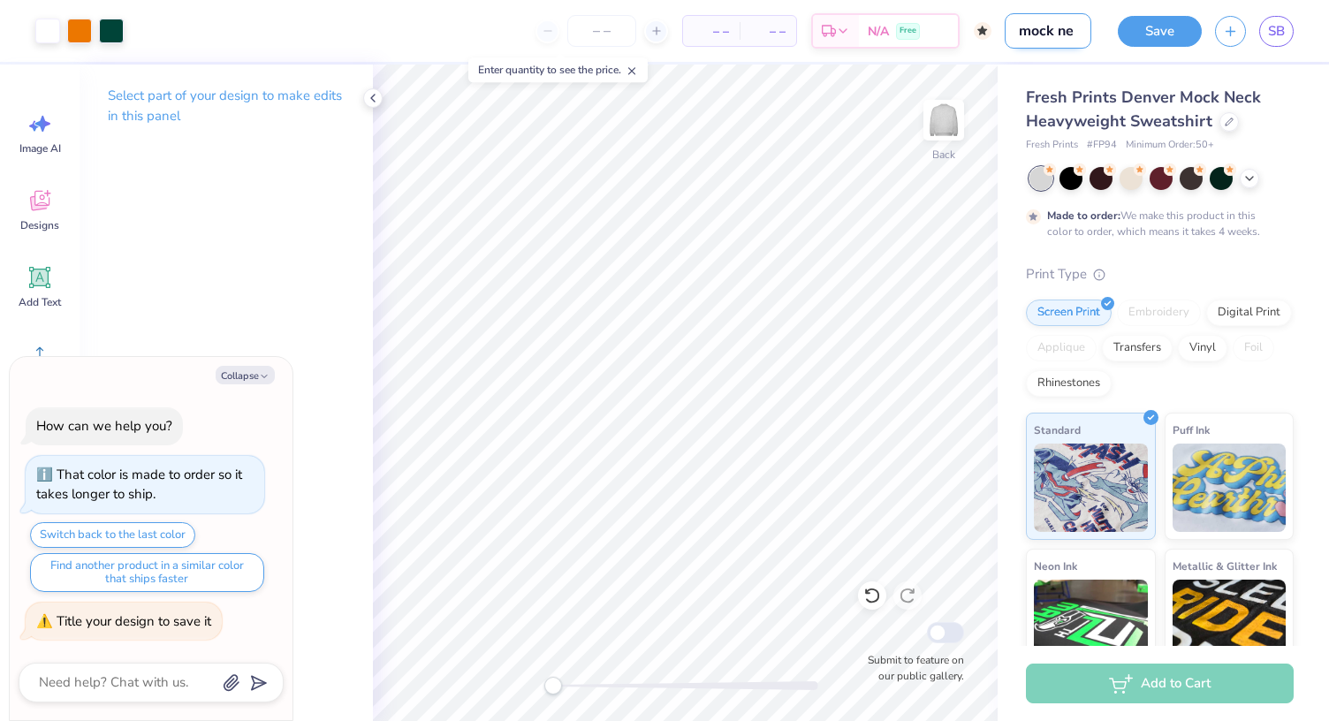
type textarea "x"
type input "mock nec"
type textarea "x"
type input "mock neck"
type textarea "x"
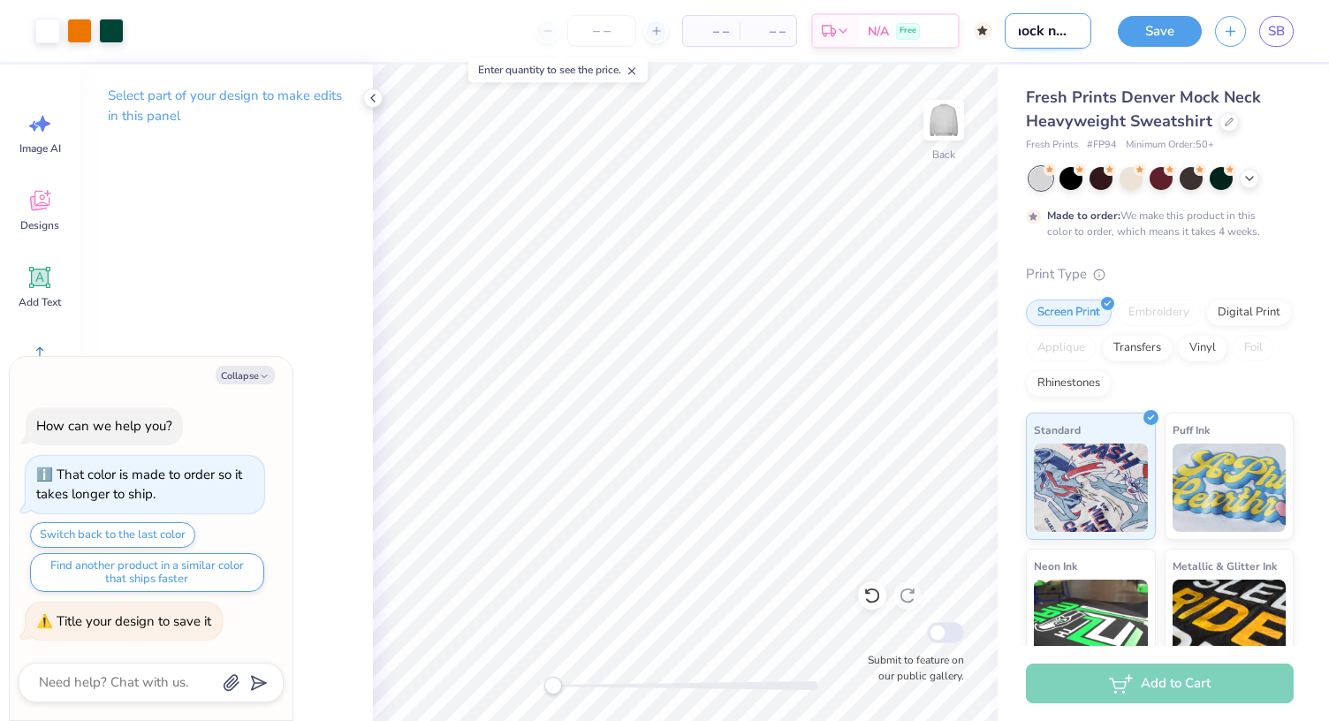
type input "mock neck"
type textarea "x"
type input "mock neck g"
type textarea "x"
type input "mock neck gr"
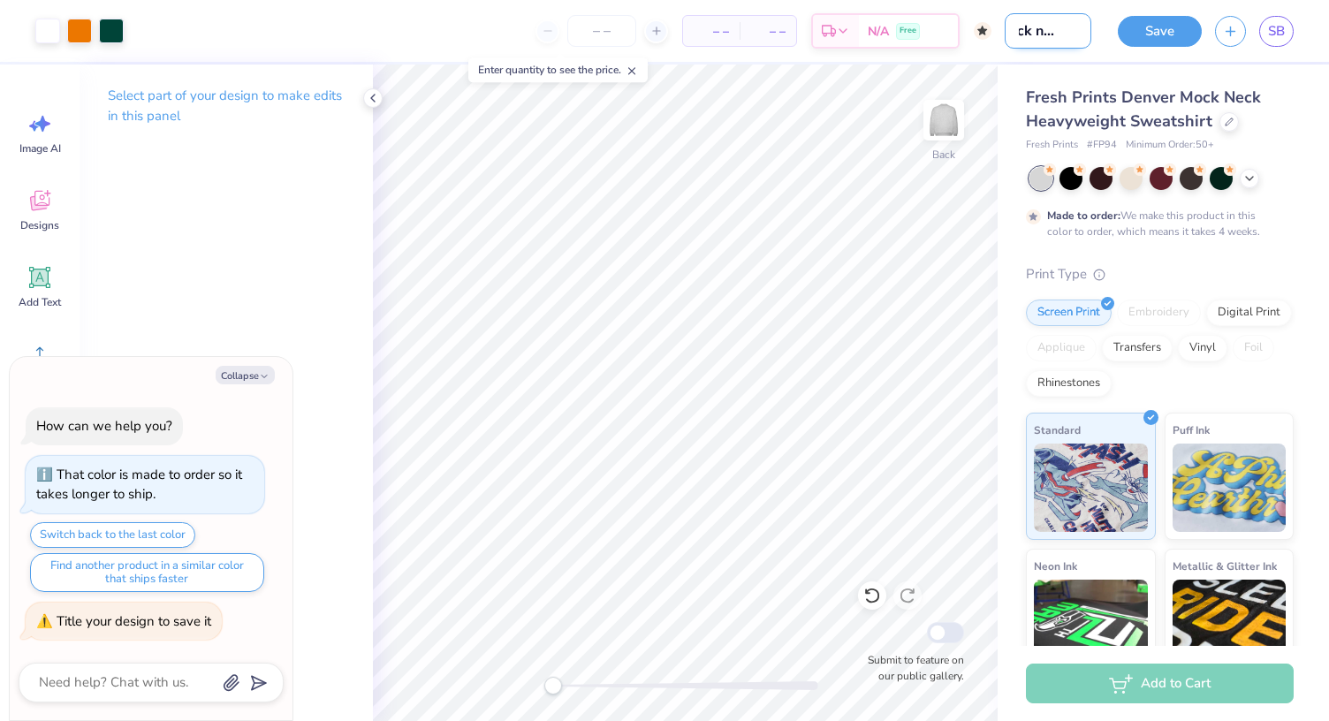
type textarea "x"
type input "mock neck gre"
type textarea "x"
type input "mock neck grey"
type textarea "x"
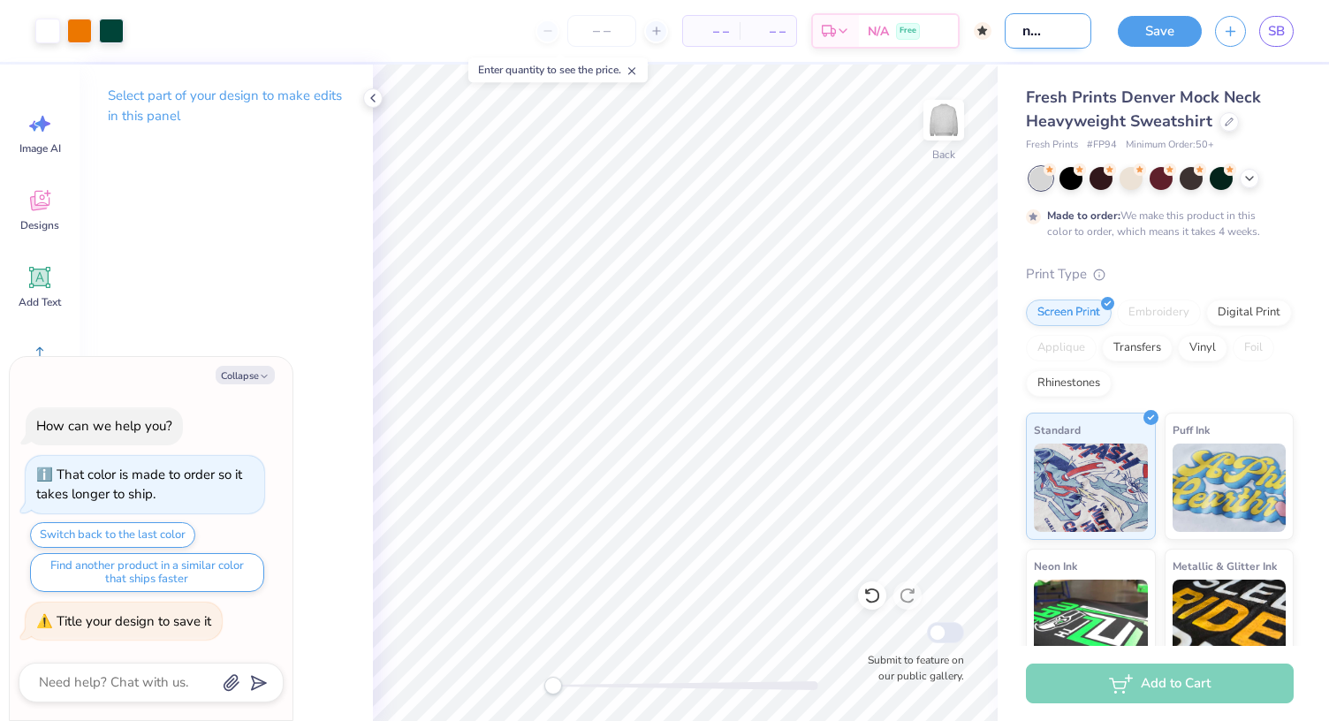
scroll to position [0, 42]
type input "mock neck grey"
click at [1186, 38] on button "Save" at bounding box center [1160, 28] width 84 height 31
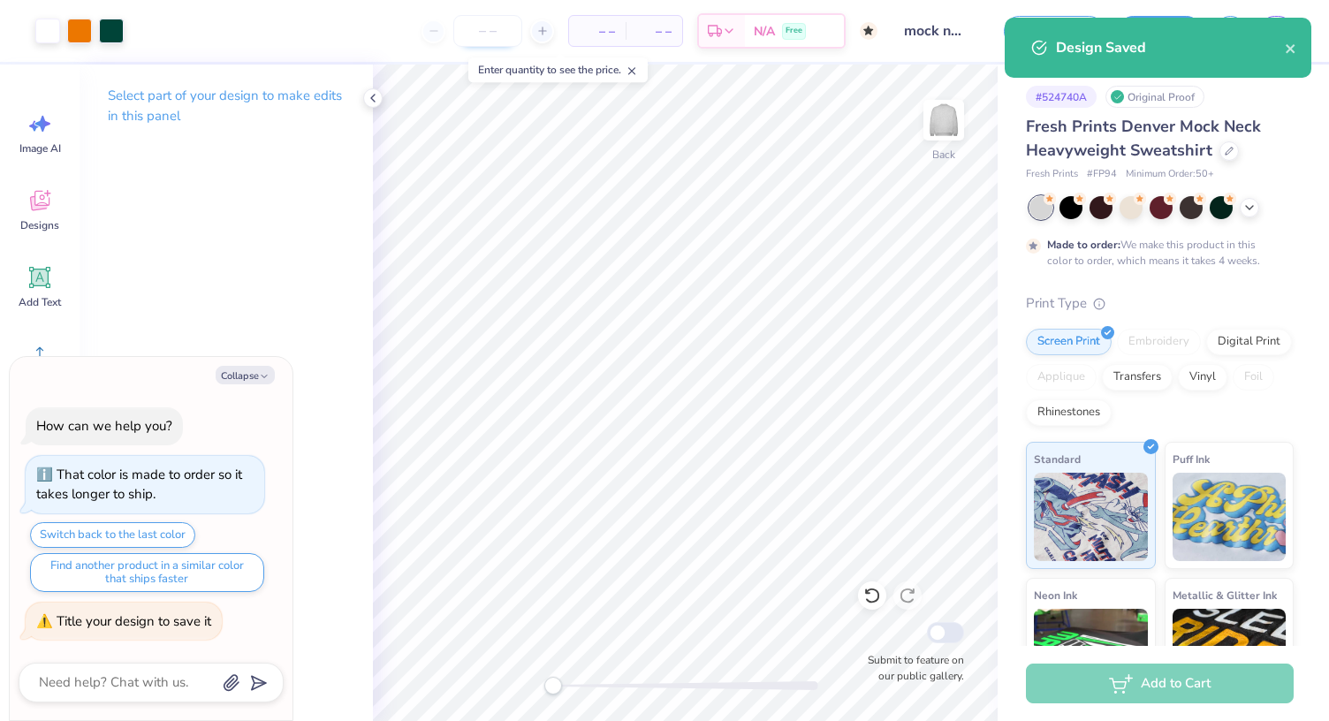
click at [507, 29] on input "number" at bounding box center [487, 31] width 69 height 32
type textarea "x"
type input "50"
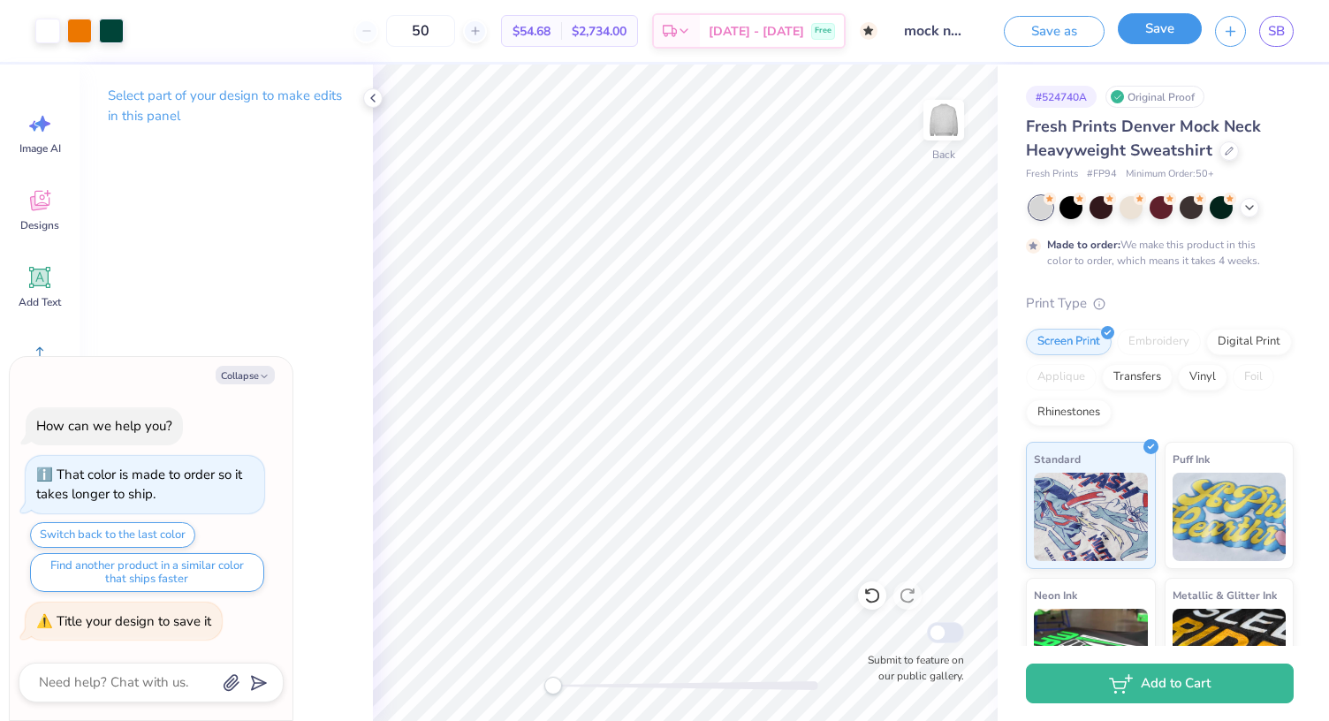
click at [1159, 41] on button "Save" at bounding box center [1160, 28] width 84 height 31
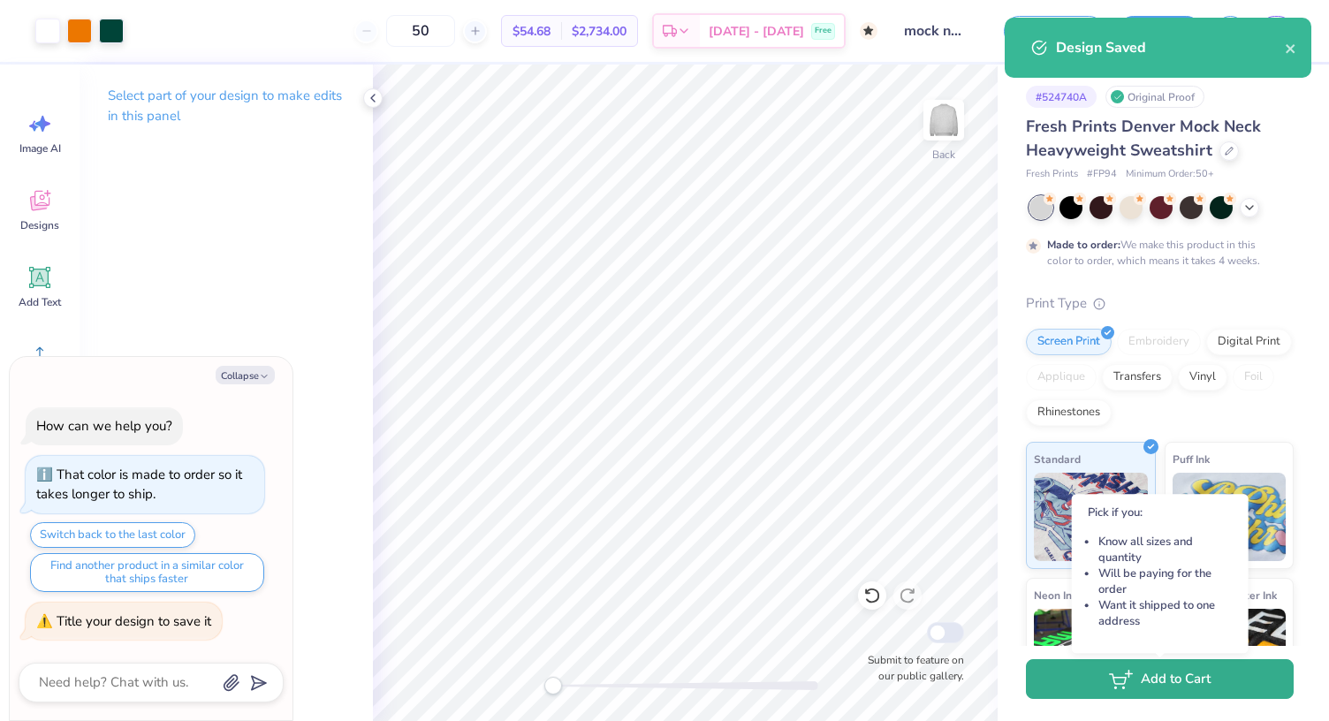
click at [1103, 701] on div "Add to Cart" at bounding box center [1160, 683] width 268 height 40
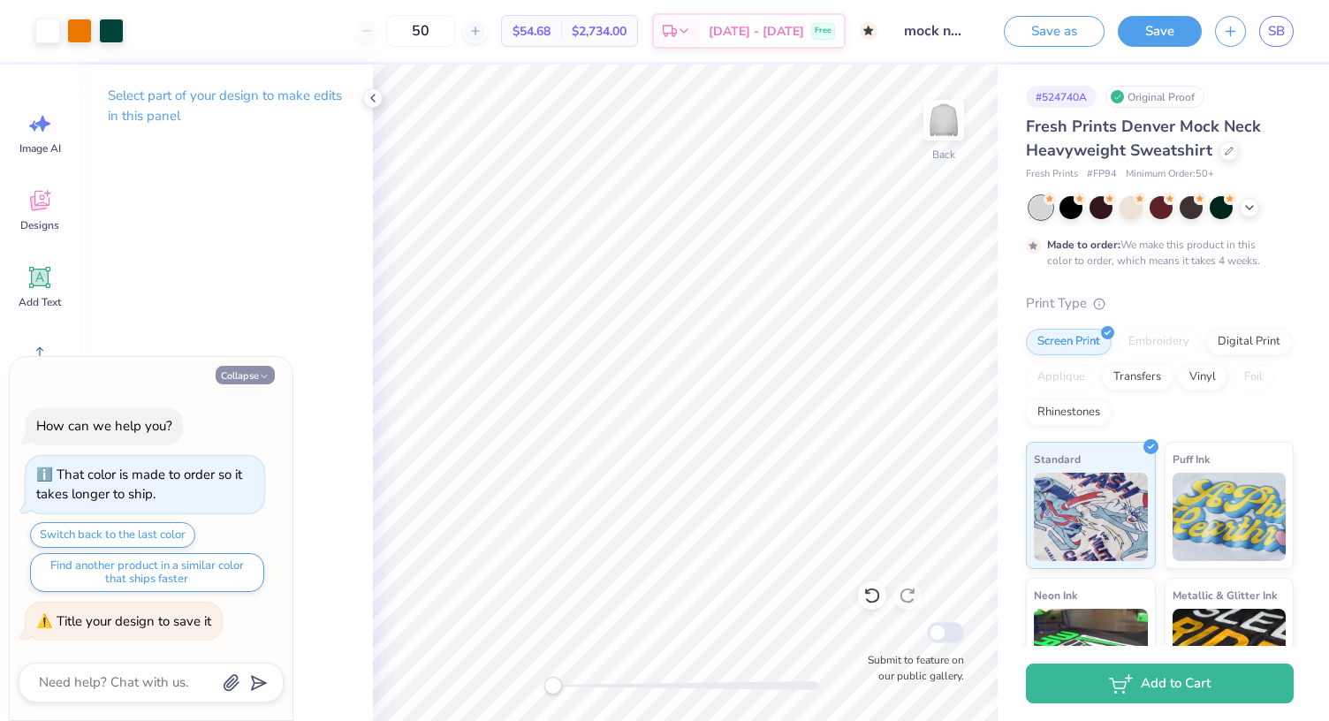
click at [251, 368] on button "Collapse" at bounding box center [245, 375] width 59 height 19
type textarea "x"
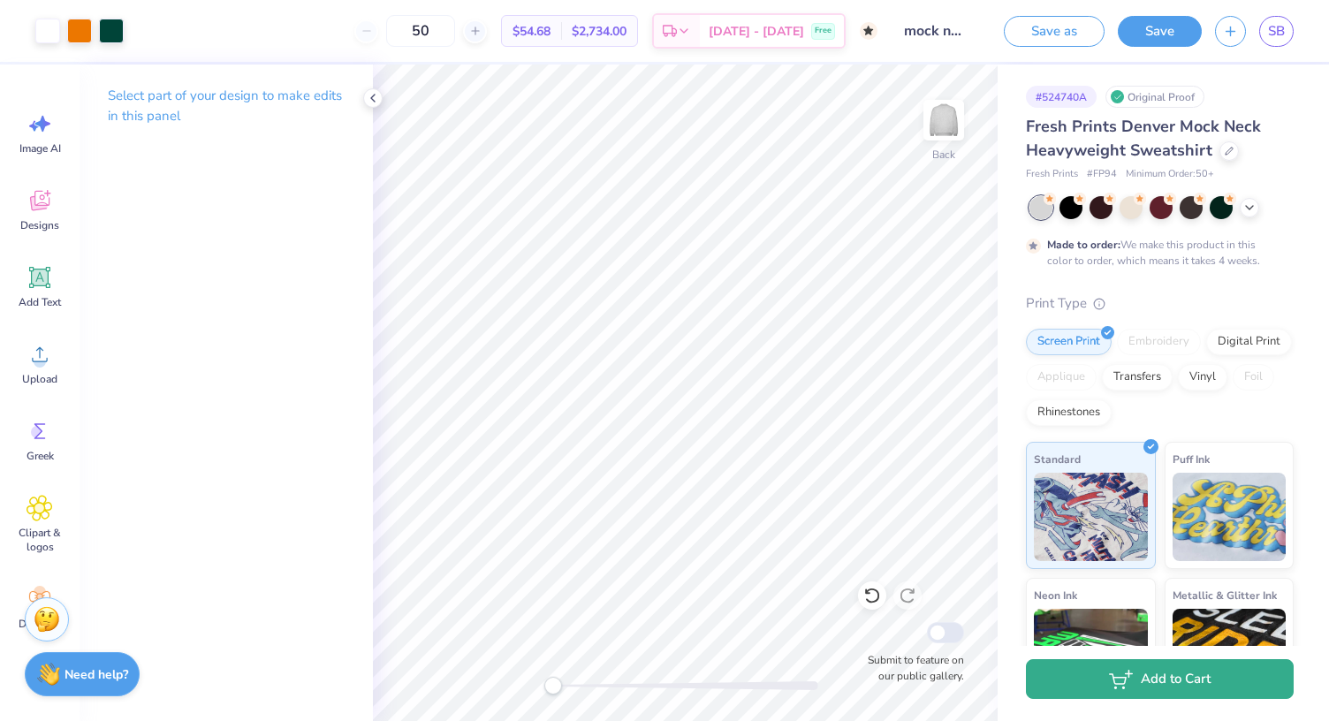
click at [1214, 679] on button "Add to Cart" at bounding box center [1160, 679] width 268 height 40
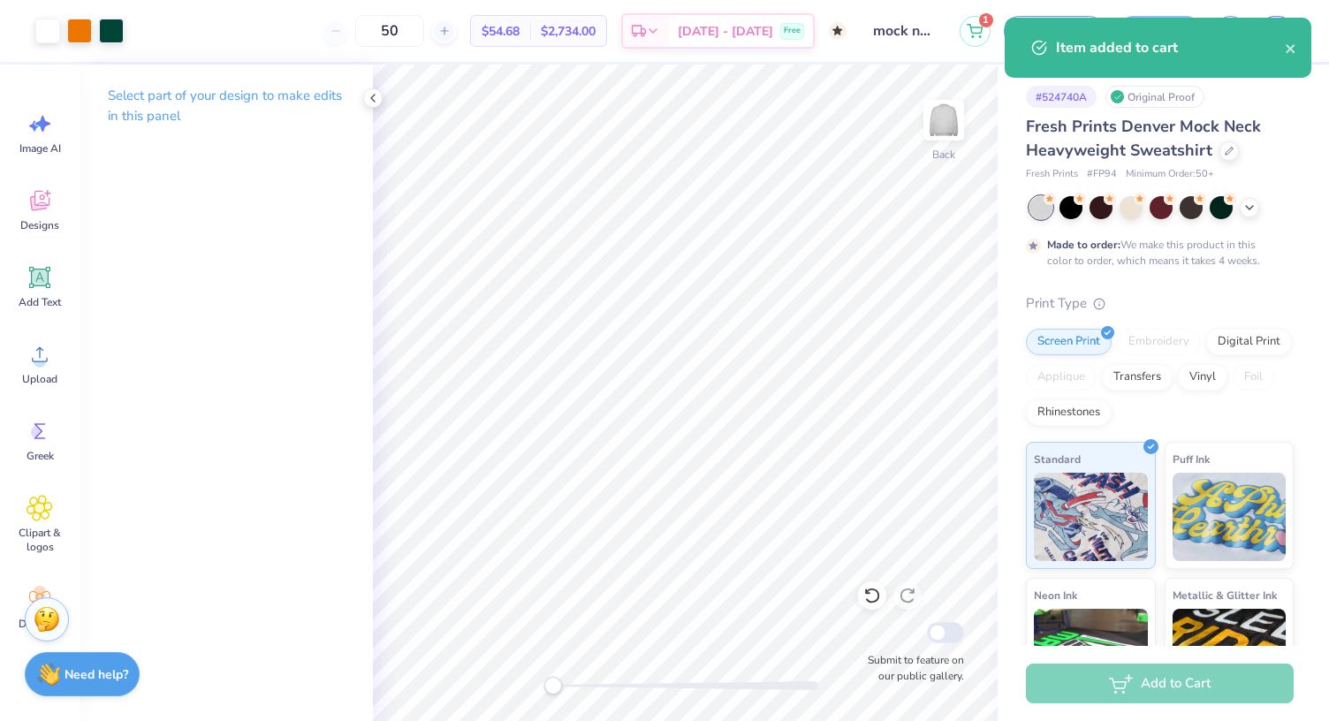
click at [1283, 50] on div "Item added to cart" at bounding box center [1170, 47] width 229 height 21
click at [1290, 50] on icon "close" at bounding box center [1289, 48] width 9 height 9
